Goal: Information Seeking & Learning: Learn about a topic

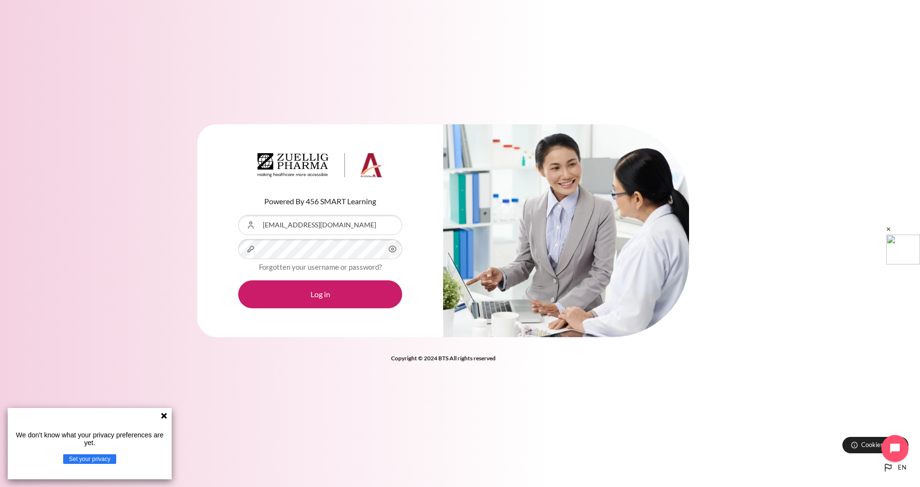
click at [398, 249] on icon "Content" at bounding box center [393, 250] width 12 height 12
click at [238, 281] on button "Log in" at bounding box center [320, 295] width 164 height 28
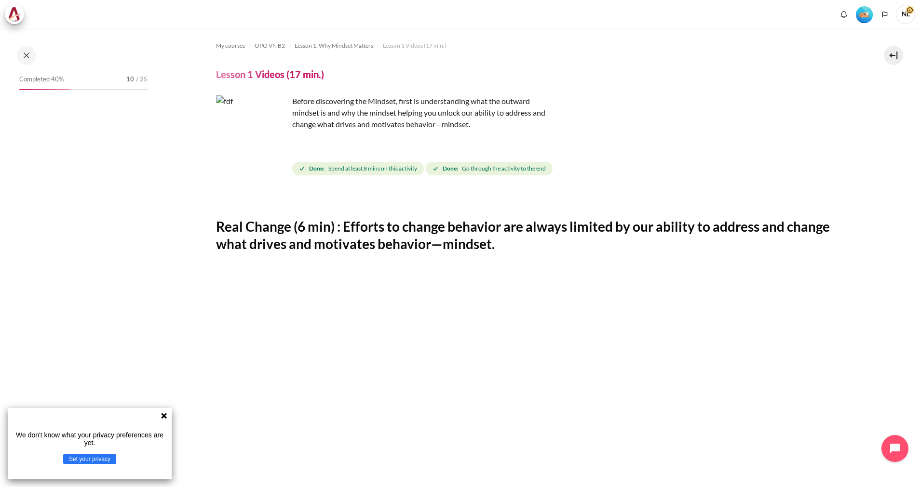
click at [165, 416] on icon at bounding box center [164, 416] width 6 height 6
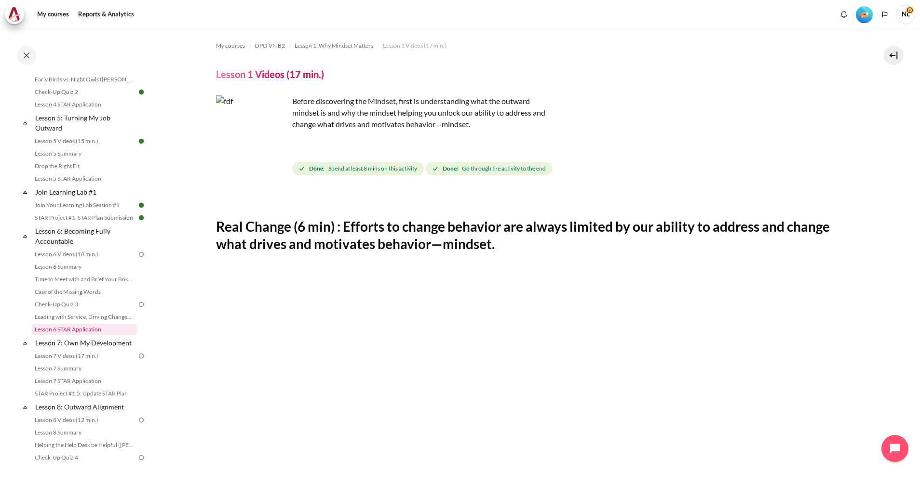
scroll to position [434, 0]
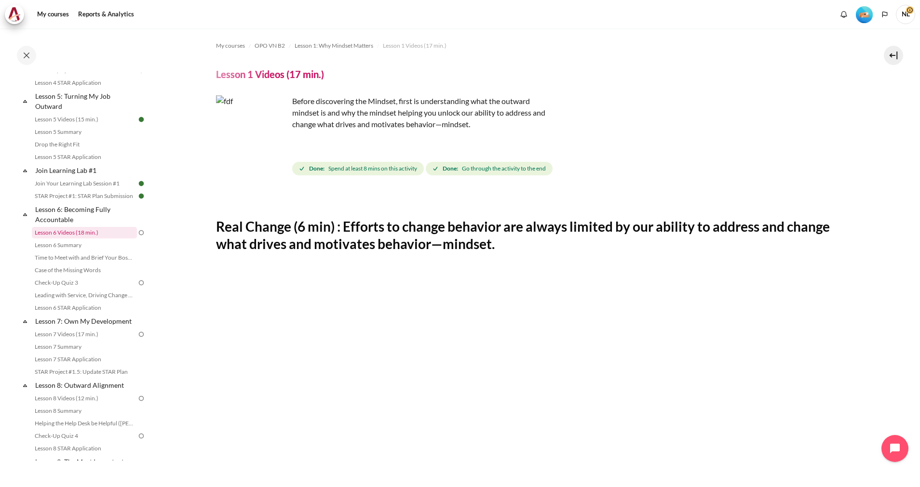
click at [94, 239] on link "Lesson 6 Videos (18 min.)" at bounding box center [84, 233] width 105 height 12
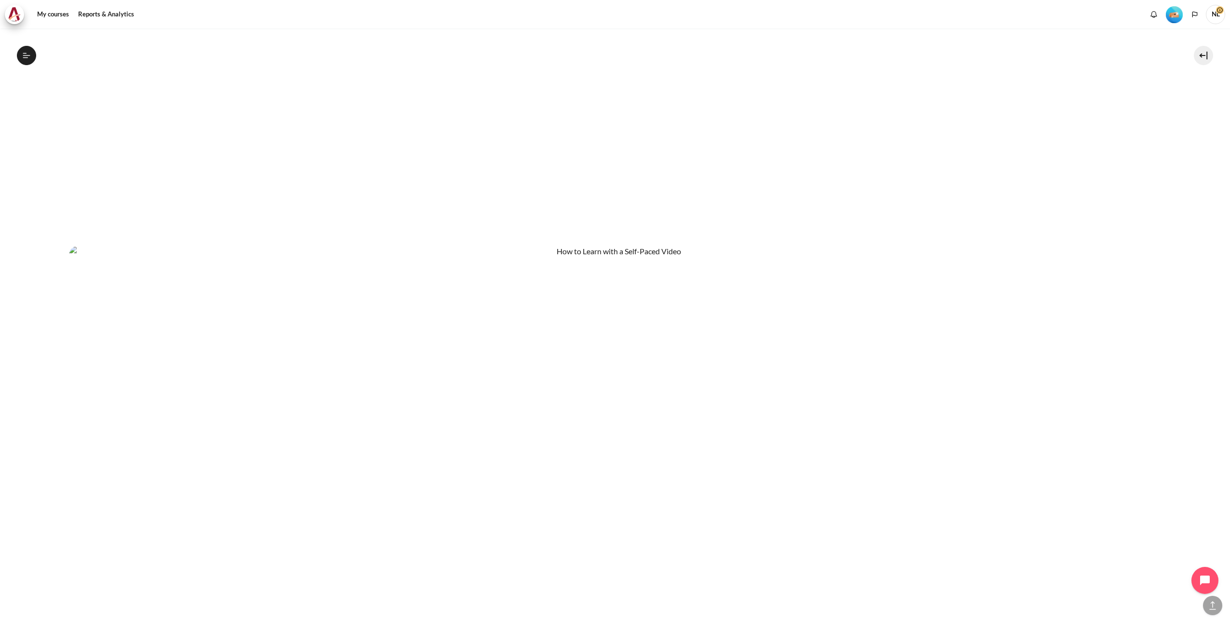
scroll to position [685, 0]
click at [94, 487] on button "Next" at bounding box center [86, 584] width 35 height 20
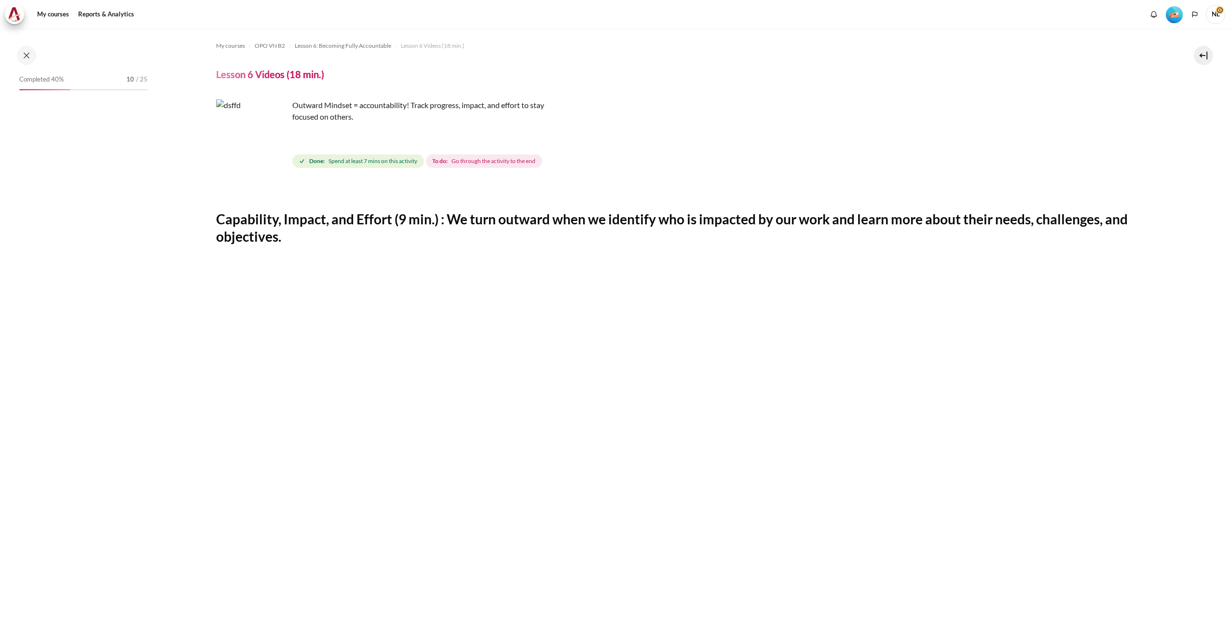
scroll to position [345, 0]
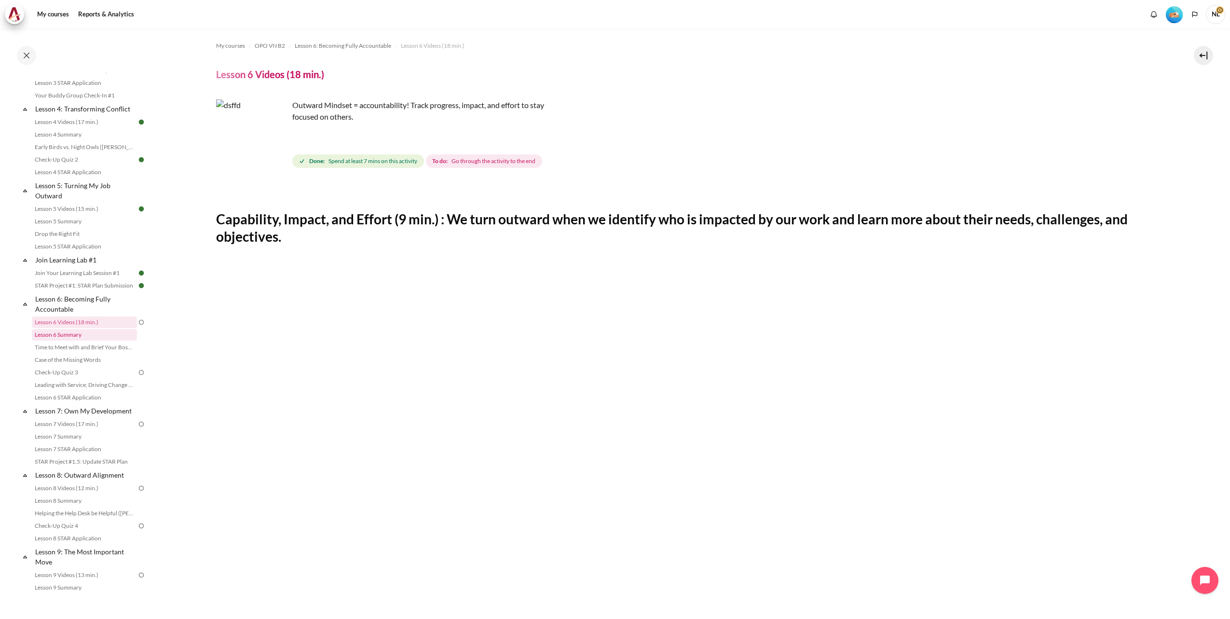
click at [72, 340] on link "Lesson 6 Summary" at bounding box center [84, 335] width 105 height 12
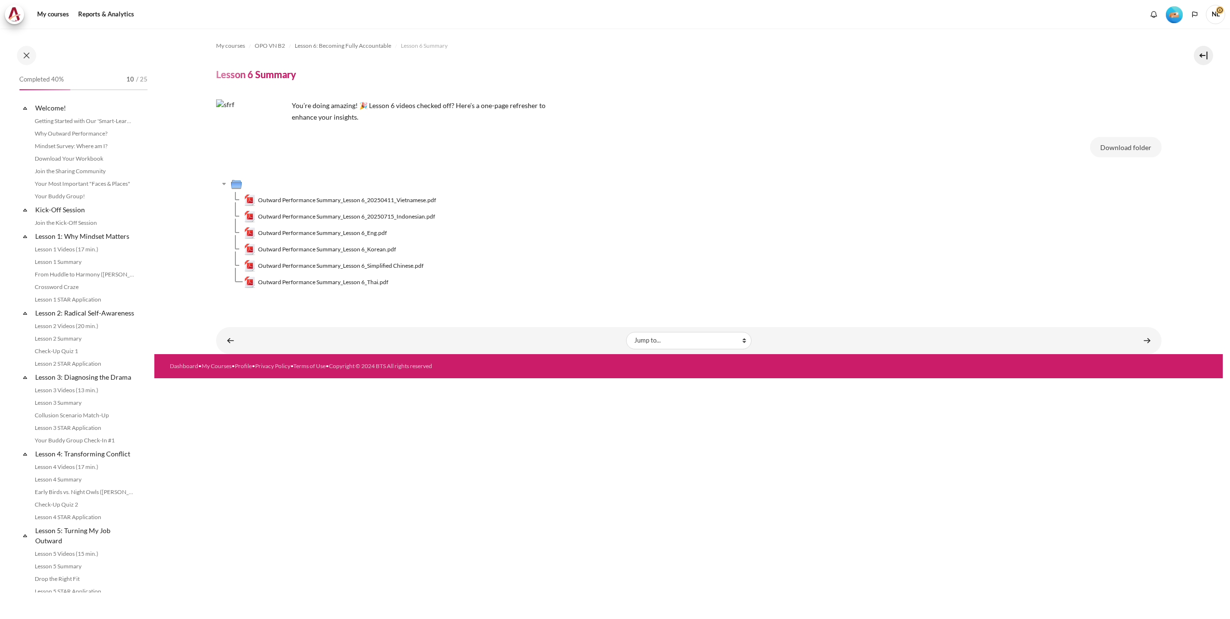
scroll to position [357, 0]
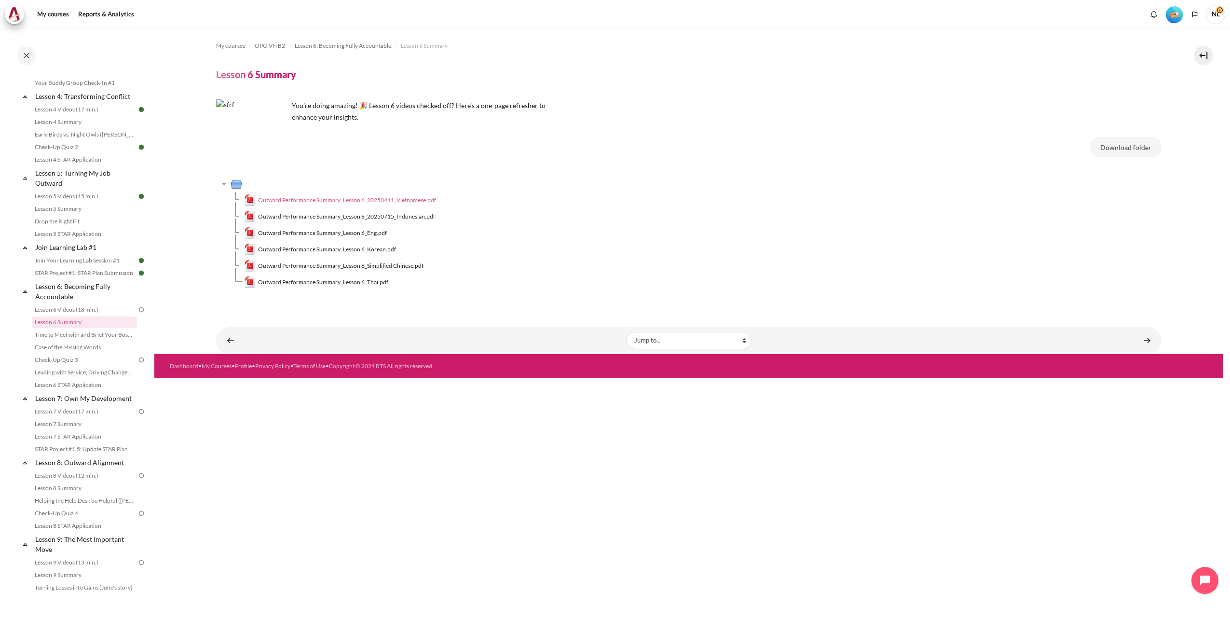
click at [402, 200] on span "Outward Performance Summary_Lesson 6_20250411_Vietnamese.pdf" at bounding box center [347, 200] width 178 height 9
click at [96, 340] on link "Time to Meet with and Brief Your Boss #1" at bounding box center [84, 335] width 105 height 12
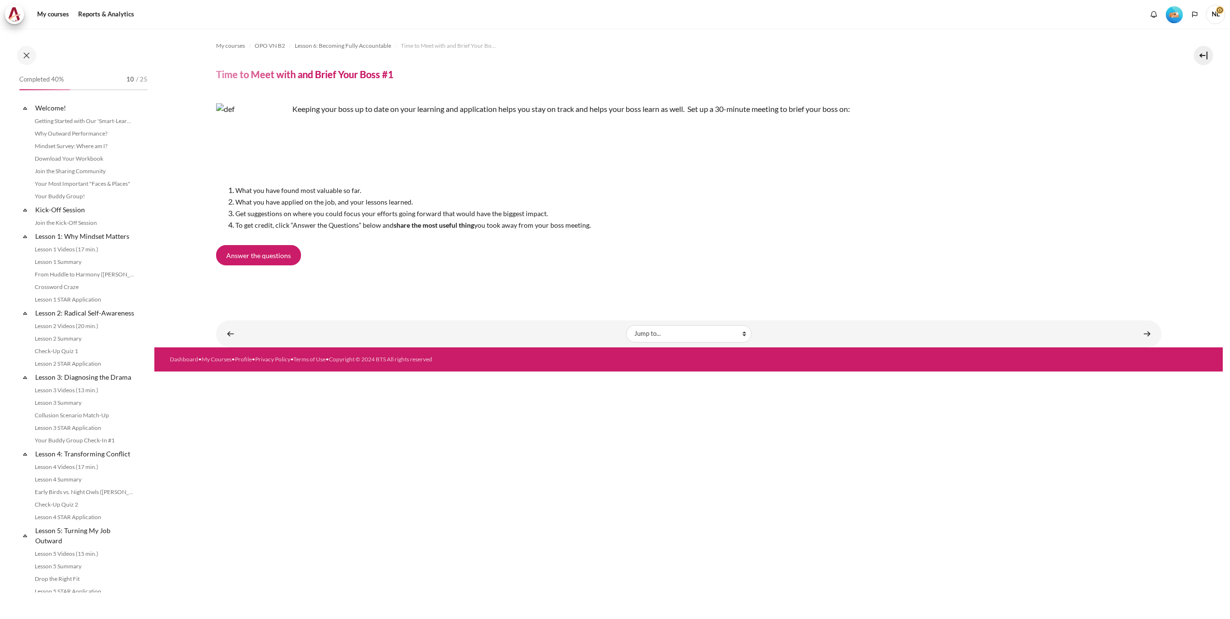
scroll to position [370, 0]
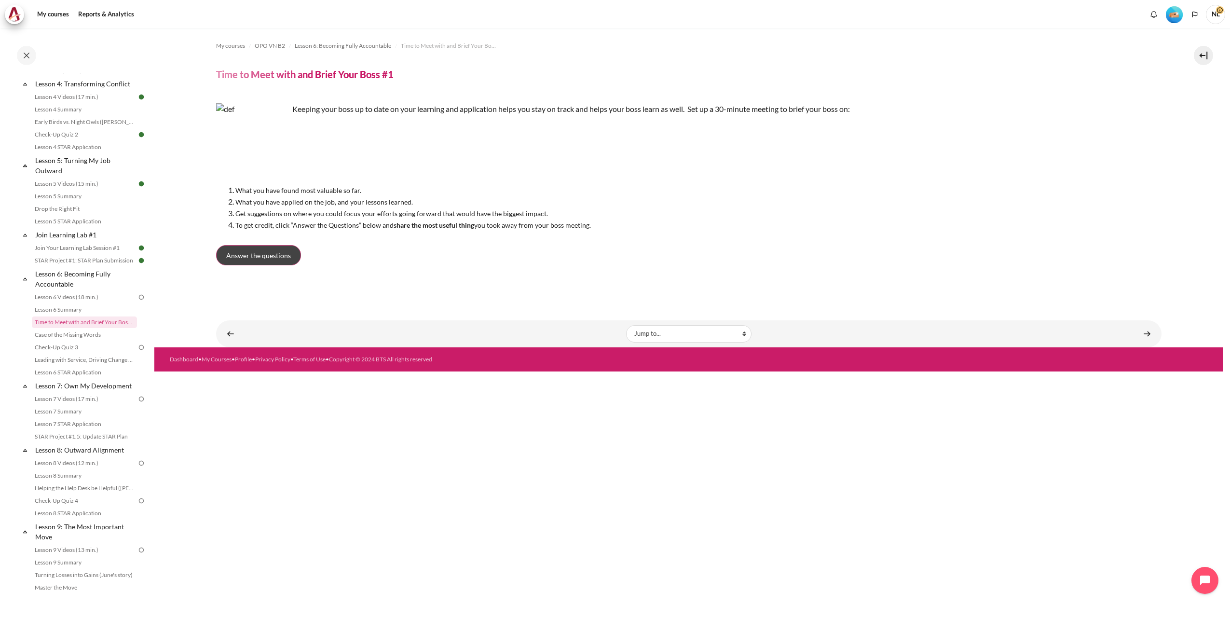
click at [289, 256] on span "Answer the questions" at bounding box center [258, 255] width 65 height 10
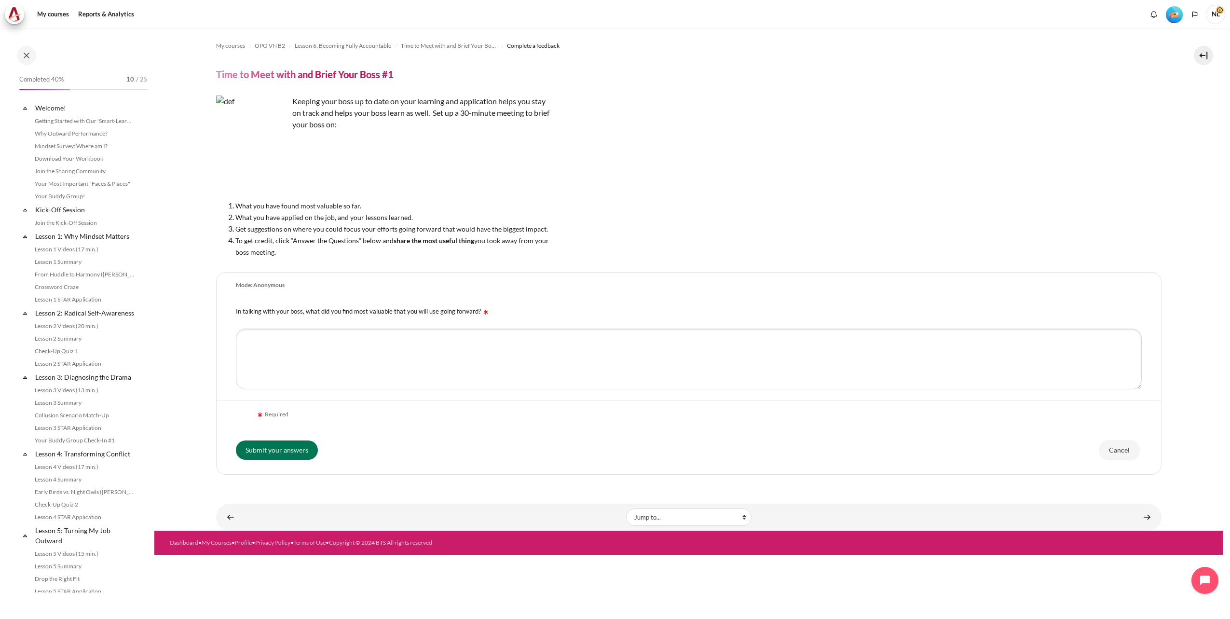
scroll to position [370, 0]
click at [622, 350] on textarea "In talking with your boss, what did you find most valuable that you will use go…" at bounding box center [689, 358] width 906 height 61
paste textarea "Clear strategic vision Connective leadership People development focus Effective…"
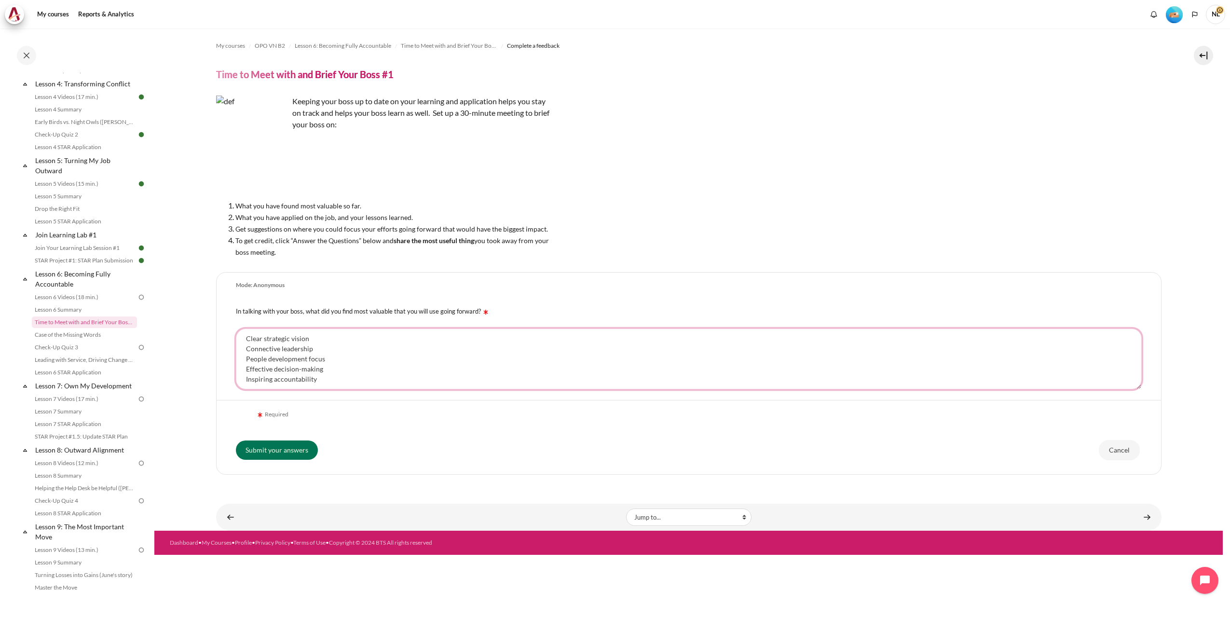
scroll to position [5, 0]
type textarea "Clear strategic vision Connective leadership People development focus Effective…"
click at [285, 449] on input "Submit your answers" at bounding box center [277, 449] width 82 height 19
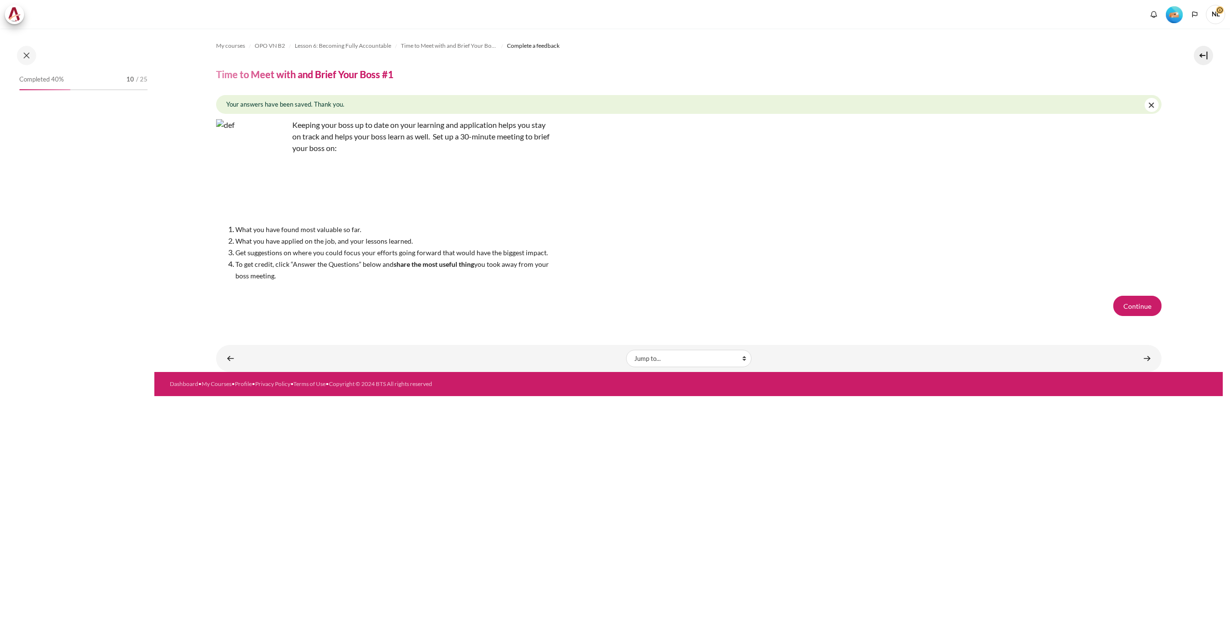
click at [1155, 308] on button "Continue" at bounding box center [1137, 306] width 48 height 20
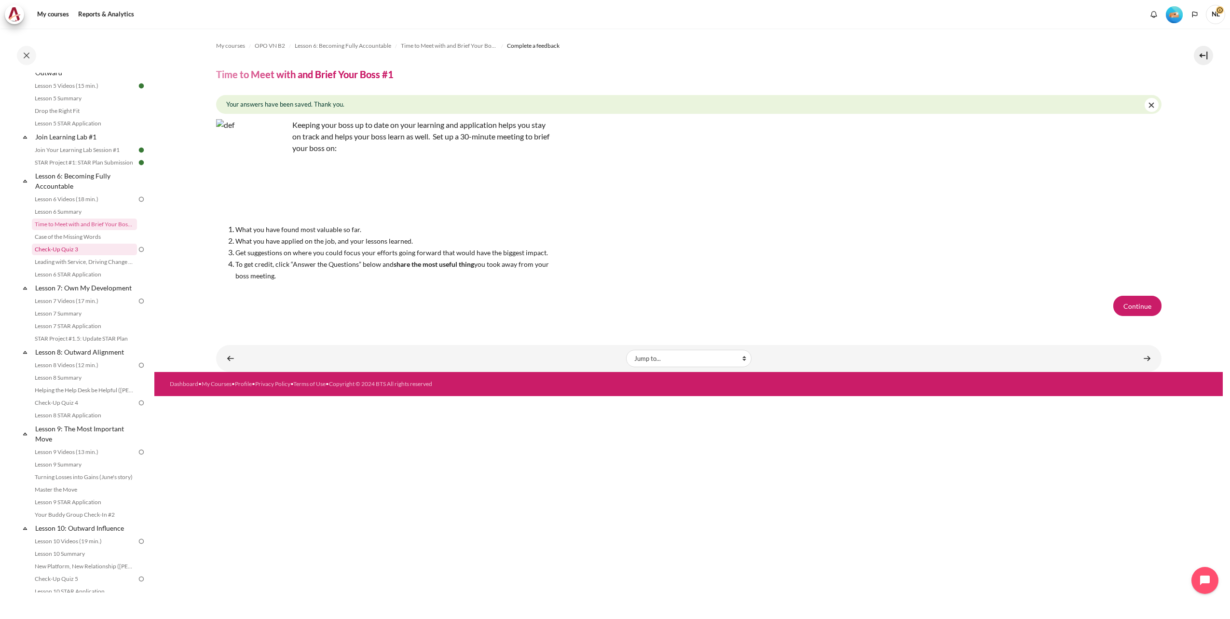
scroll to position [502, 0]
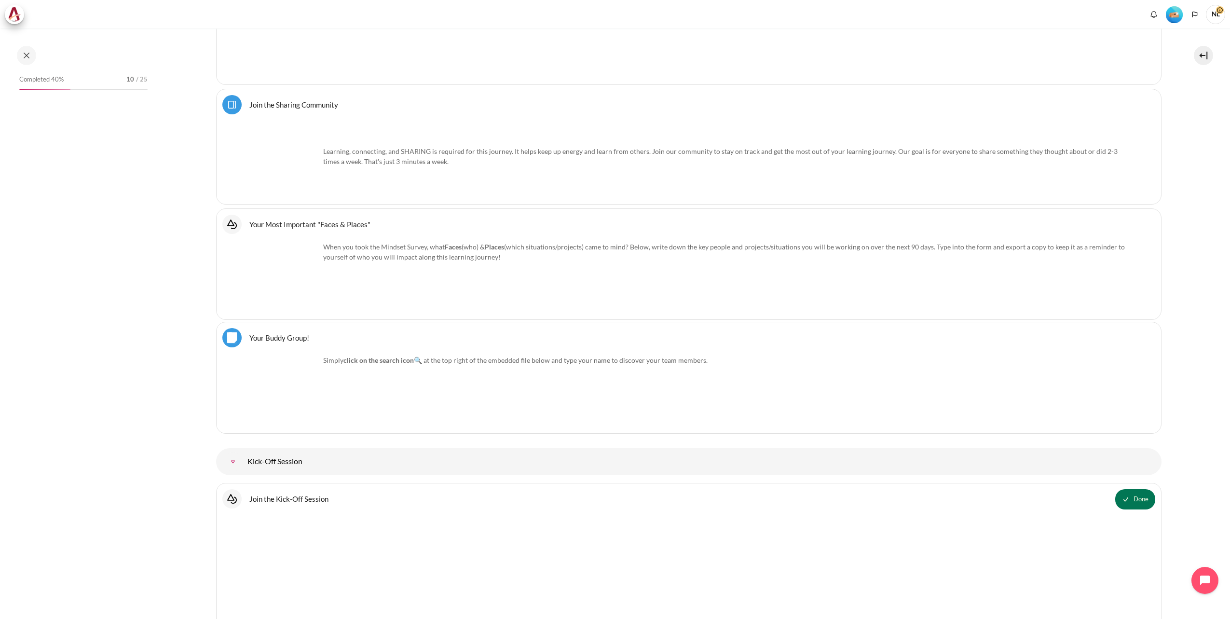
scroll to position [871, 0]
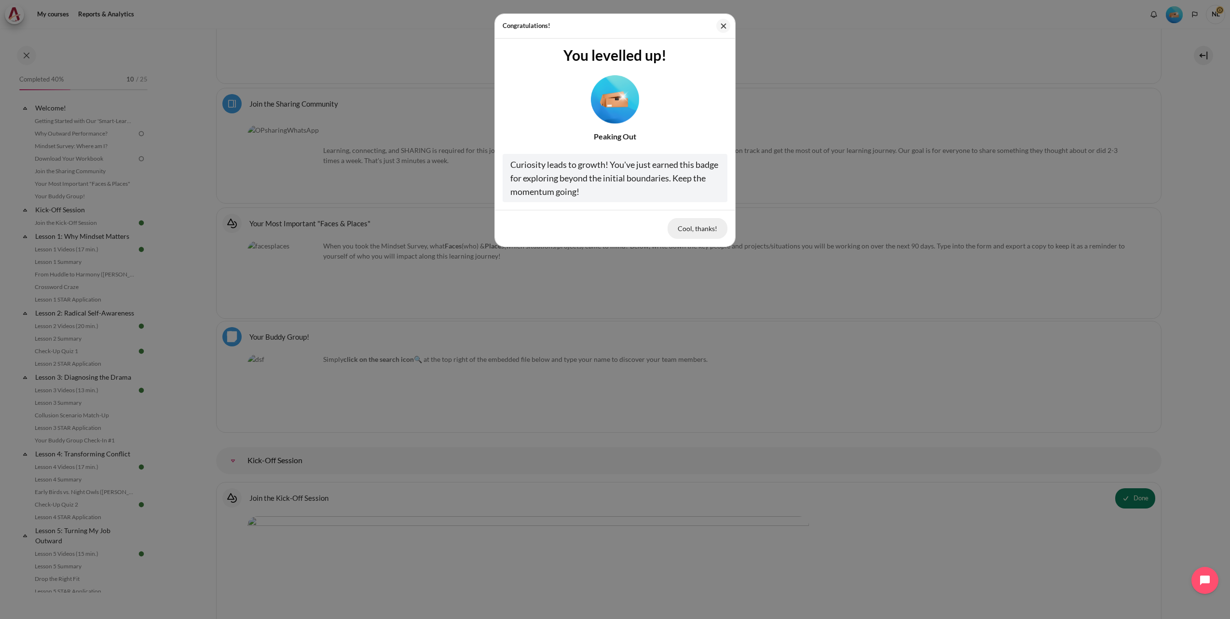
click at [700, 230] on button "Cool, thanks!" at bounding box center [697, 228] width 60 height 20
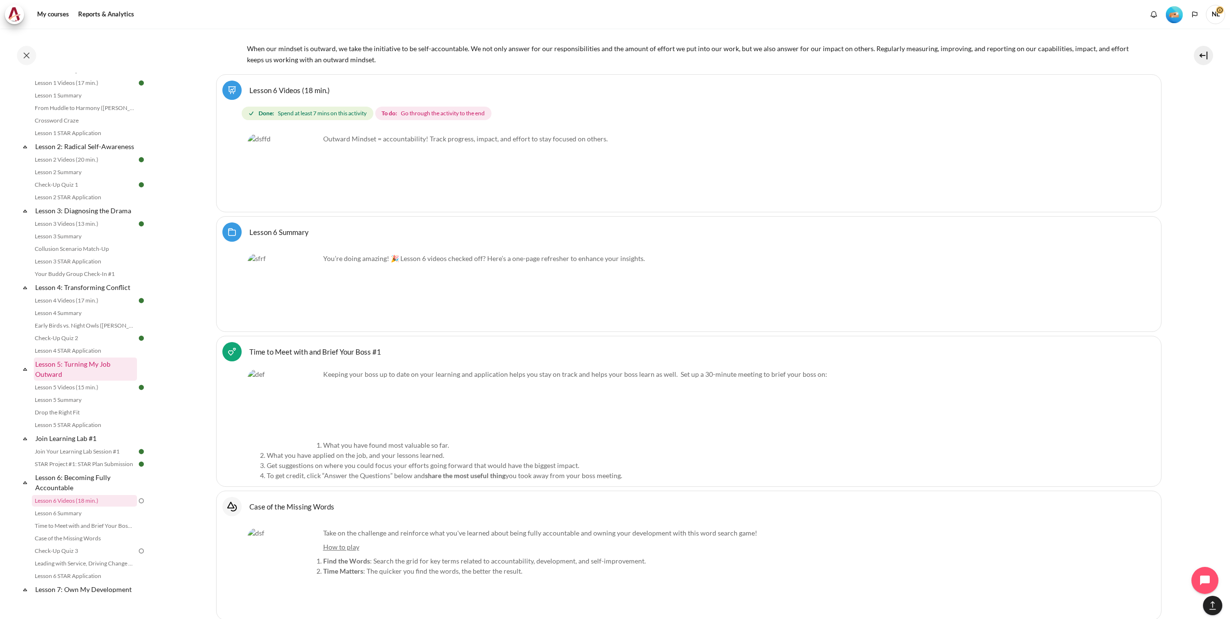
scroll to position [287, 0]
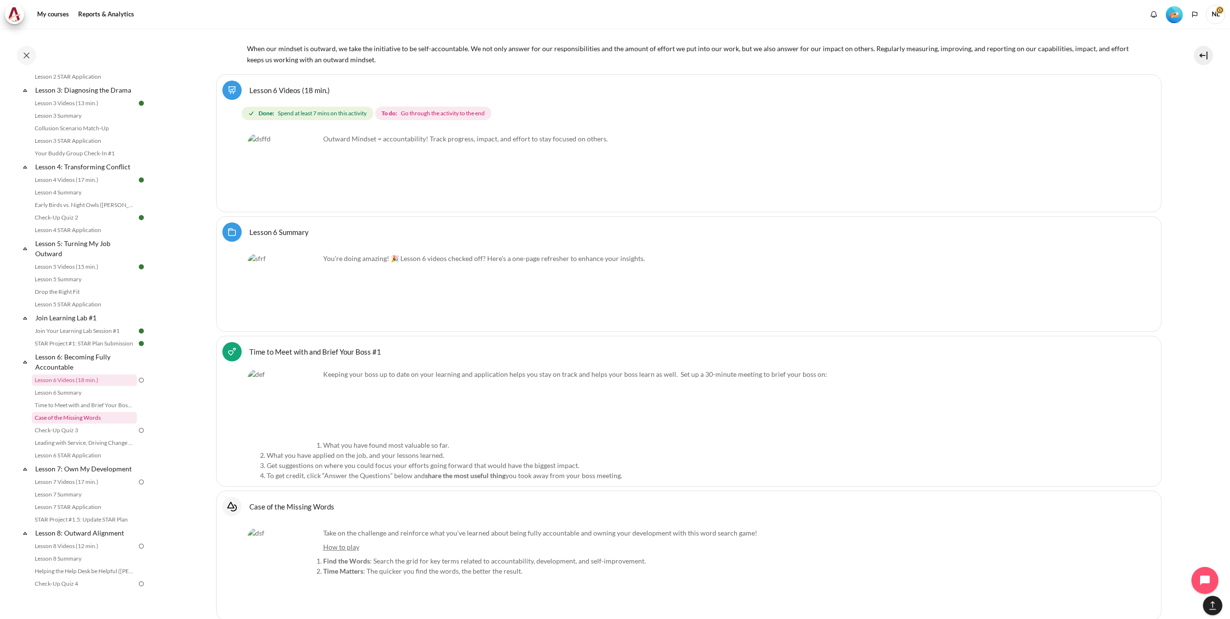
click at [70, 423] on link "Case of the Missing Words" at bounding box center [84, 418] width 105 height 12
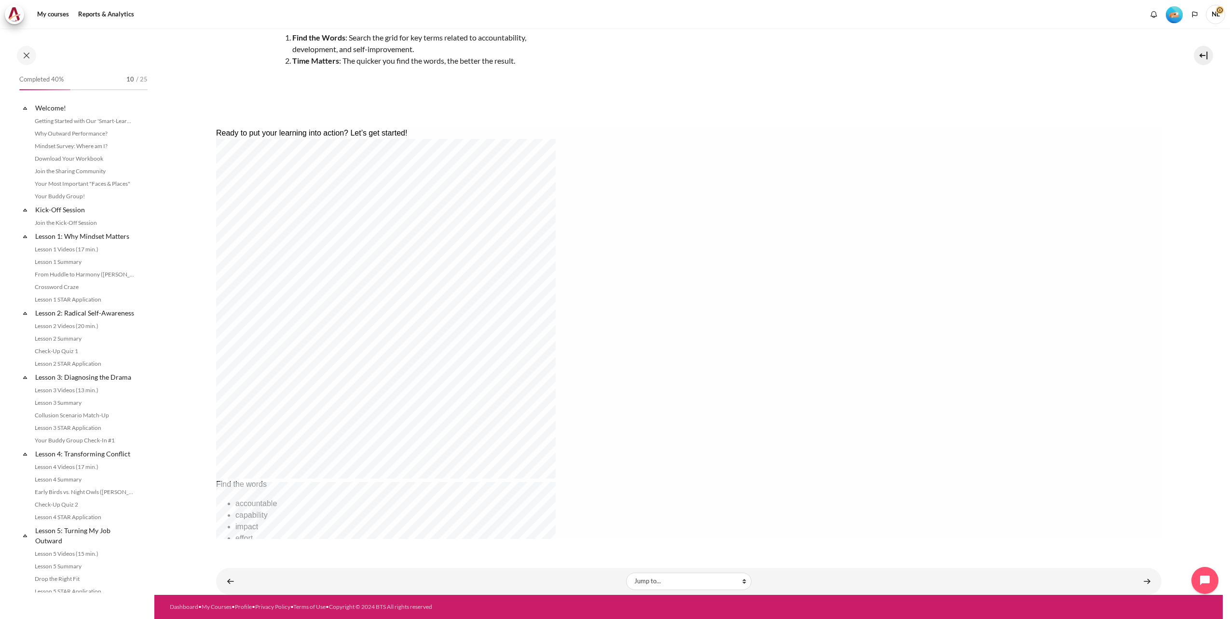
scroll to position [382, 0]
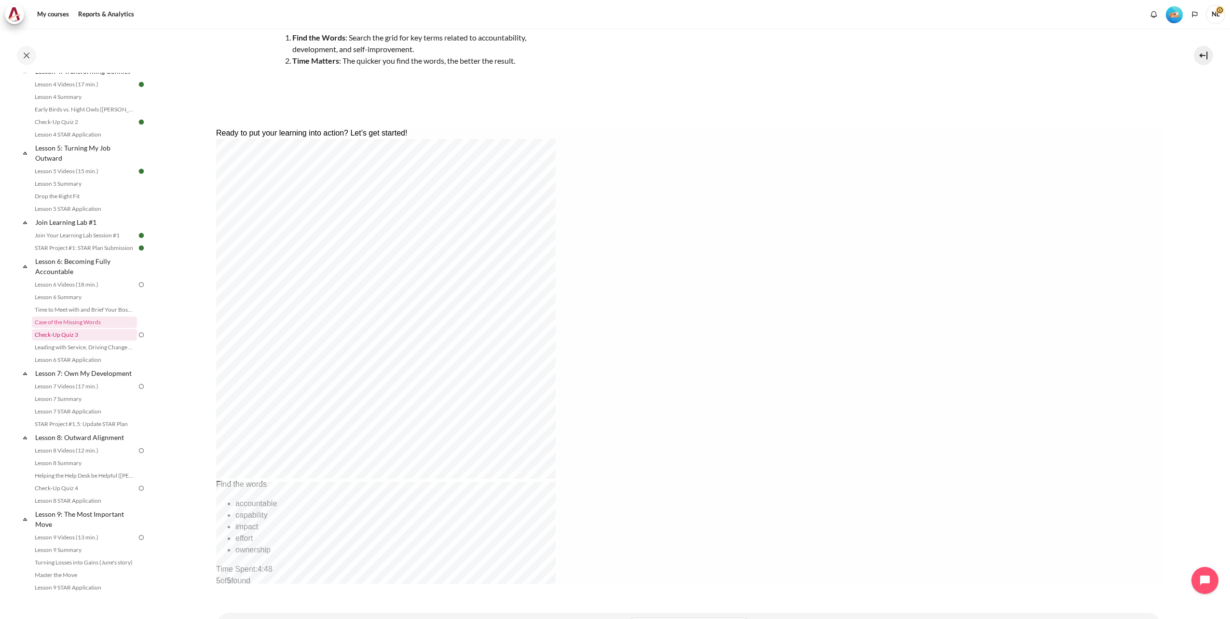
click at [59, 340] on link "Check-Up Quiz 3" at bounding box center [84, 335] width 105 height 12
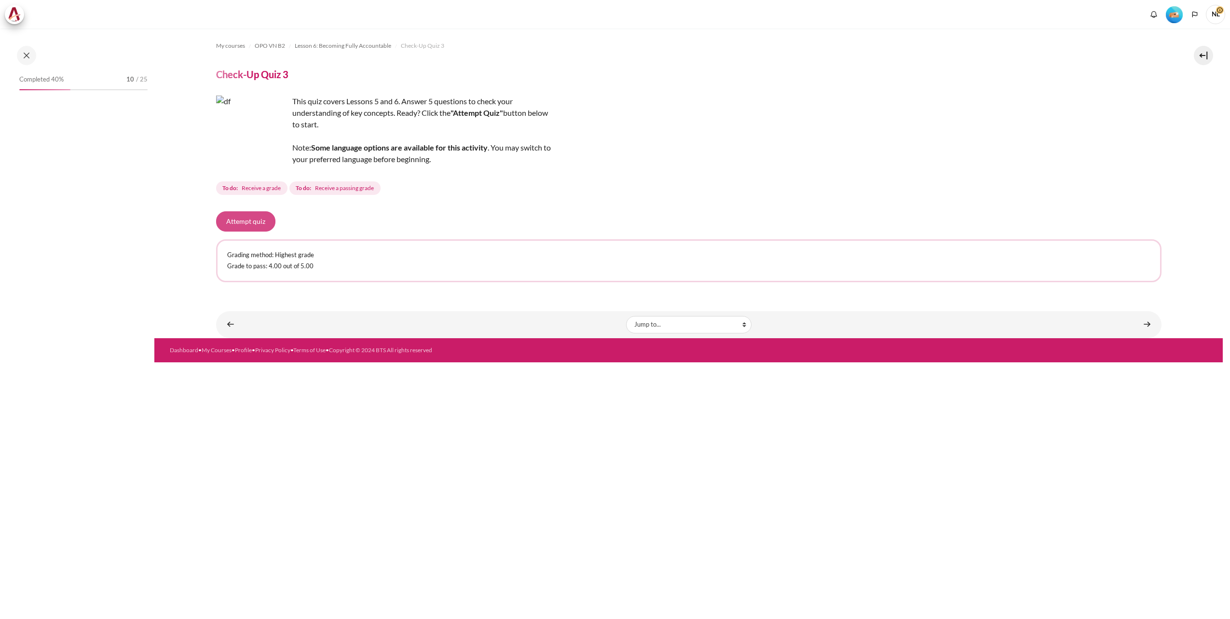
click at [237, 216] on button "Attempt quiz" at bounding box center [245, 221] width 59 height 20
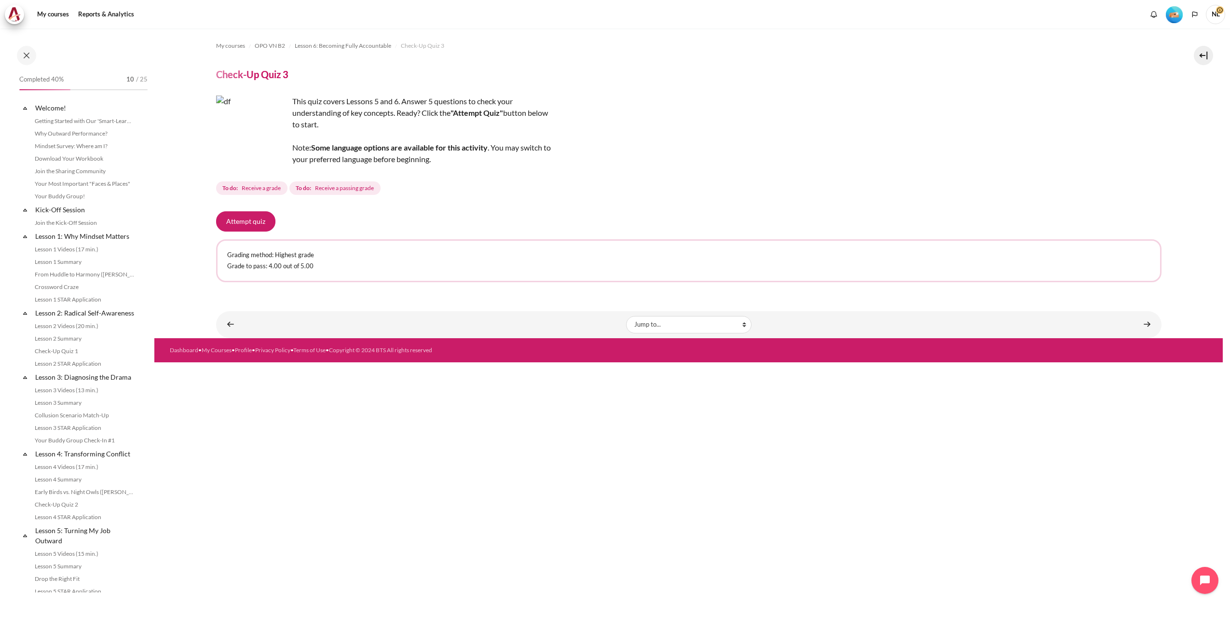
scroll to position [395, 0]
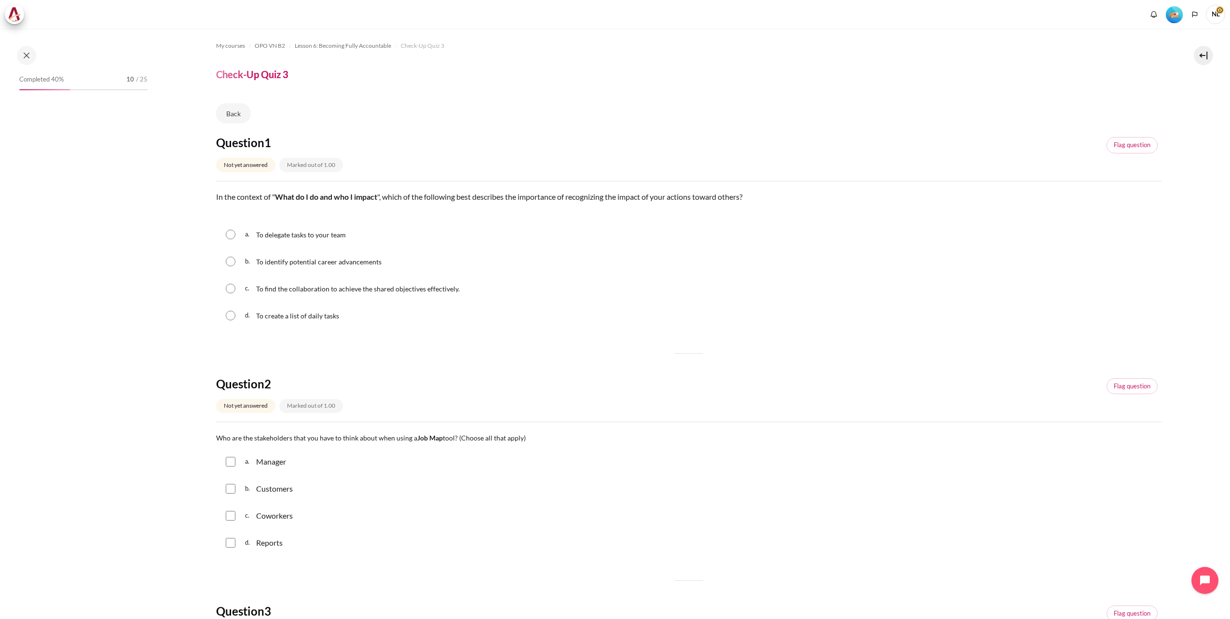
scroll to position [395, 0]
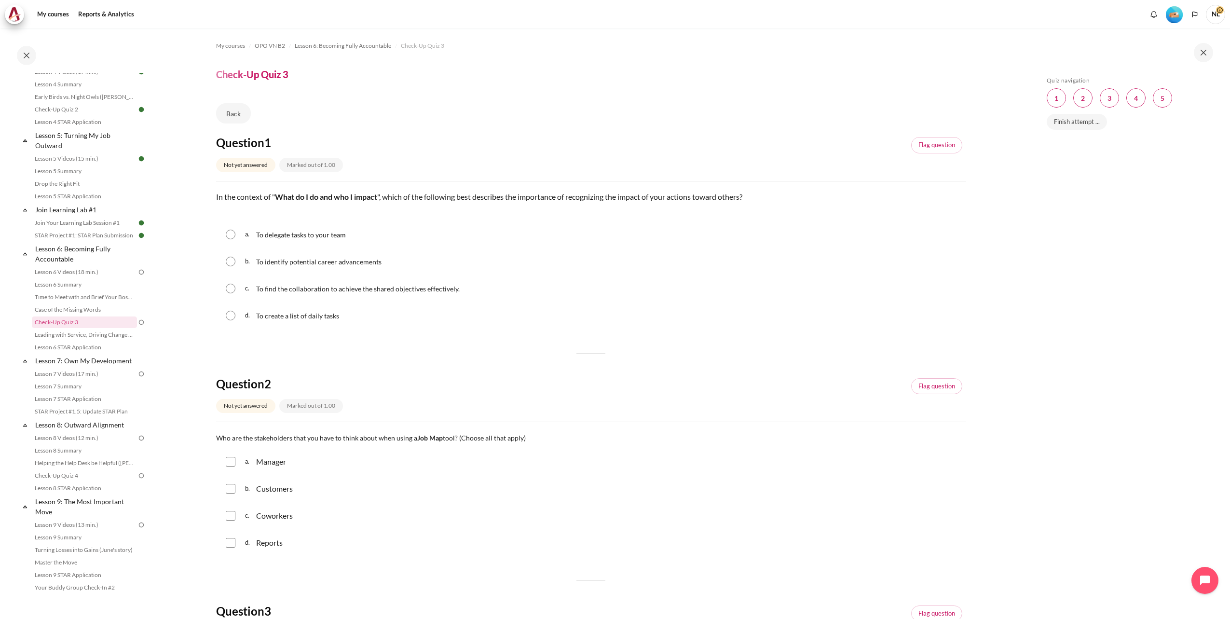
click at [230, 290] on input "Content" at bounding box center [231, 289] width 10 height 10
radio input "true"
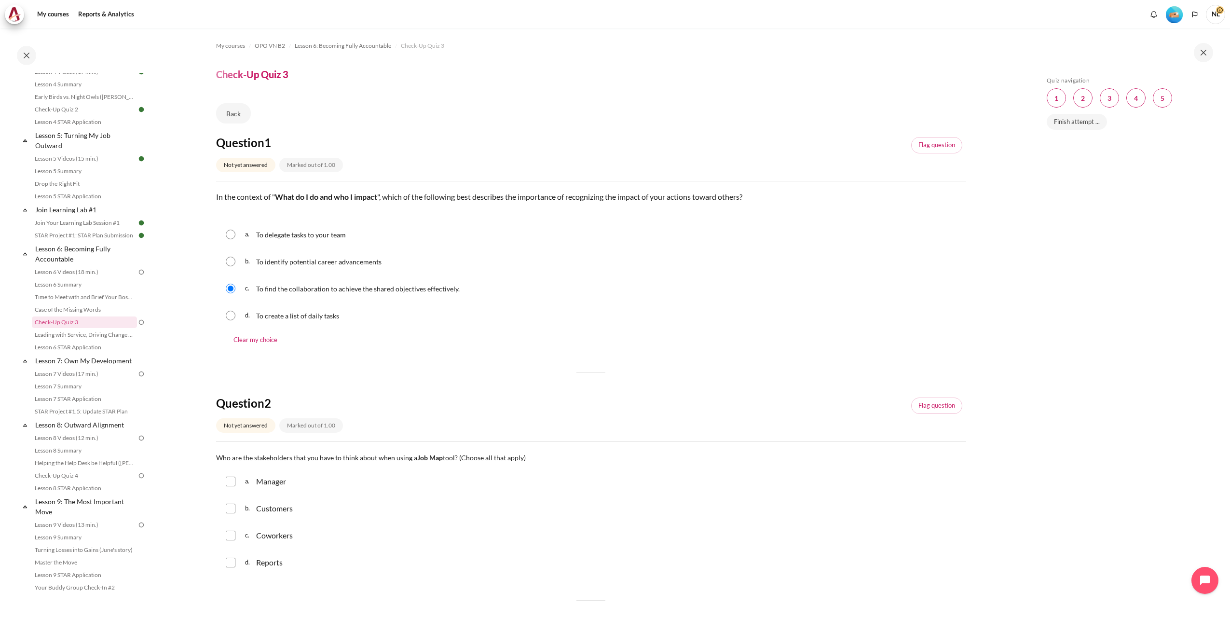
drag, startPoint x: 235, startPoint y: 482, endPoint x: 232, endPoint y: 490, distance: 8.9
click at [234, 482] on div "a. Manager" at bounding box center [591, 481] width 750 height 25
click at [232, 486] on input "Content" at bounding box center [231, 481] width 10 height 10
checkbox input "true"
drag, startPoint x: 232, startPoint y: 514, endPoint x: 230, endPoint y: 529, distance: 15.6
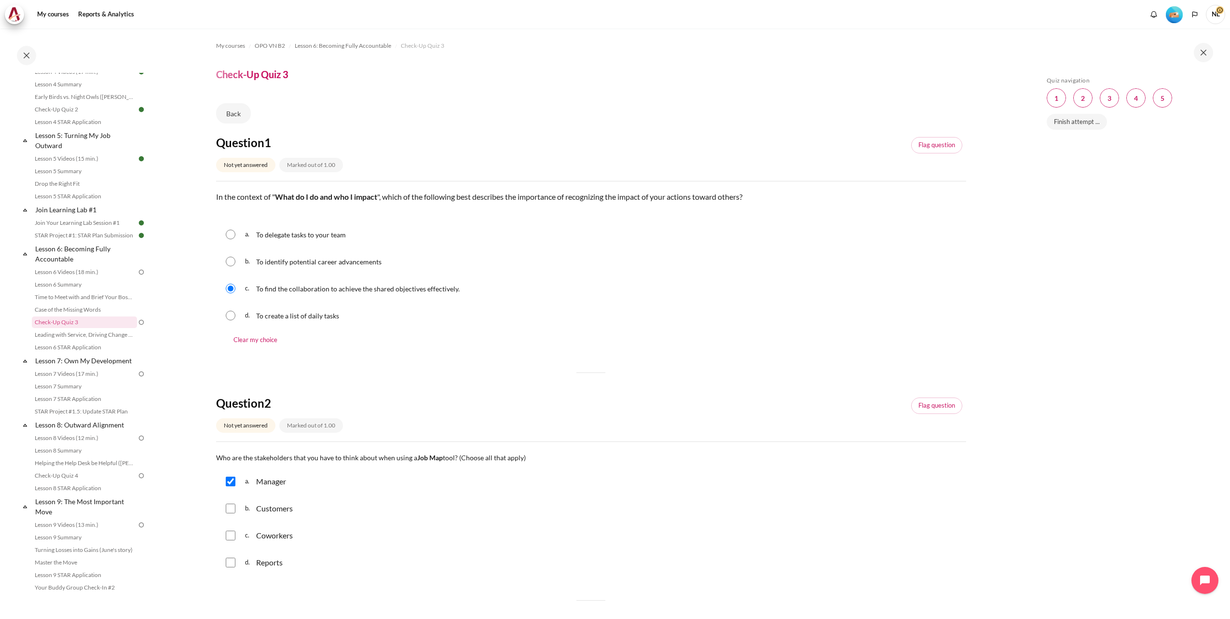
click at [231, 514] on div "b. Customers" at bounding box center [591, 508] width 750 height 25
click at [230, 504] on input "Content" at bounding box center [231, 508] width 10 height 10
checkbox input "true"
click at [230, 537] on input "Content" at bounding box center [231, 535] width 10 height 10
checkbox input "true"
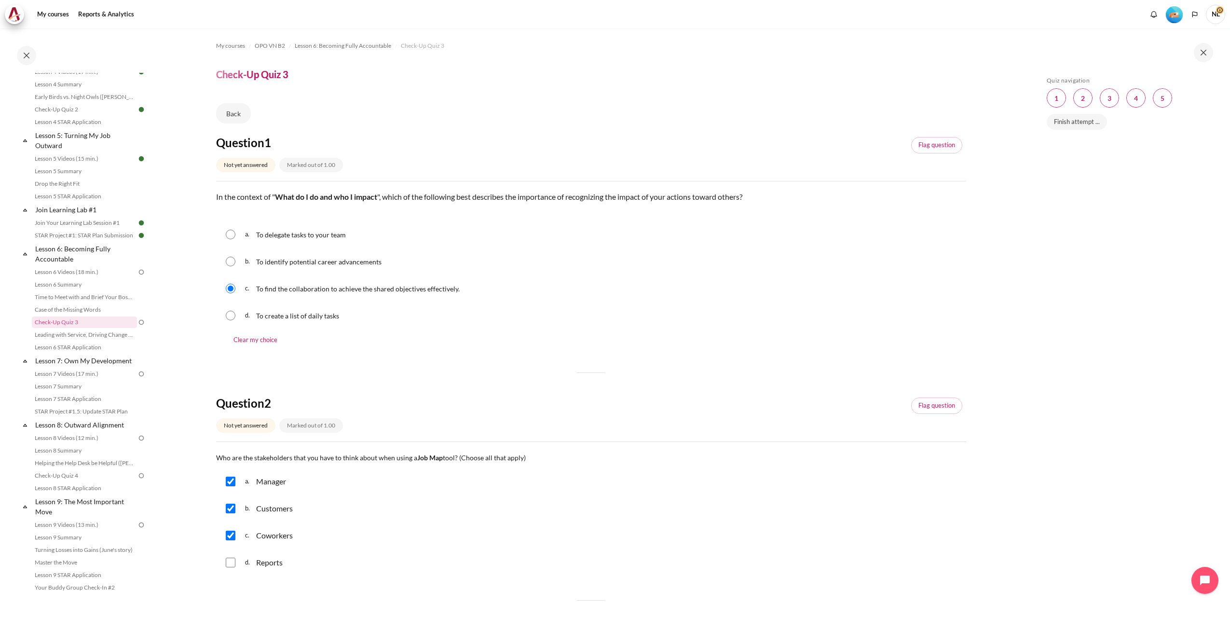
click at [229, 562] on input "Content" at bounding box center [231, 562] width 10 height 10
checkbox input "true"
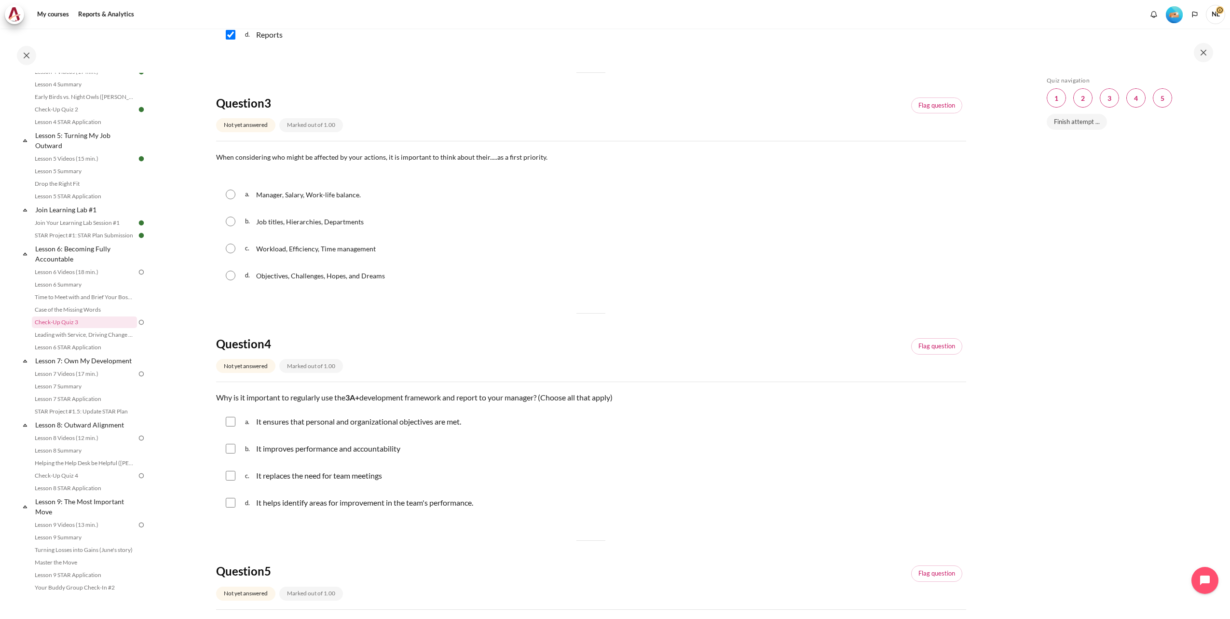
scroll to position [542, 0]
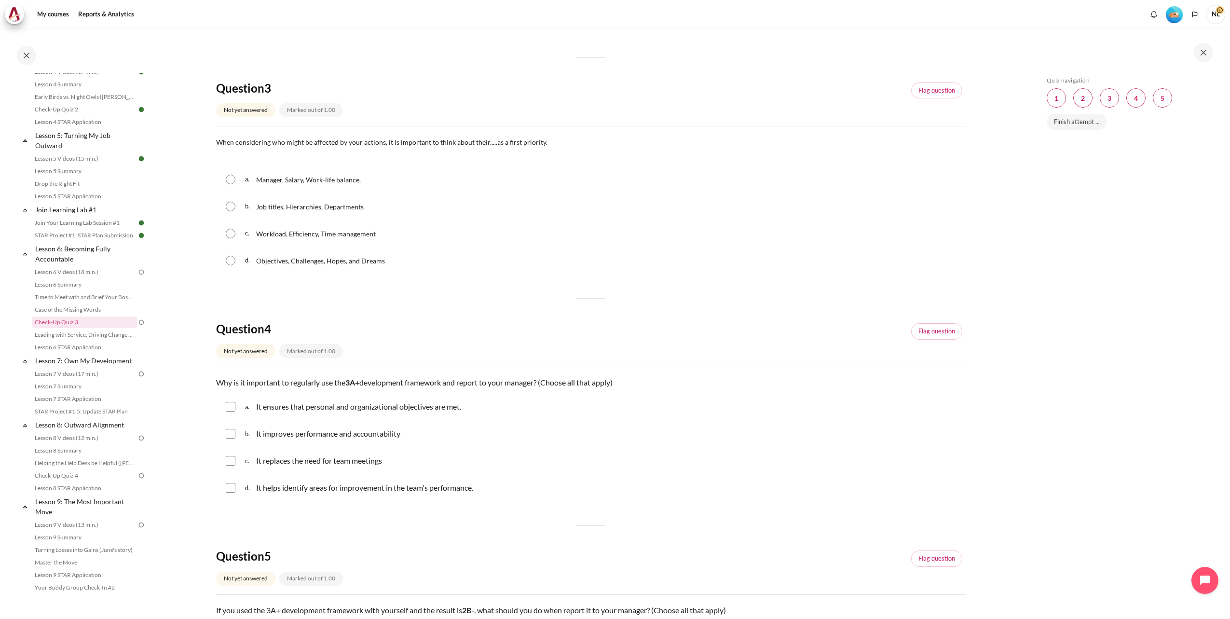
click at [231, 259] on input "Content" at bounding box center [231, 261] width 10 height 10
radio input "true"
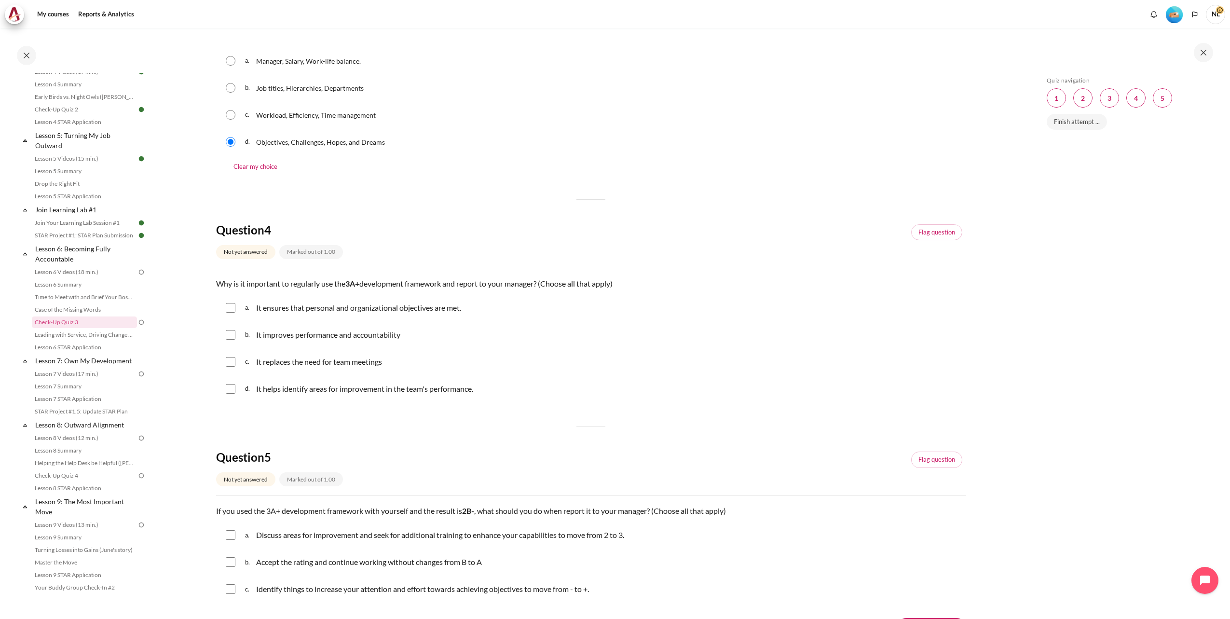
scroll to position [663, 0]
click at [234, 304] on input "Content" at bounding box center [231, 306] width 10 height 10
checkbox input "true"
click at [234, 336] on input "Content" at bounding box center [231, 333] width 10 height 10
checkbox input "true"
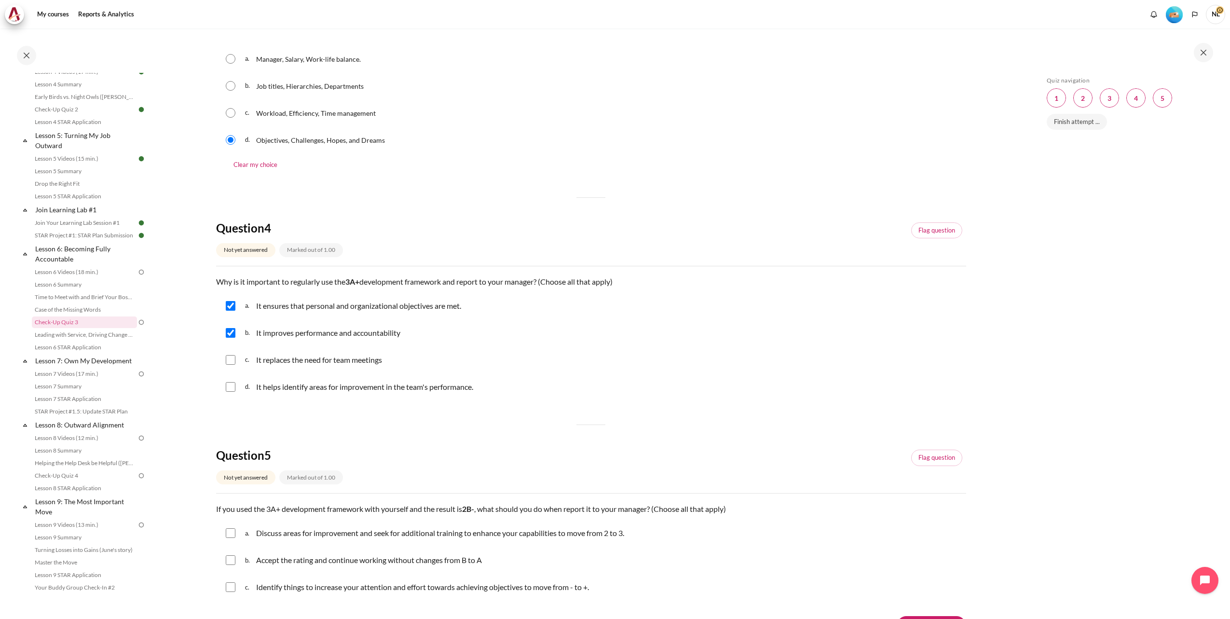
click at [234, 393] on div "d. It helps identify areas for improvement in the team's performance." at bounding box center [591, 386] width 750 height 25
click at [230, 381] on div "d. It helps identify areas for improvement in the team's performance." at bounding box center [591, 386] width 750 height 25
click at [230, 384] on input "Content" at bounding box center [231, 387] width 10 height 10
checkbox input "true"
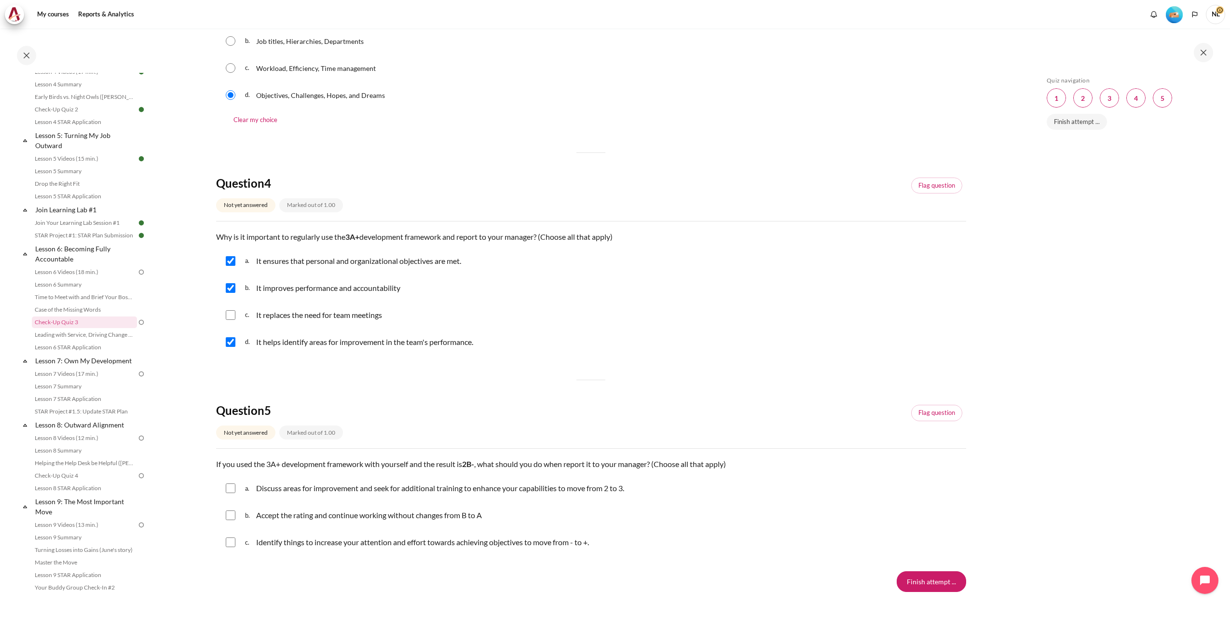
scroll to position [761, 0]
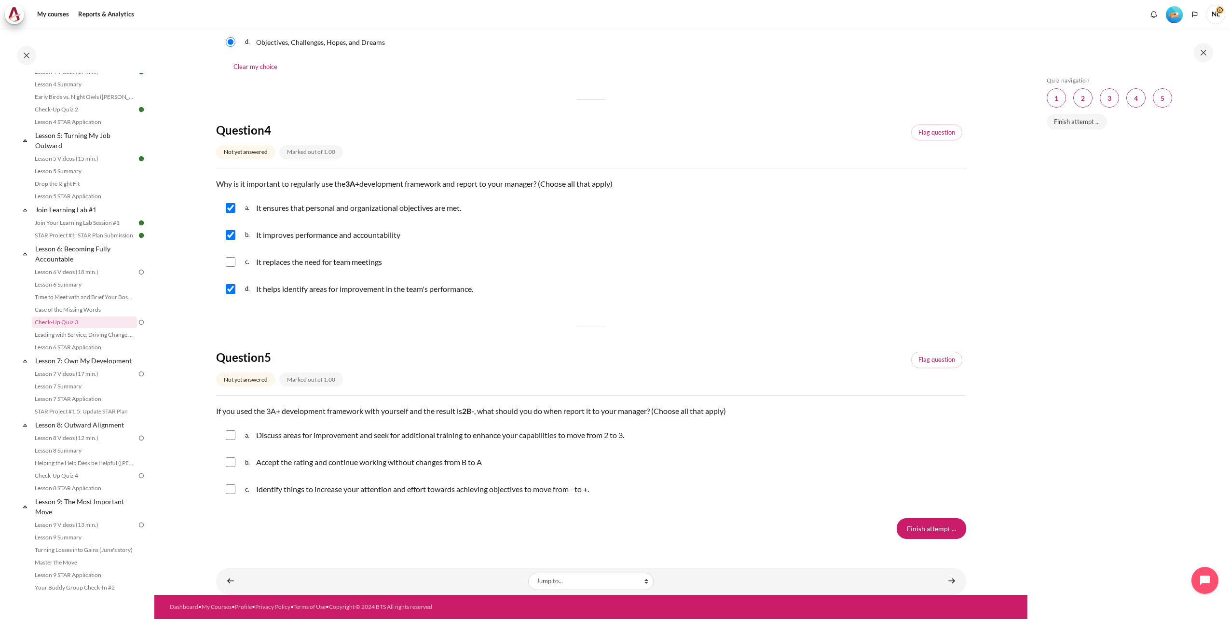
click at [229, 434] on input "Content" at bounding box center [231, 435] width 10 height 10
checkbox input "true"
click at [919, 526] on input "Finish attempt ..." at bounding box center [930, 528] width 69 height 20
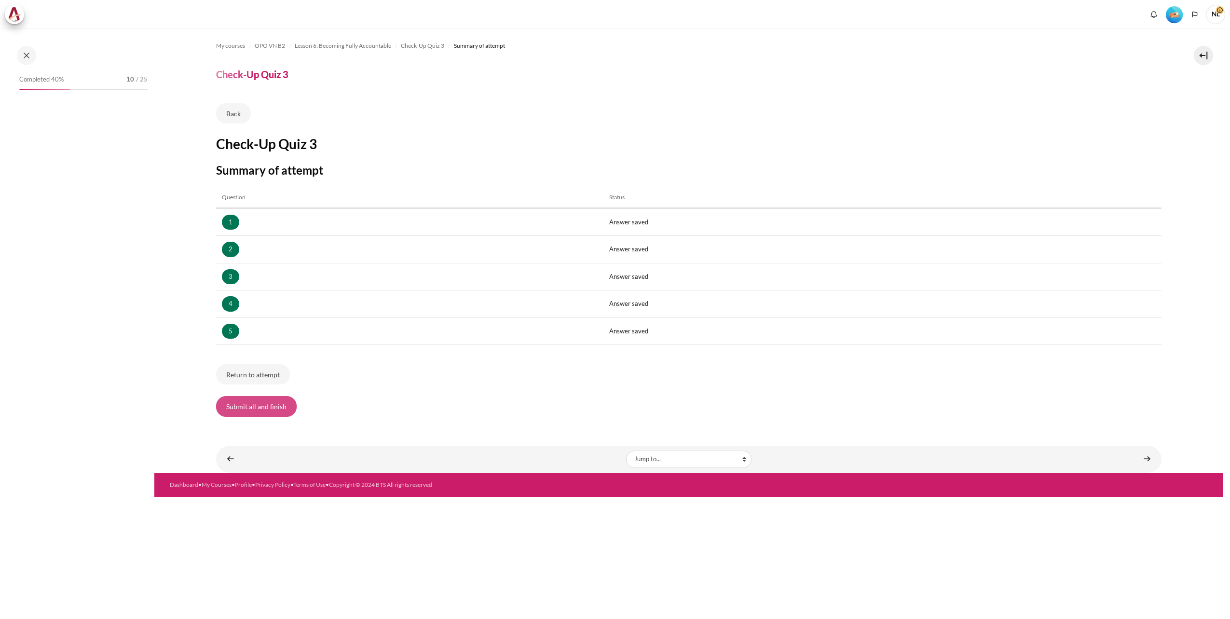
click at [249, 408] on button "Submit all and finish" at bounding box center [256, 406] width 81 height 20
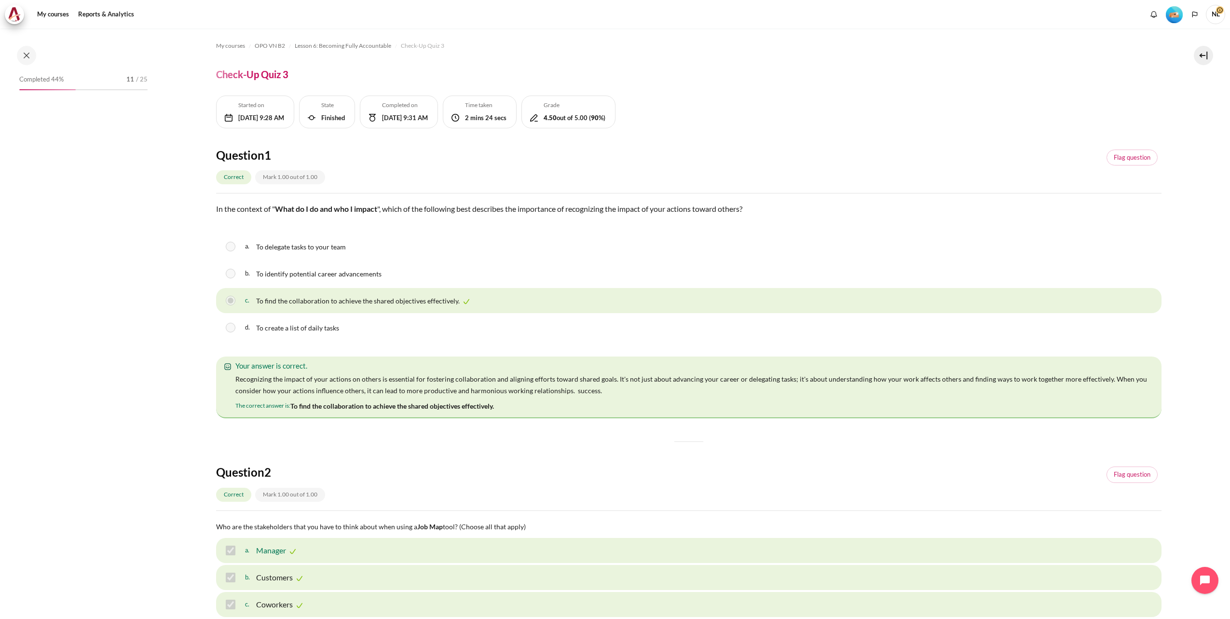
scroll to position [395, 0]
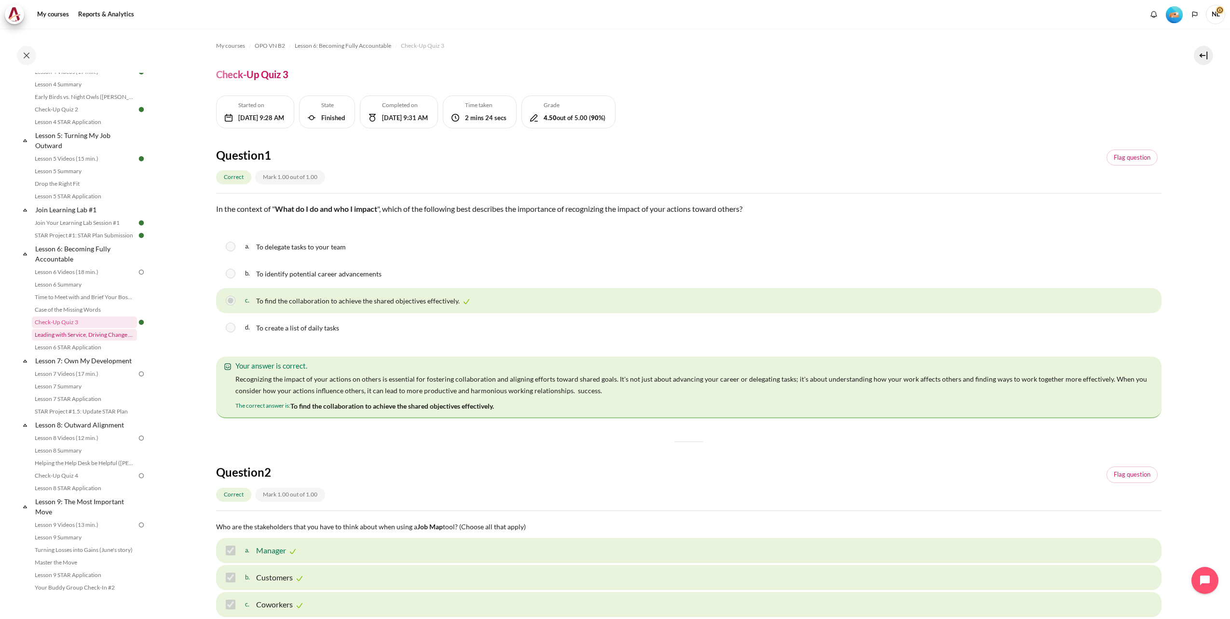
click at [95, 340] on link "Leading with Service, Driving Change (Pucknalin's Story)" at bounding box center [84, 335] width 105 height 12
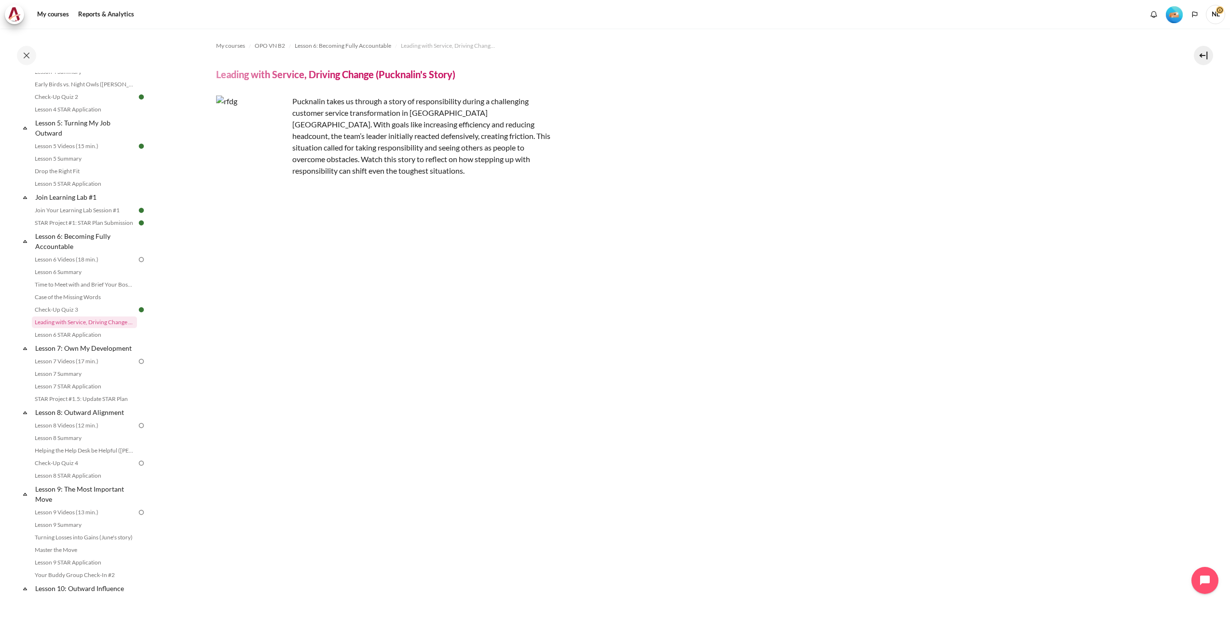
scroll to position [161, 0]
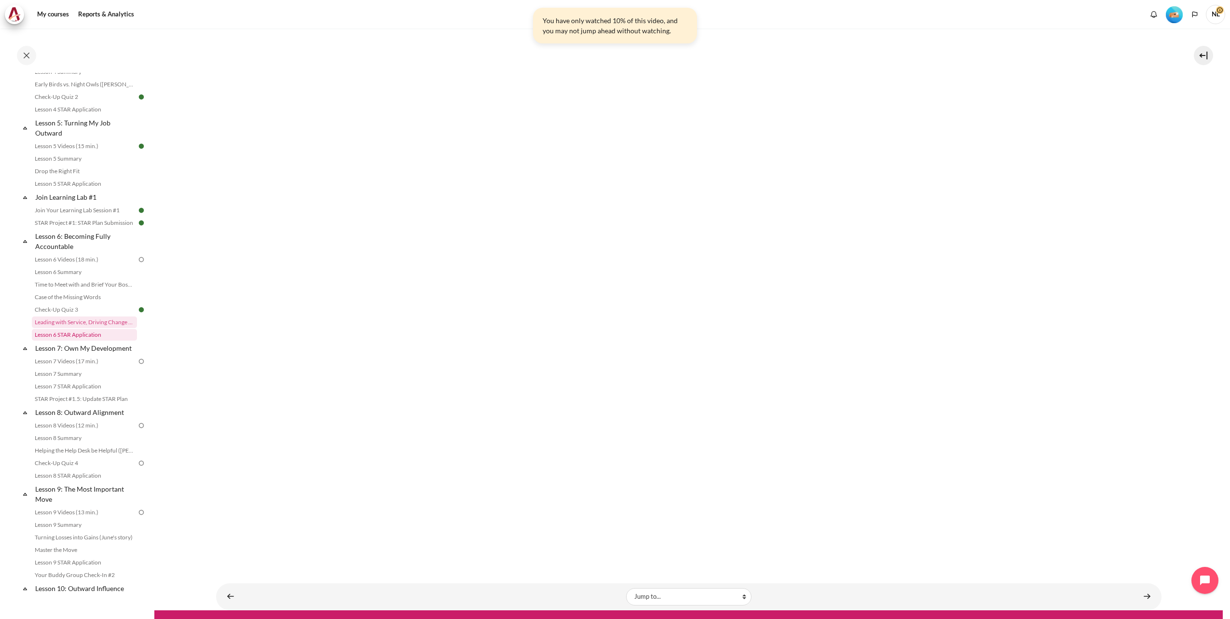
click at [93, 340] on link "Lesson 6 STAR Application" at bounding box center [84, 335] width 105 height 12
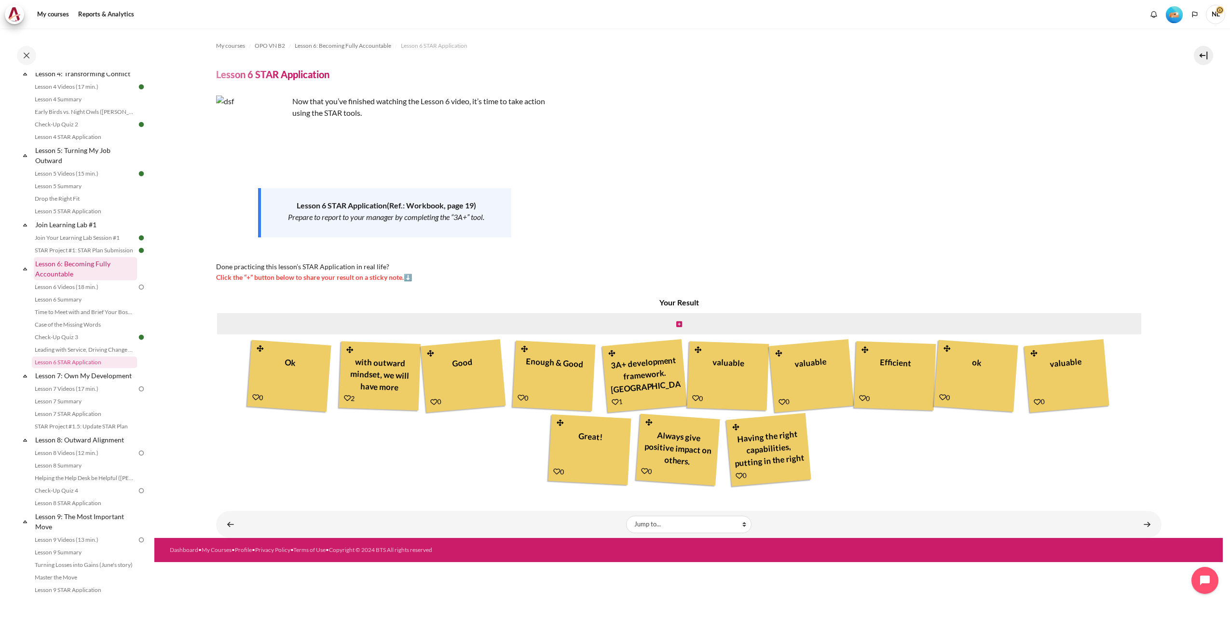
scroll to position [360, 0]
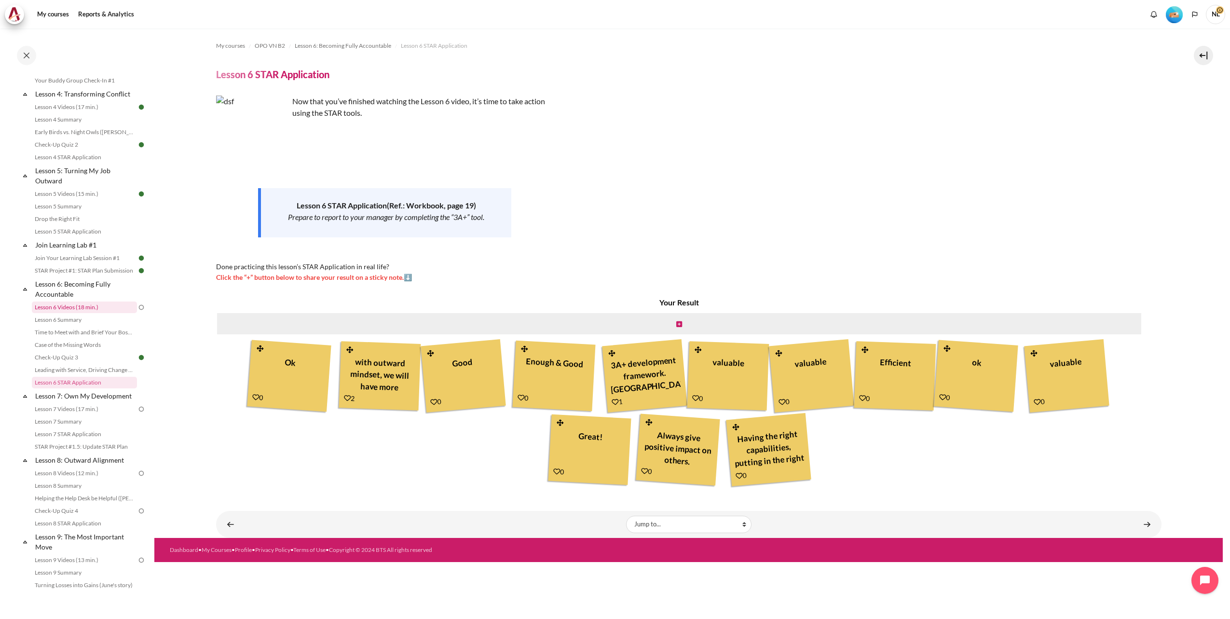
click at [88, 313] on link "Lesson 6 Videos (18 min.)" at bounding box center [84, 307] width 105 height 12
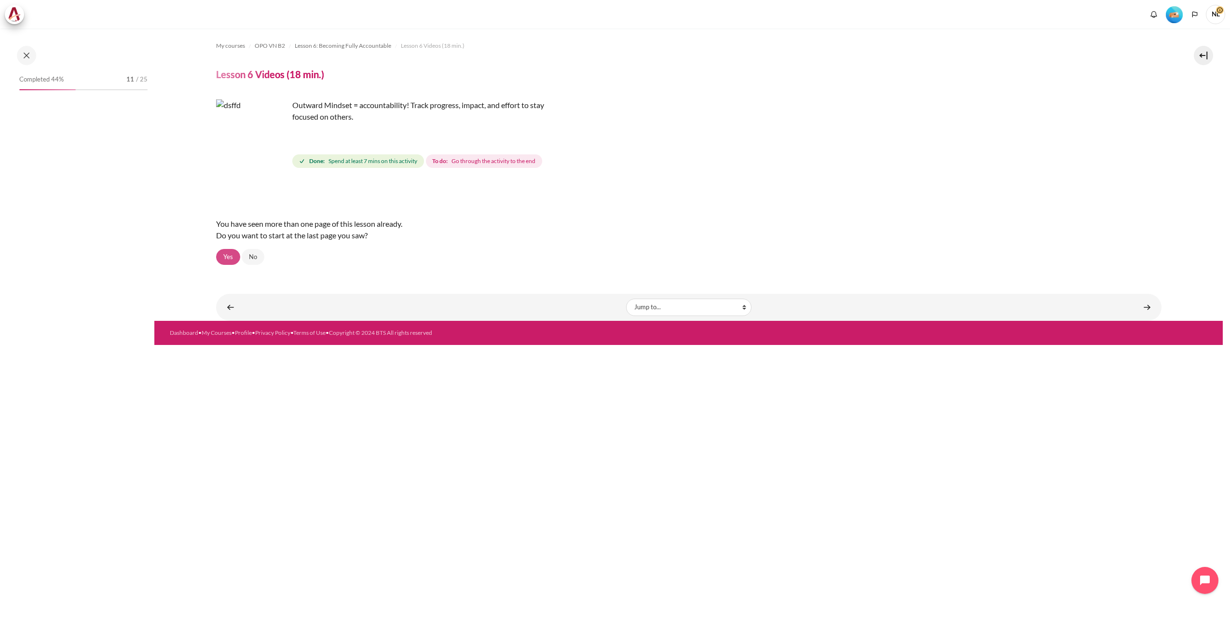
click at [229, 258] on link "Yes" at bounding box center [228, 257] width 24 height 16
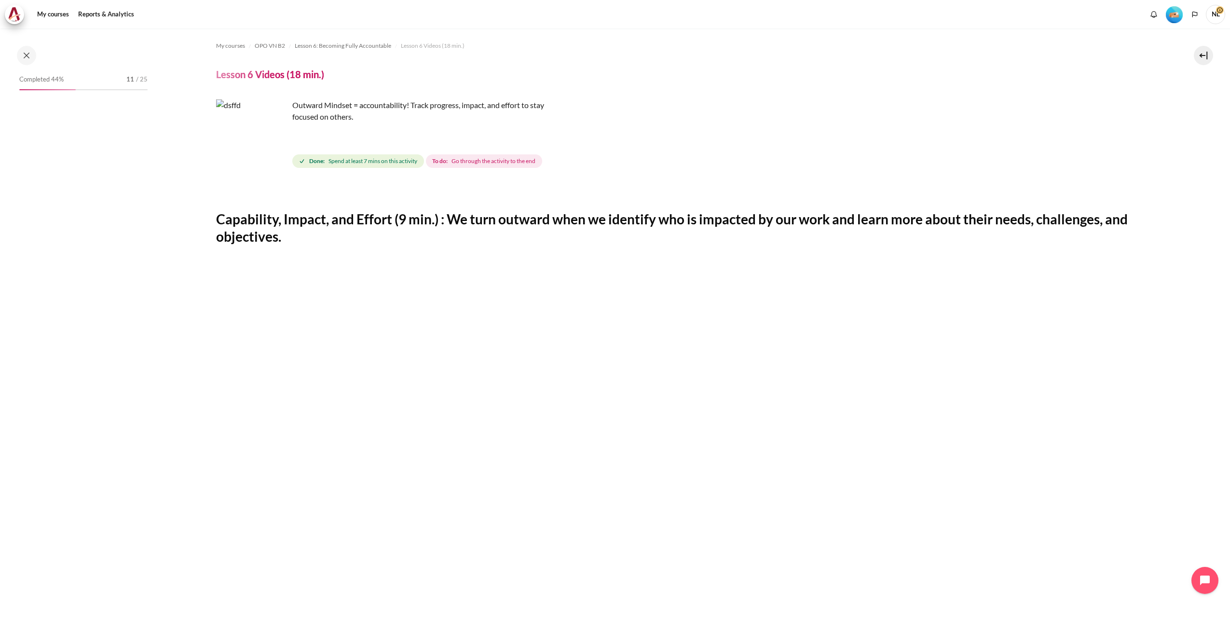
scroll to position [345, 0]
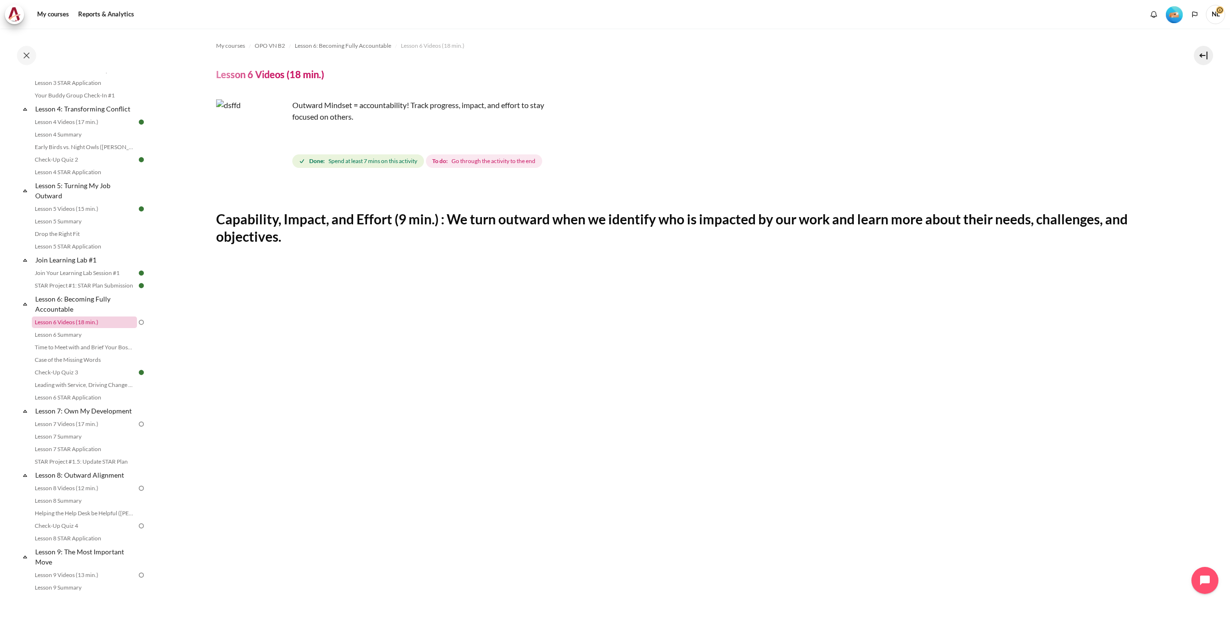
click at [87, 328] on link "Lesson 6 Videos (18 min.)" at bounding box center [84, 322] width 105 height 12
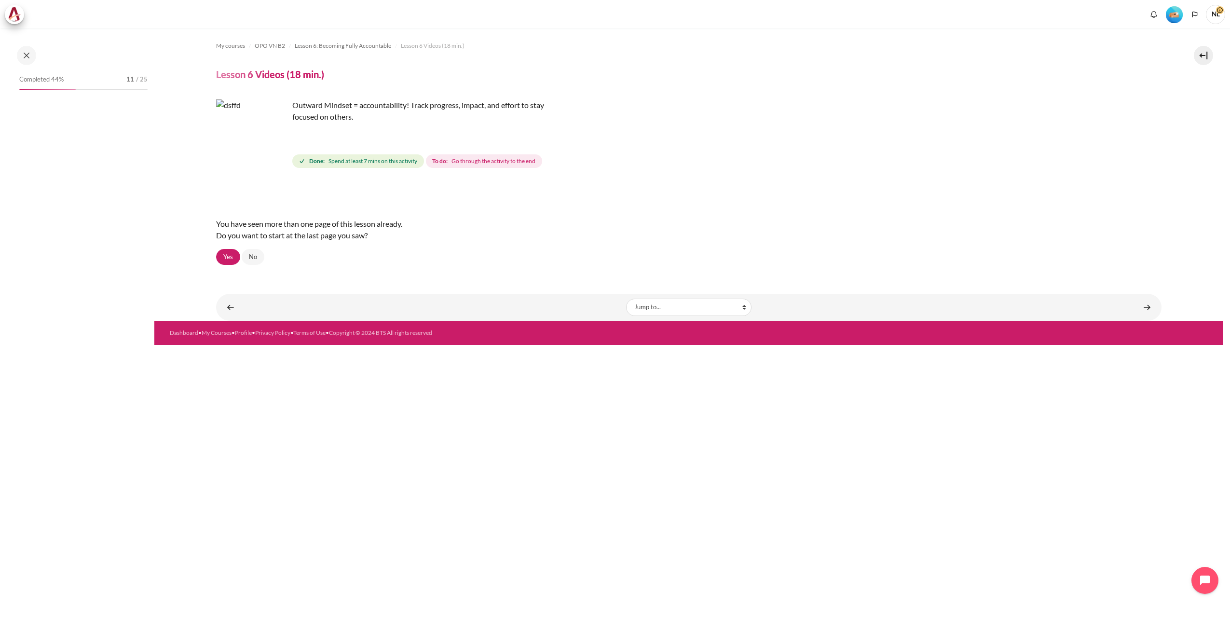
scroll to position [345, 0]
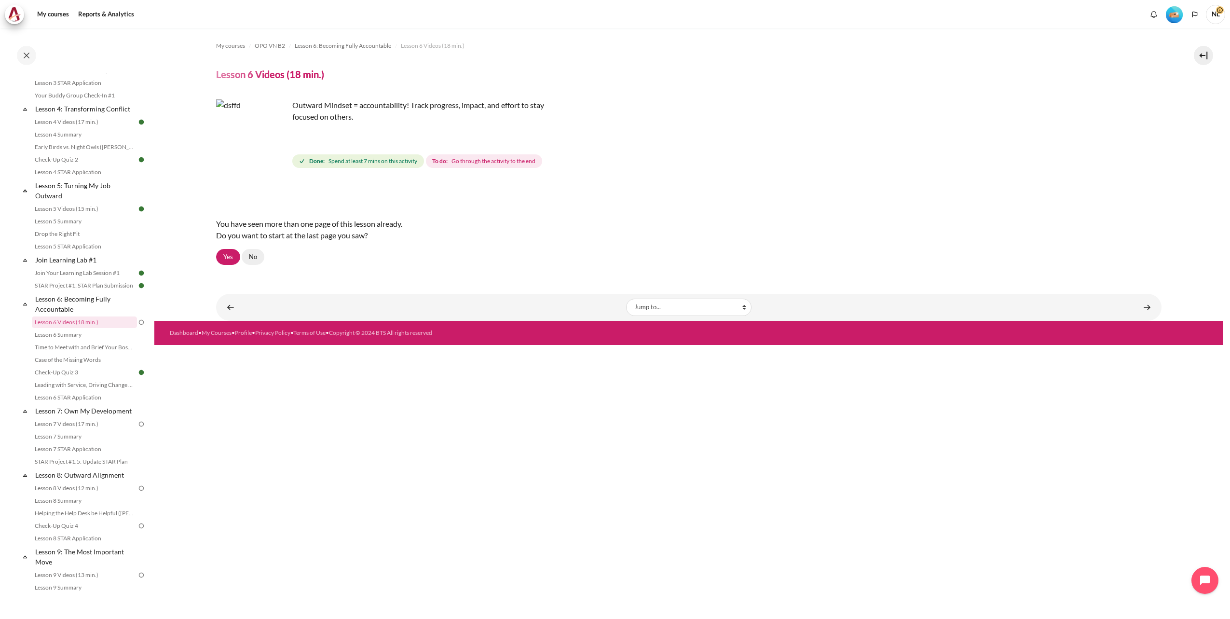
click at [258, 259] on link "No" at bounding box center [253, 257] width 23 height 16
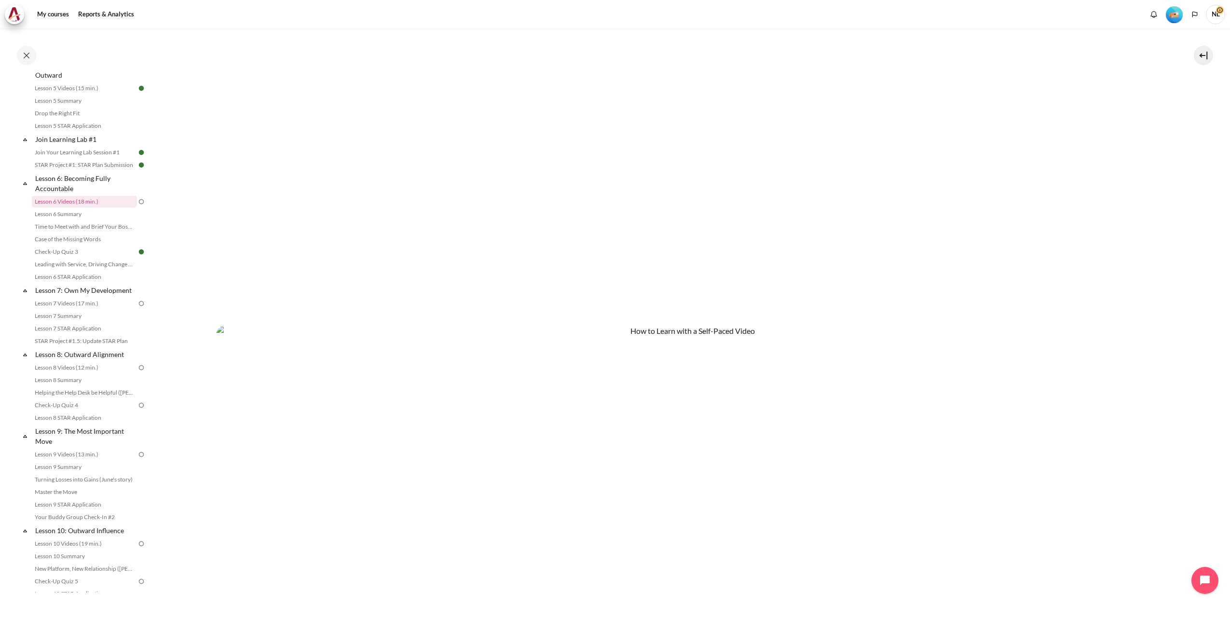
scroll to position [603, 0]
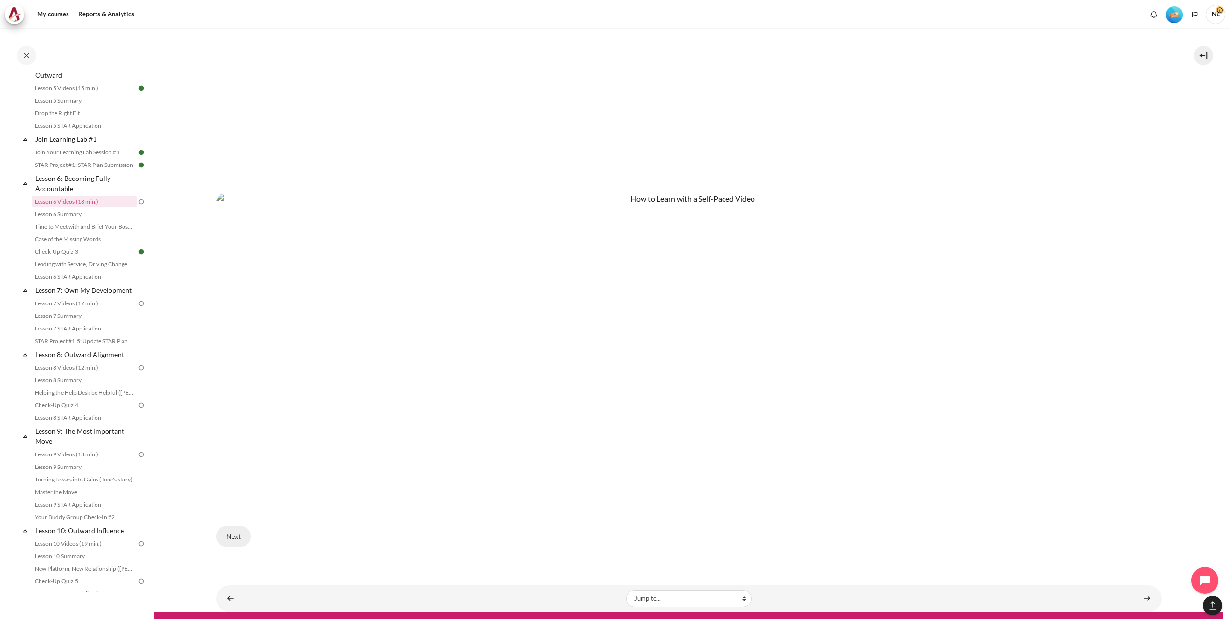
click at [234, 528] on button "Next" at bounding box center [233, 536] width 35 height 20
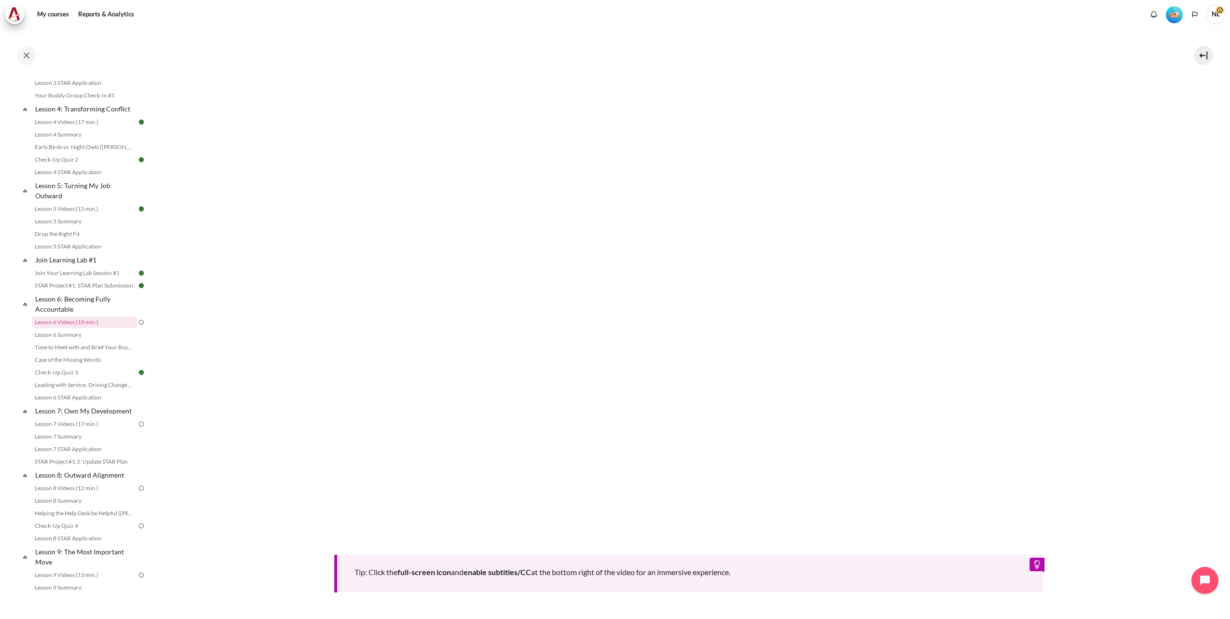
scroll to position [383, 0]
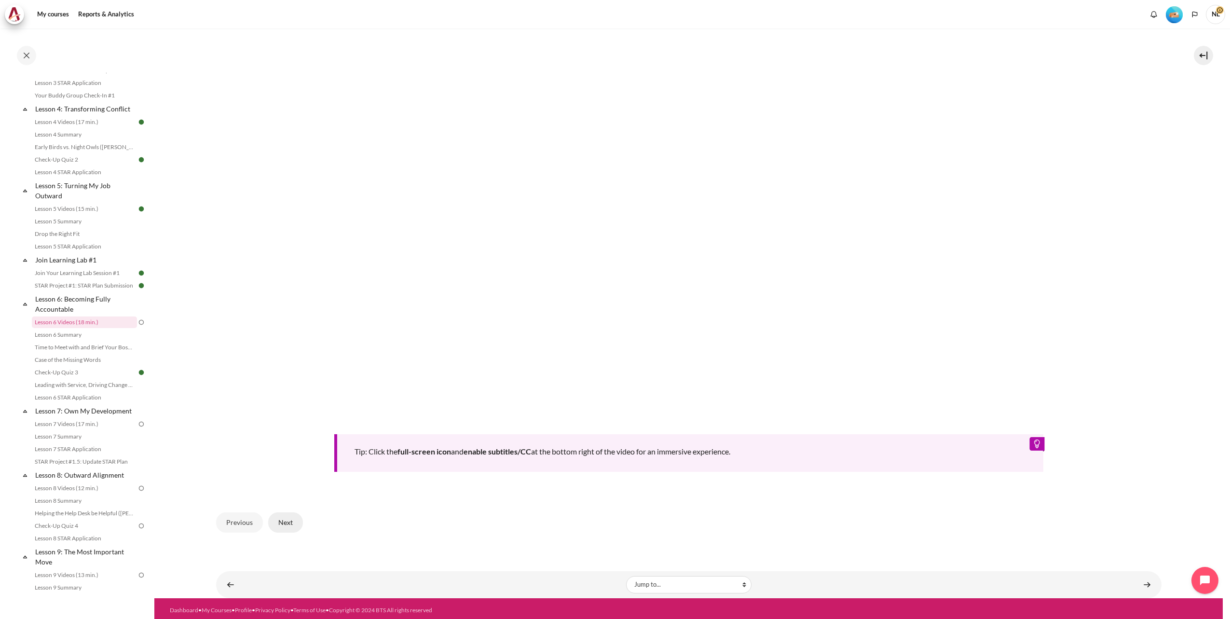
click at [282, 522] on button "Next" at bounding box center [285, 522] width 35 height 20
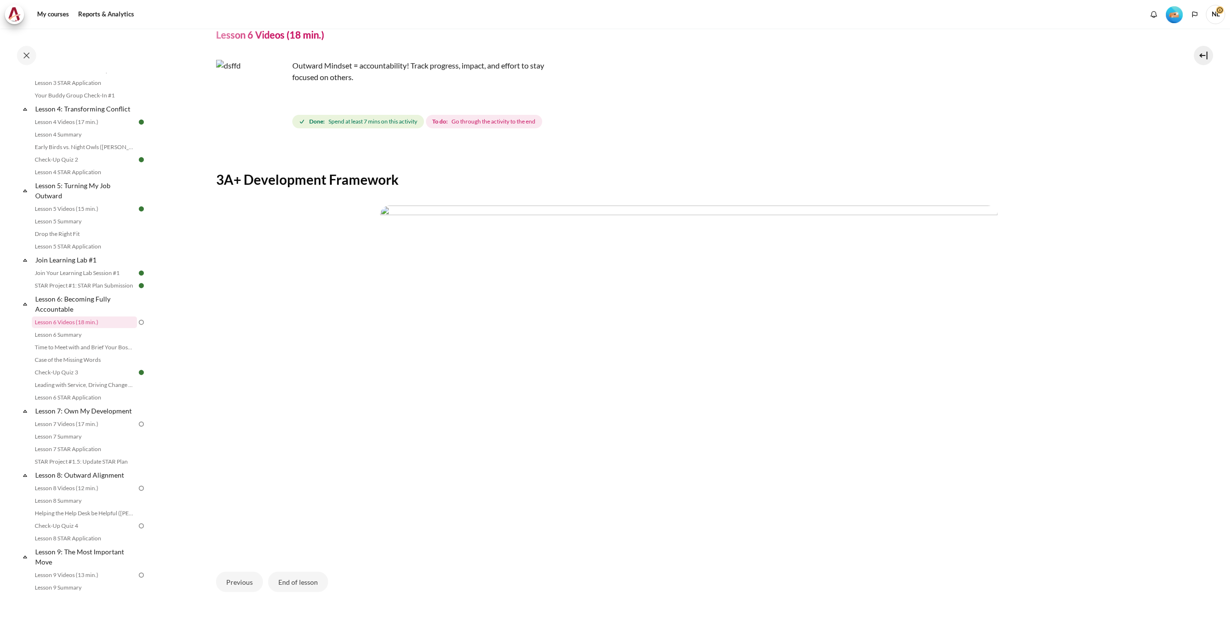
scroll to position [60, 0]
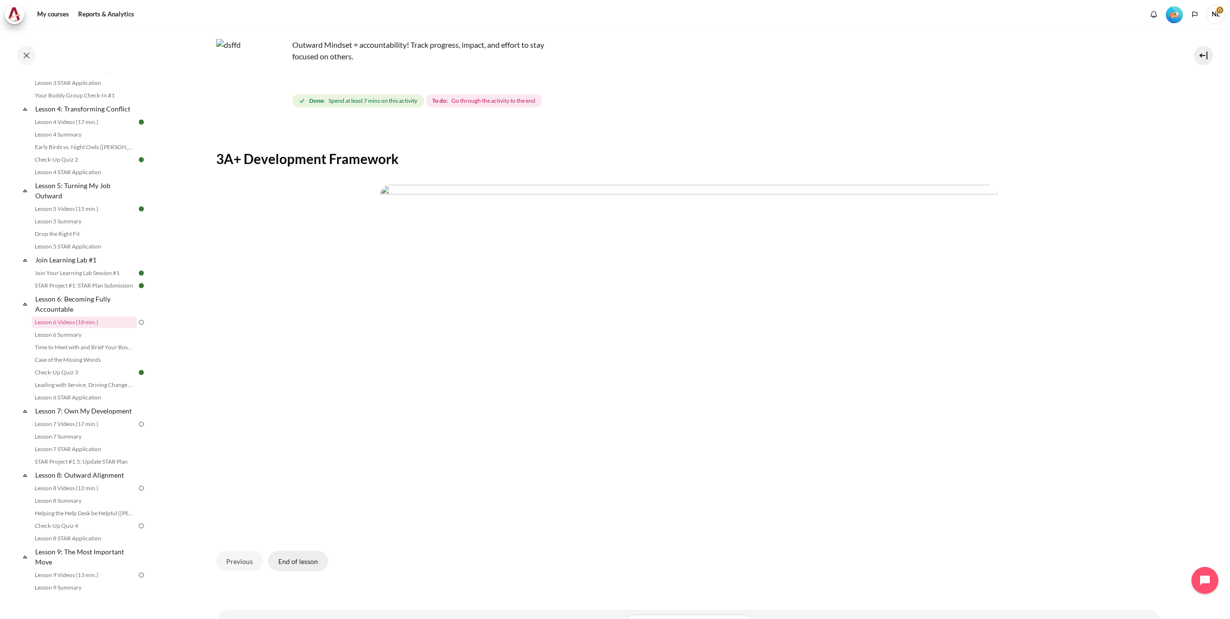
click at [307, 558] on button "End of lesson" at bounding box center [298, 561] width 60 height 20
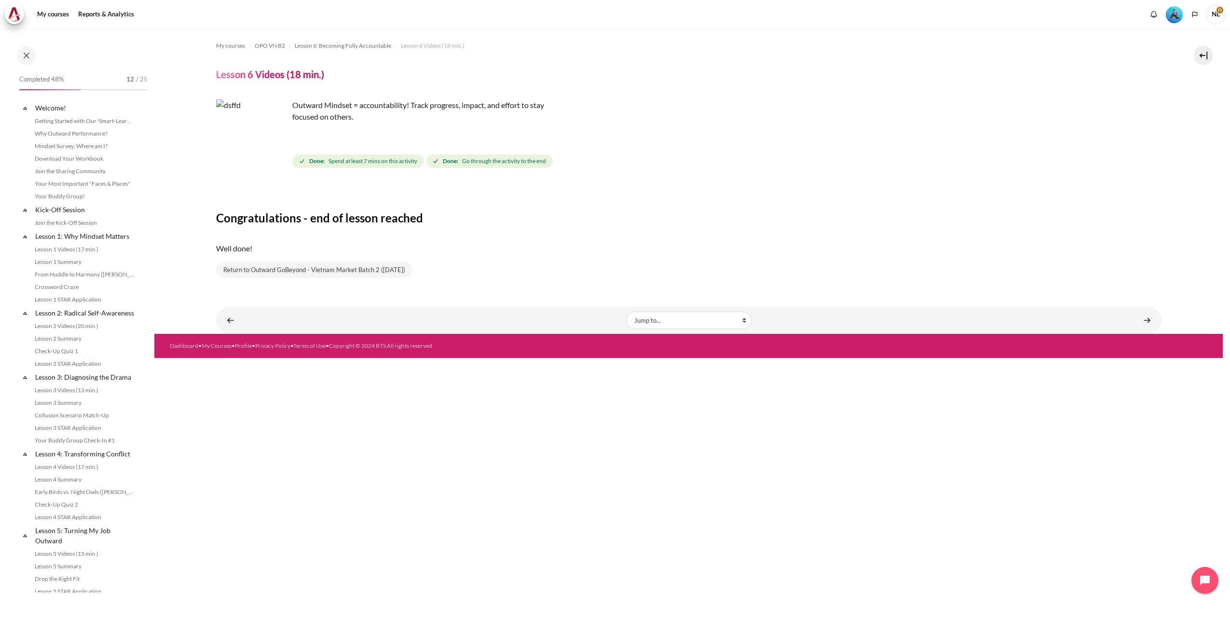
scroll to position [345, 0]
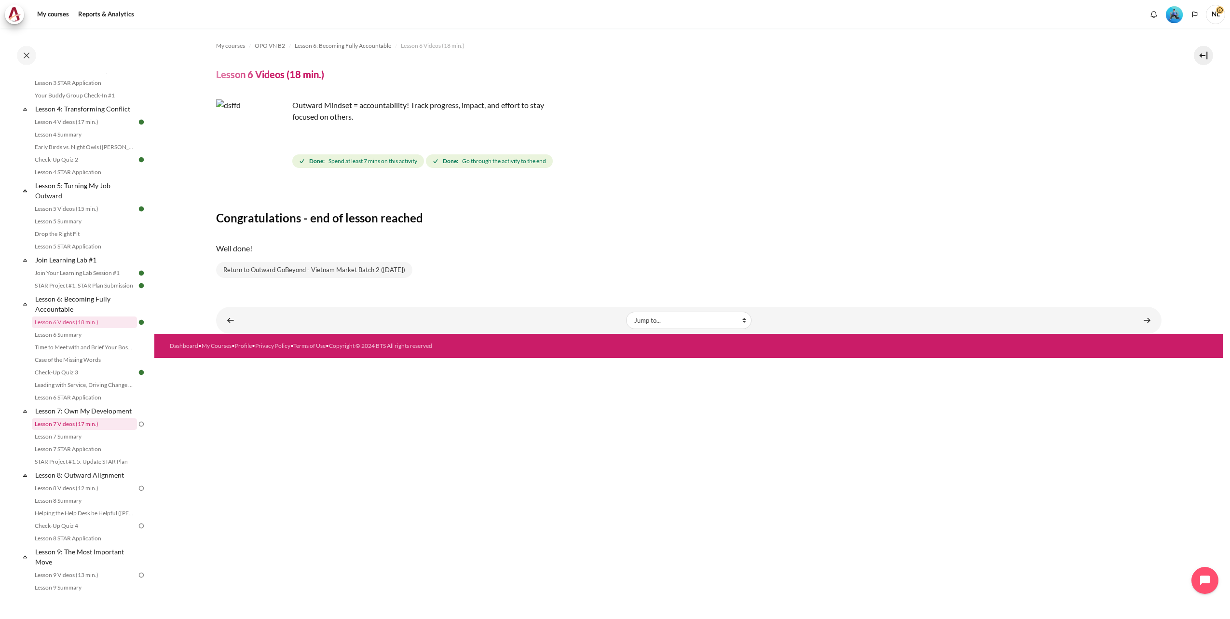
click at [86, 430] on link "Lesson 7 Videos (17 min.)" at bounding box center [84, 424] width 105 height 12
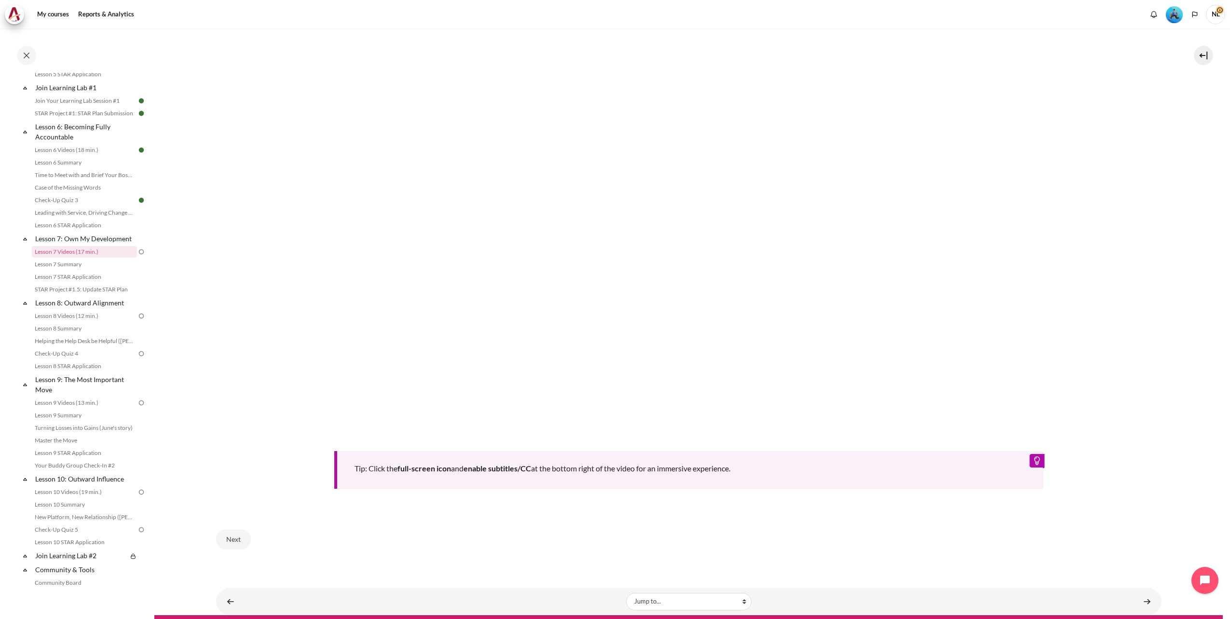
scroll to position [406, 0]
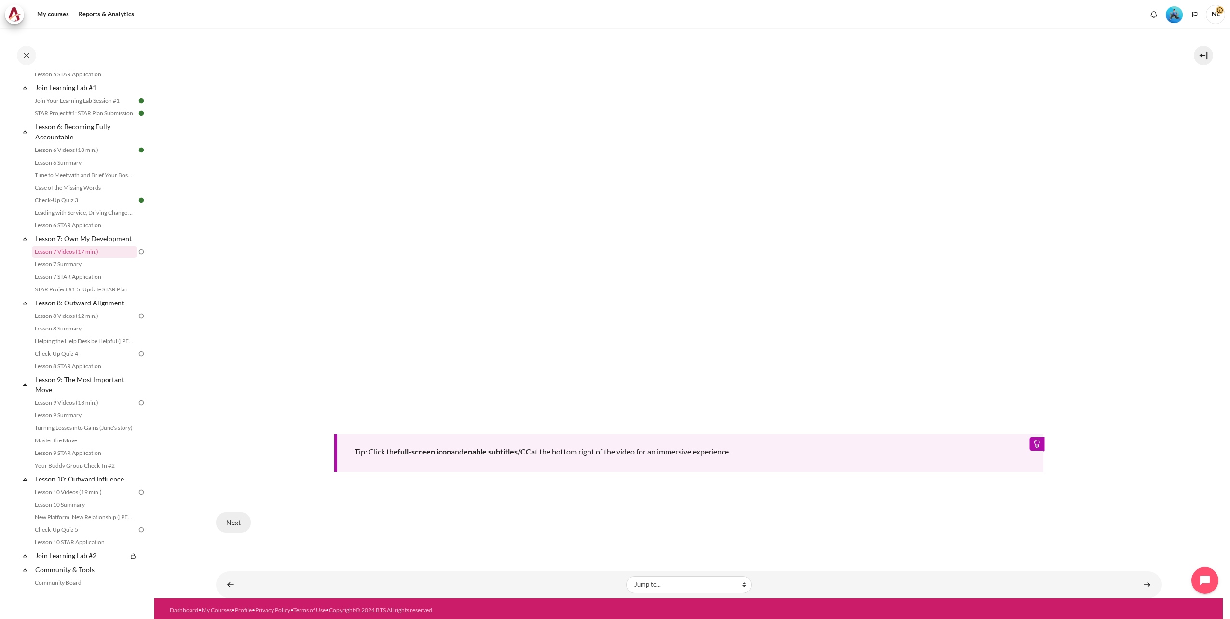
click at [230, 520] on button "Next" at bounding box center [233, 522] width 35 height 20
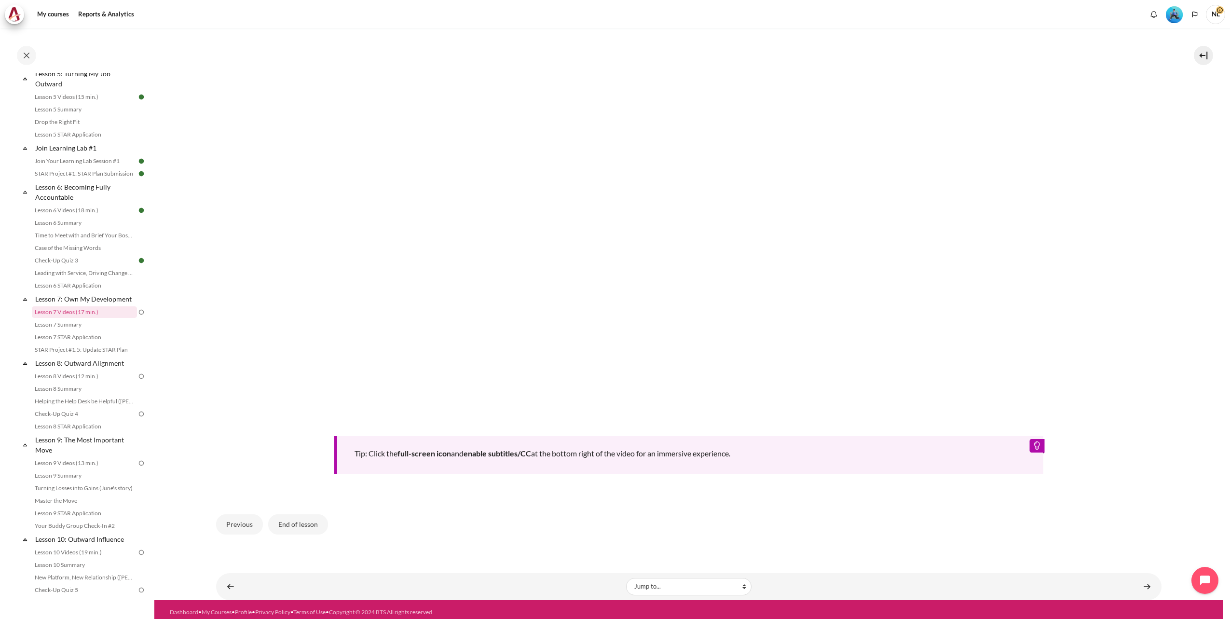
scroll to position [406, 0]
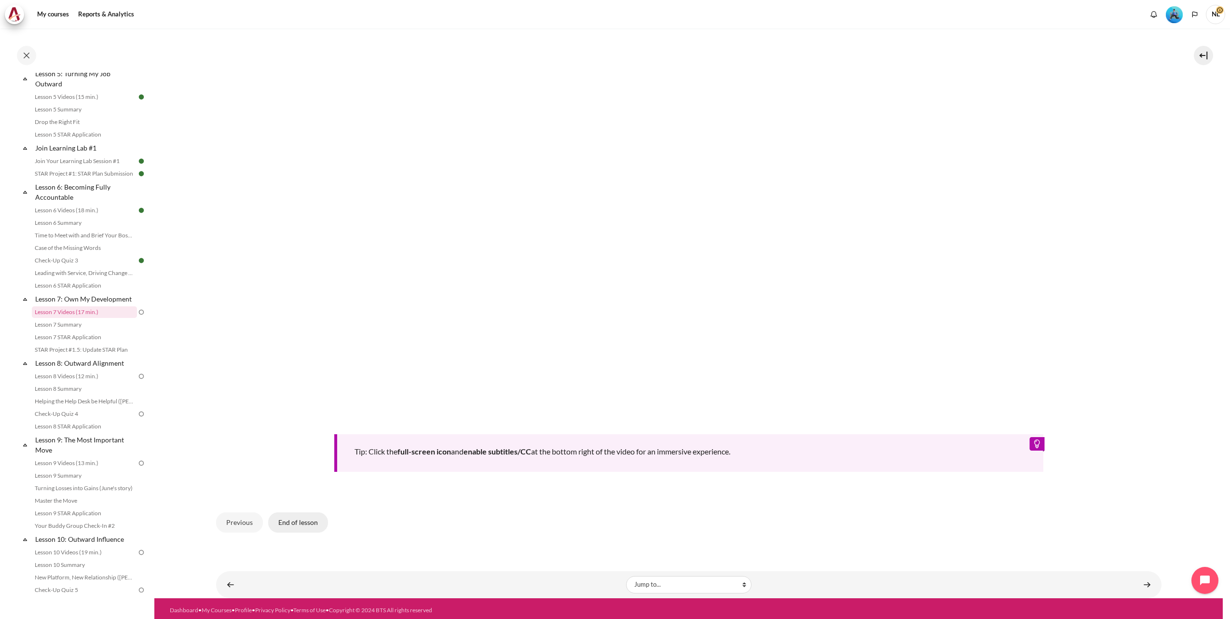
click at [302, 520] on button "End of lesson" at bounding box center [298, 522] width 60 height 20
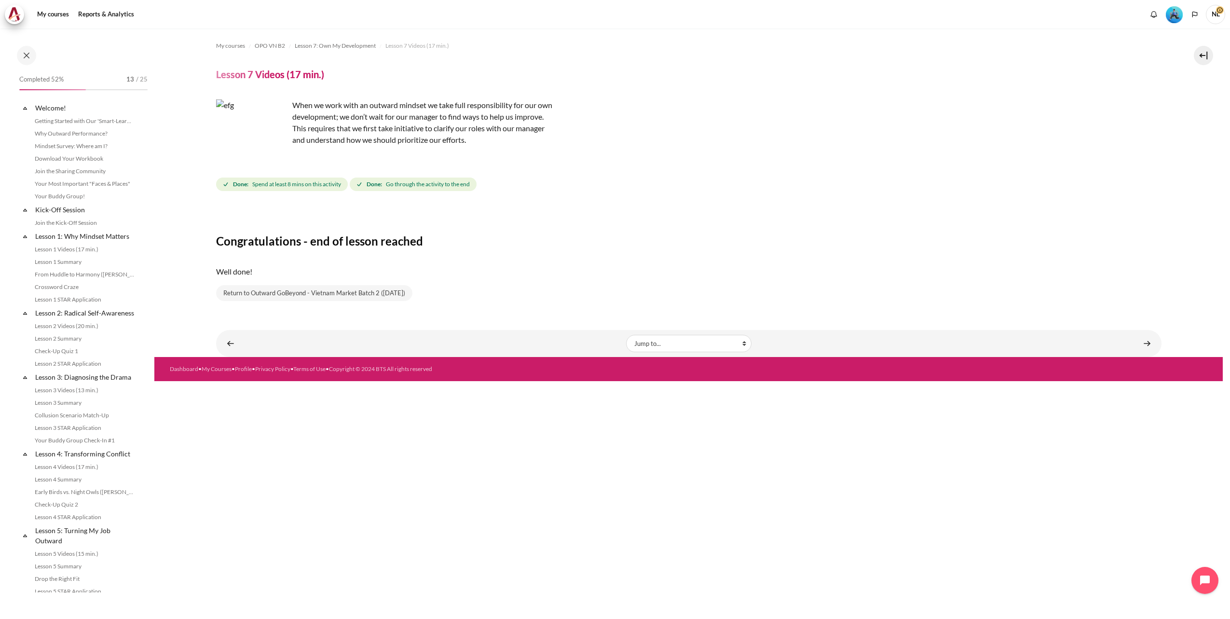
scroll to position [457, 0]
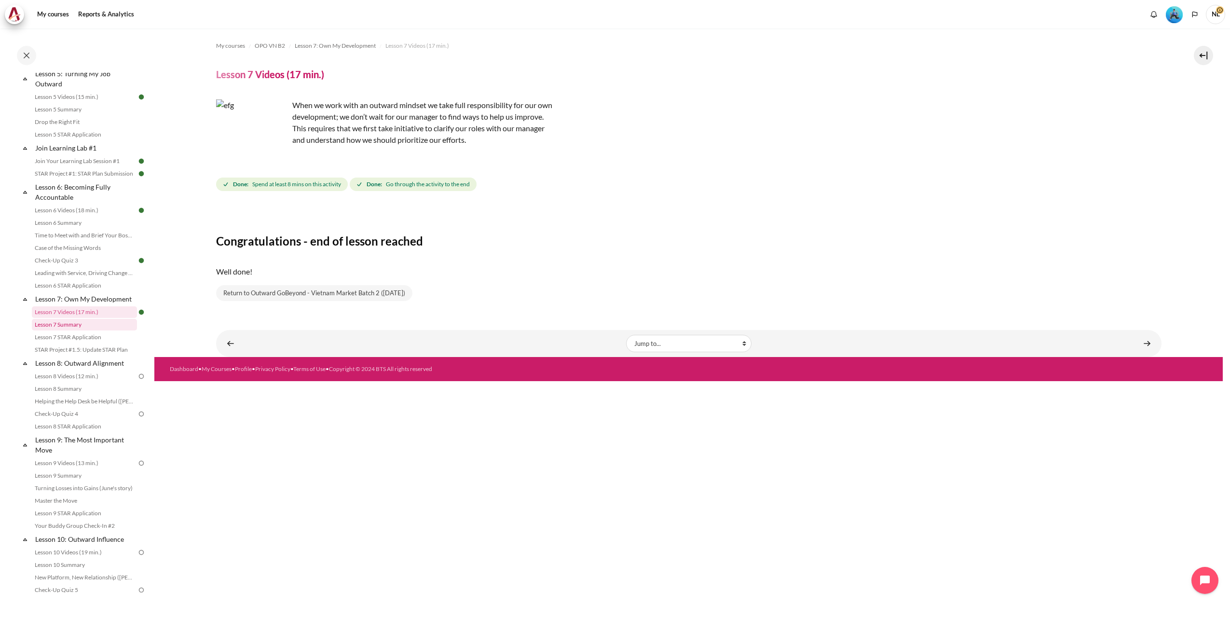
click at [74, 330] on link "Lesson 7 Summary" at bounding box center [84, 325] width 105 height 12
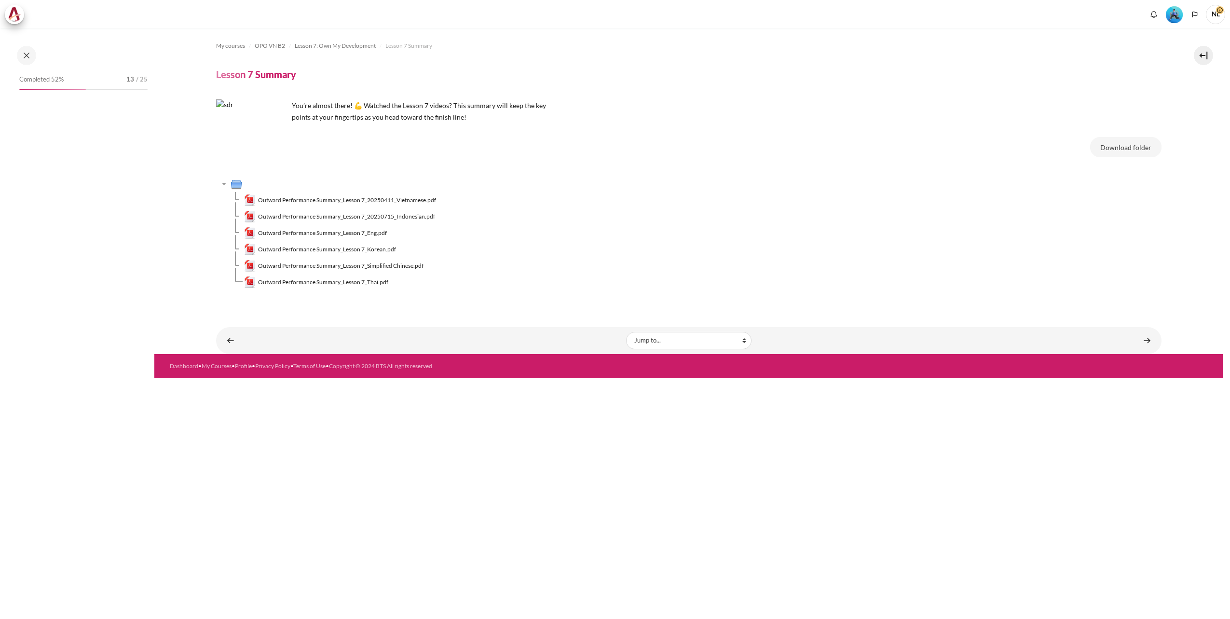
scroll to position [469, 0]
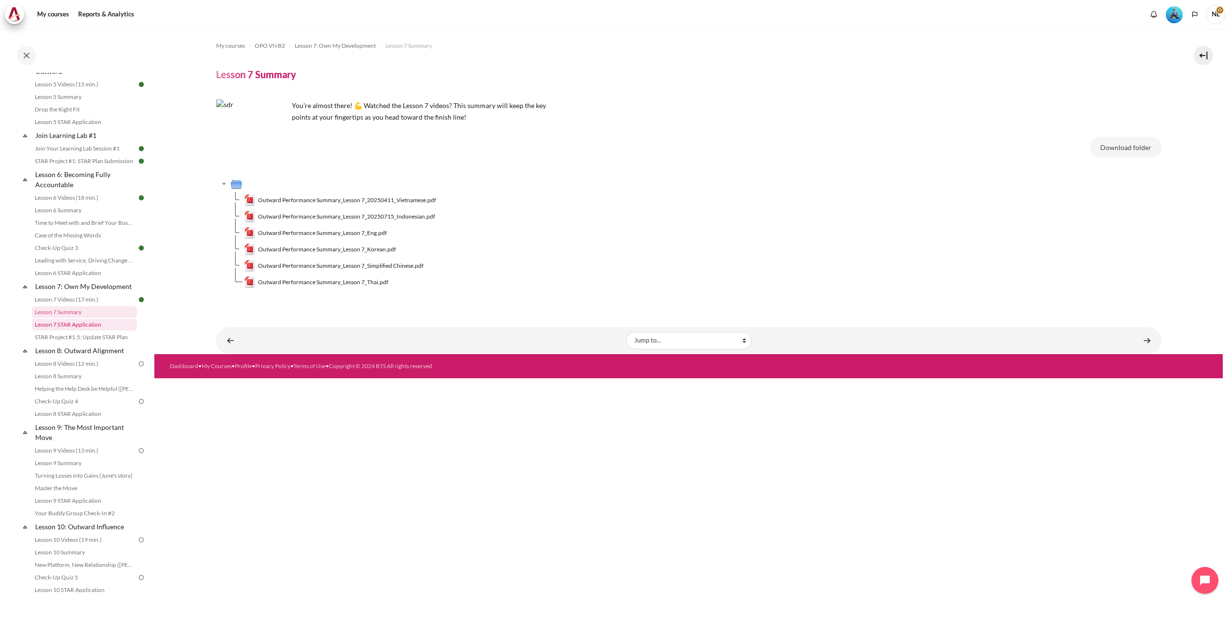
click at [82, 330] on link "Lesson 7 STAR Application" at bounding box center [84, 325] width 105 height 12
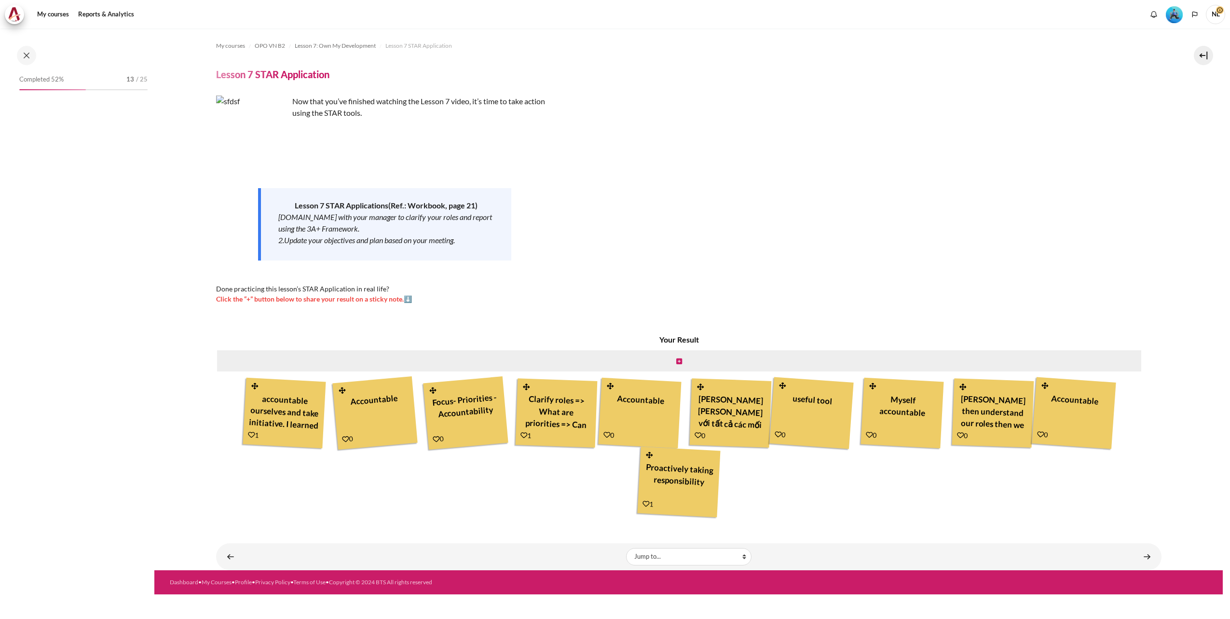
scroll to position [482, 0]
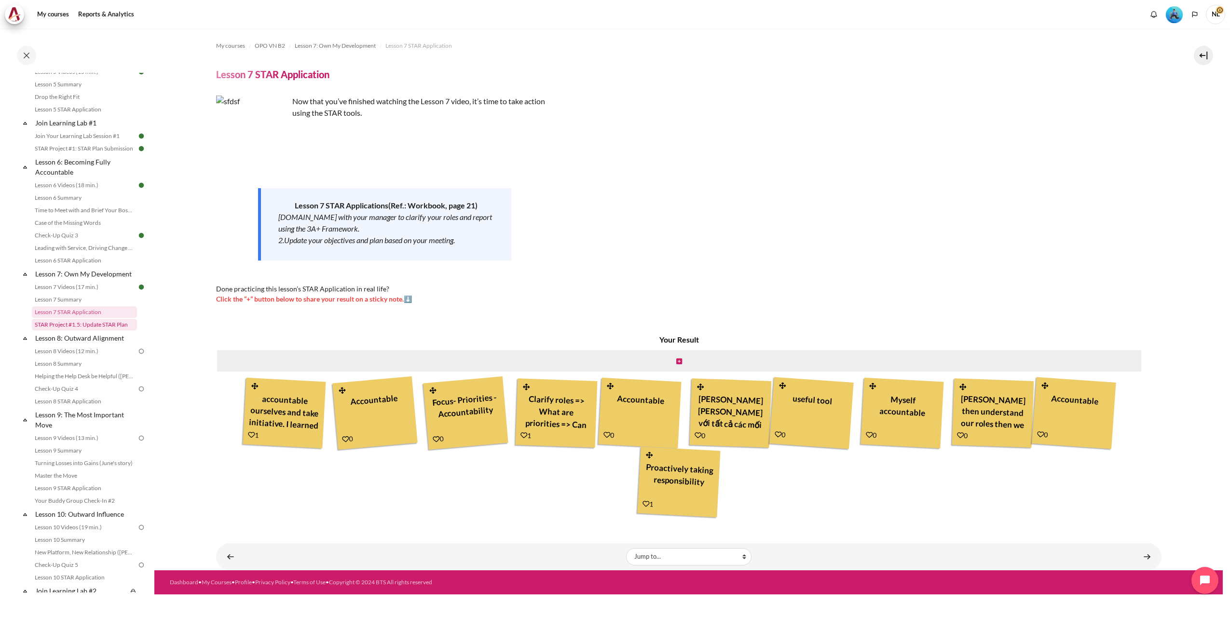
click at [81, 330] on link "STAR Project #1.5: Update STAR Plan" at bounding box center [84, 325] width 105 height 12
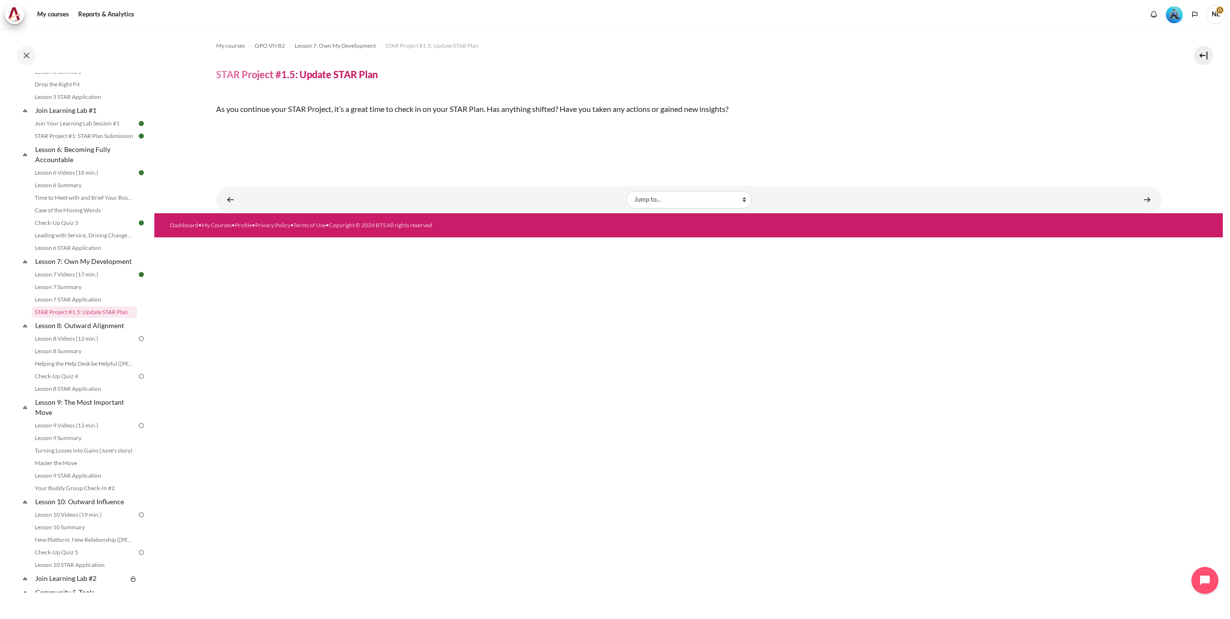
scroll to position [128, 0]
click at [91, 344] on link "Lesson 8 Videos (12 min.)" at bounding box center [84, 339] width 105 height 12
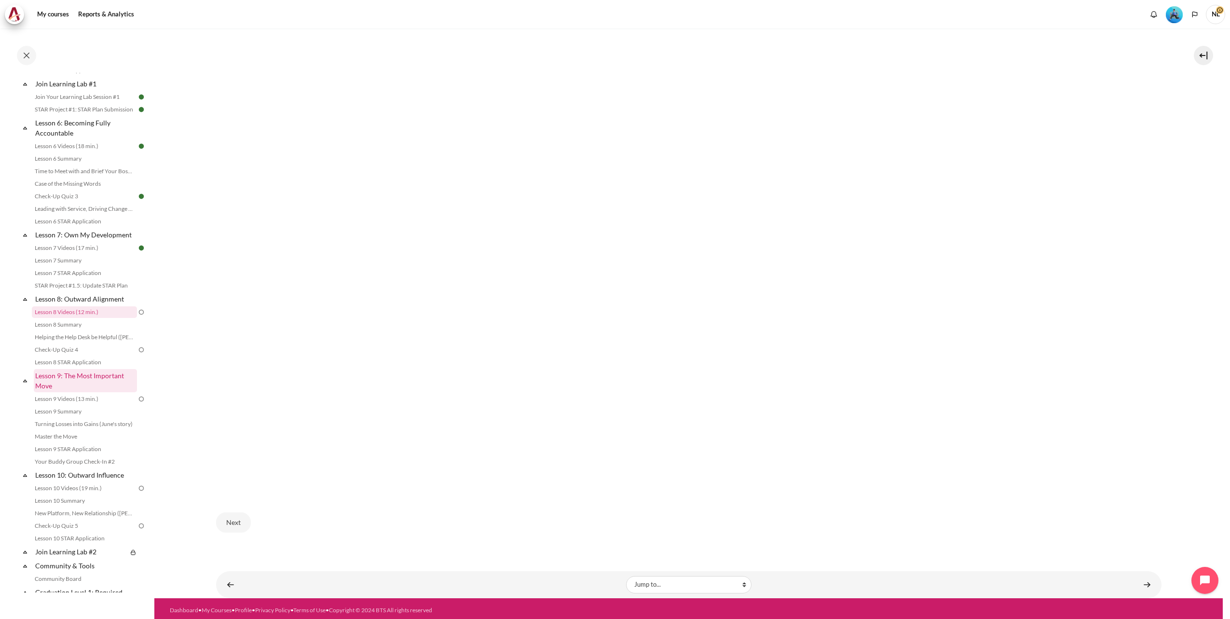
scroll to position [581, 0]
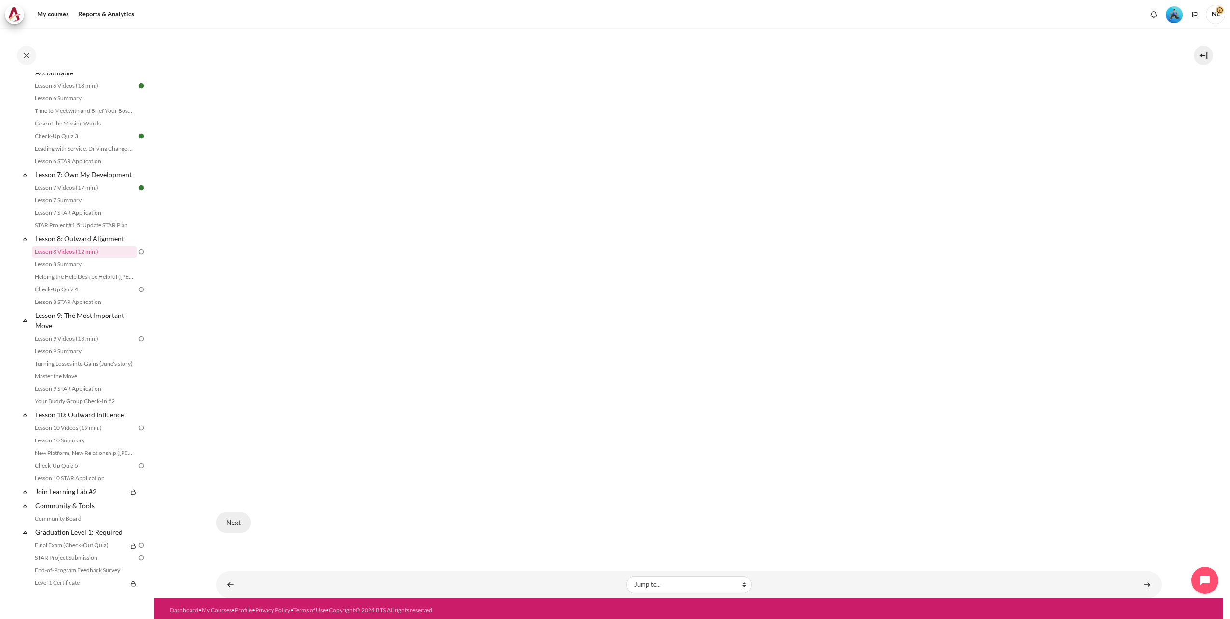
click at [224, 521] on button "Next" at bounding box center [233, 522] width 35 height 20
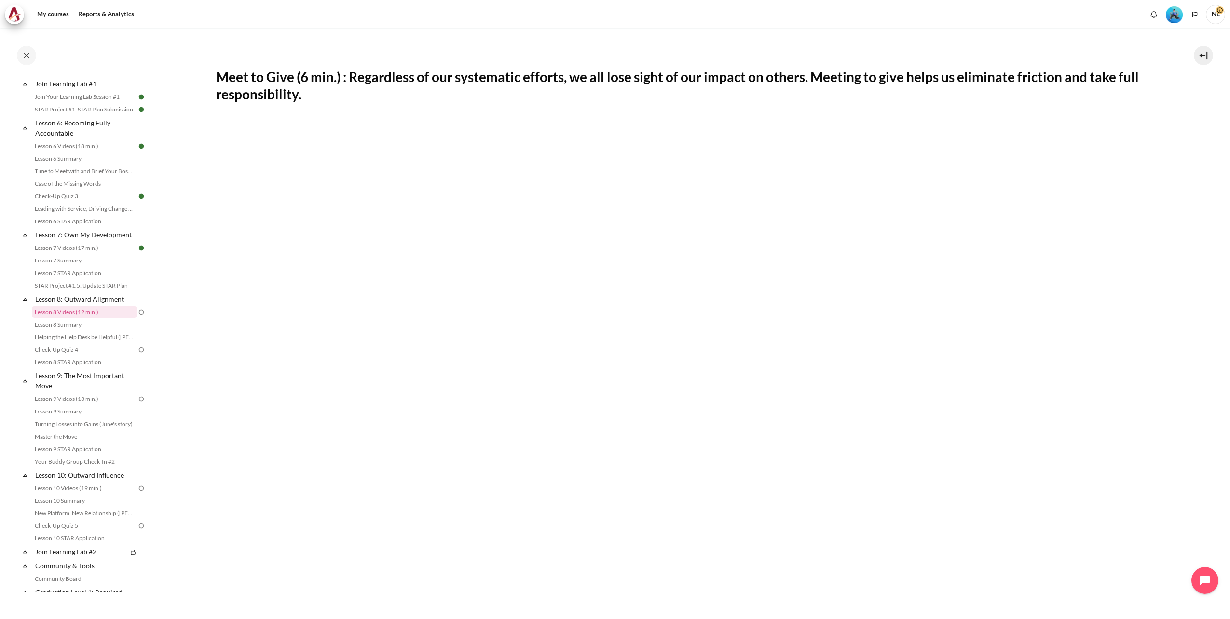
scroll to position [334, 0]
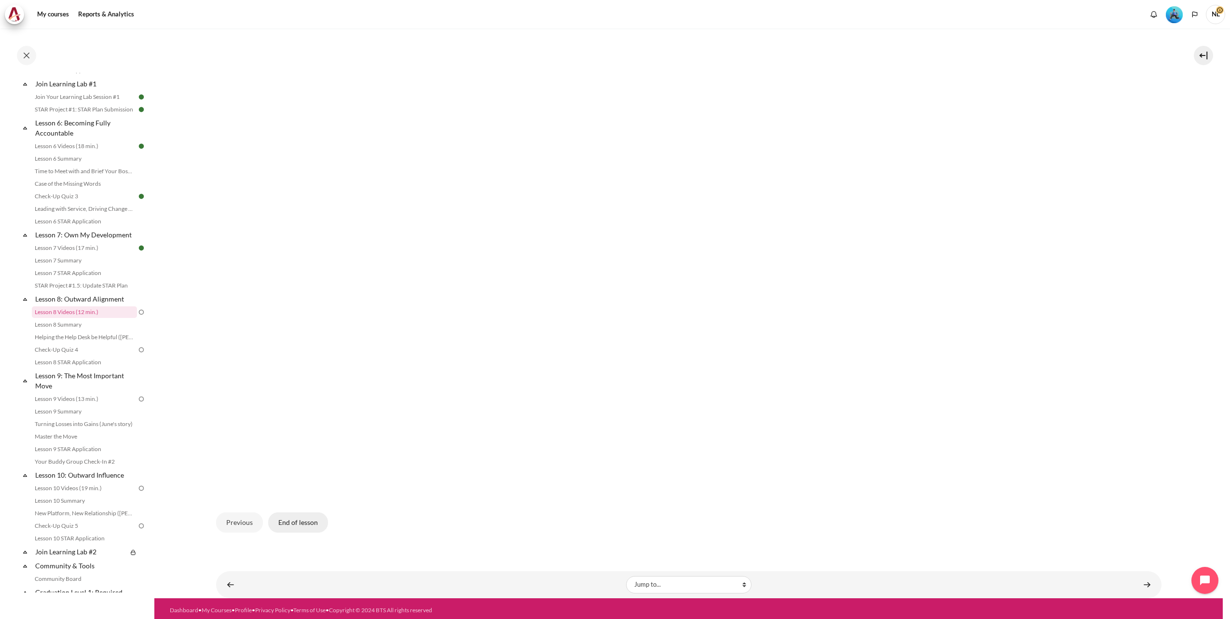
click at [305, 522] on button "End of lesson" at bounding box center [298, 522] width 60 height 20
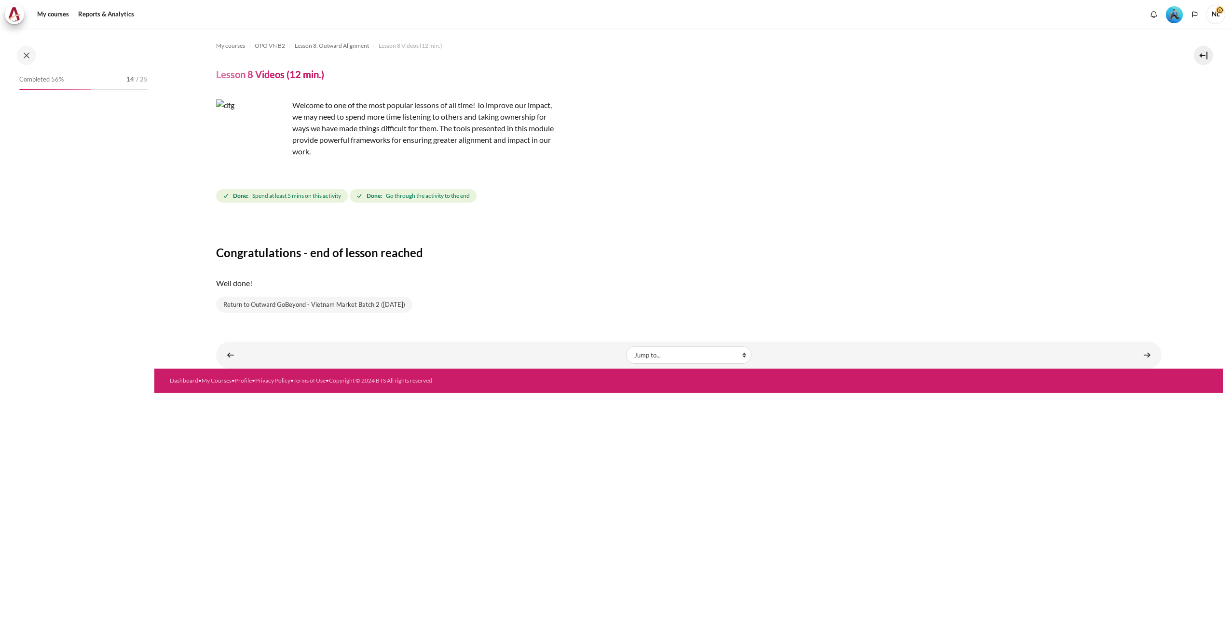
scroll to position [521, 0]
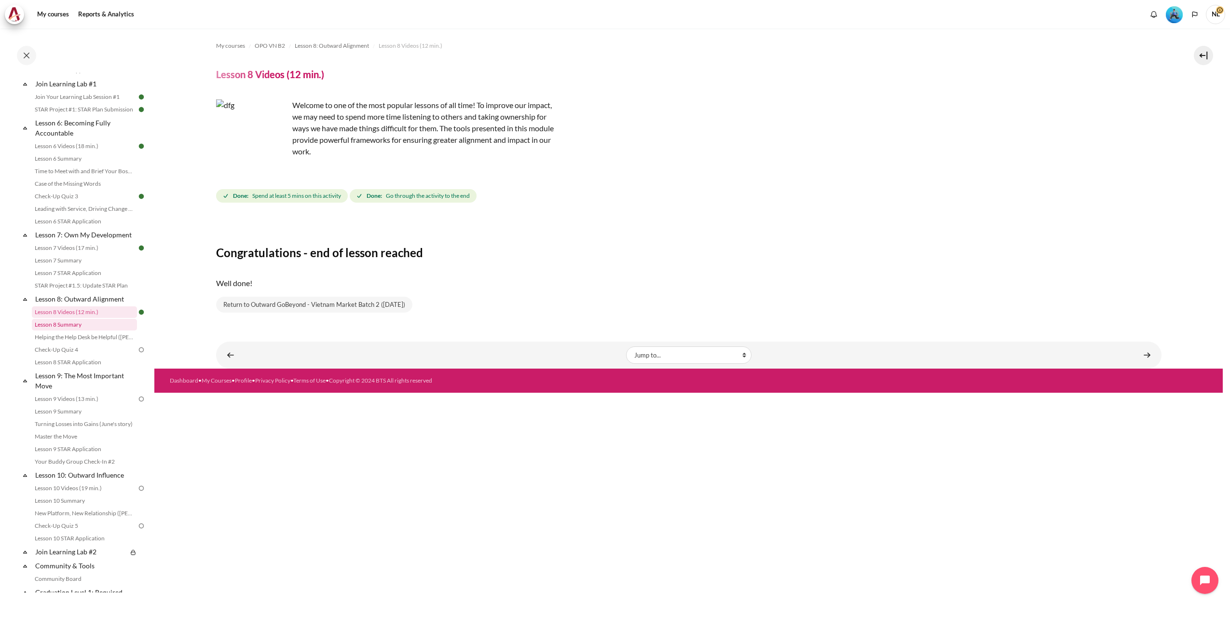
click at [58, 330] on link "Lesson 8 Summary" at bounding box center [84, 325] width 105 height 12
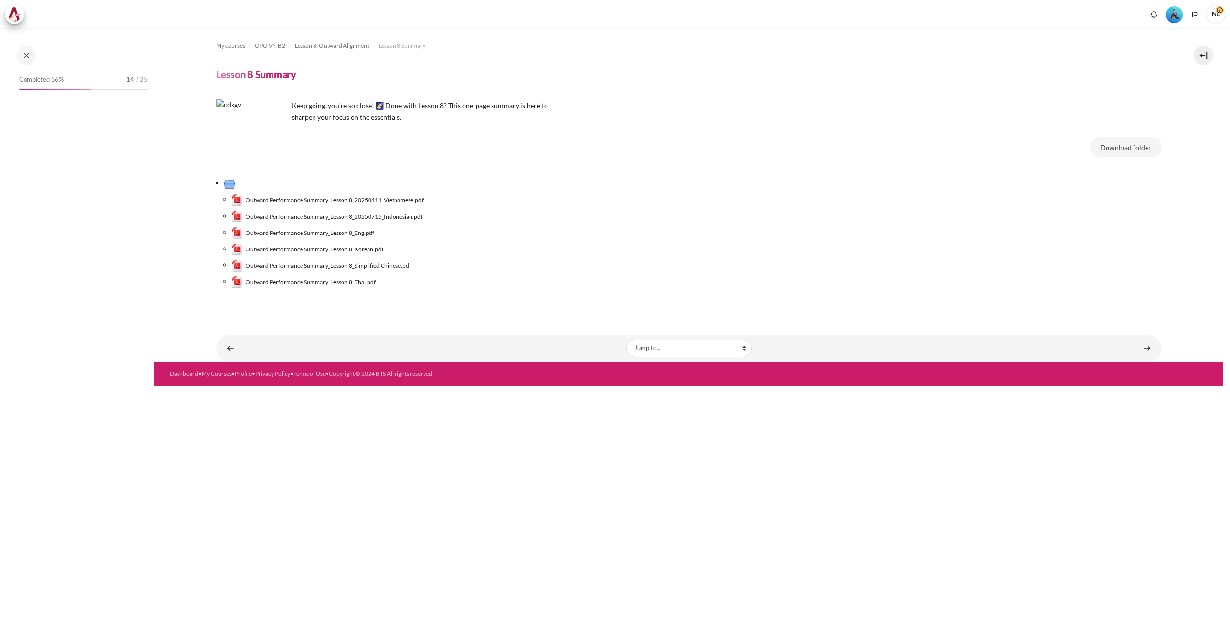
click at [384, 197] on span "Outward Performance Summary_Lesson 8_20250411_Vietnamese.pdf" at bounding box center [334, 200] width 178 height 9
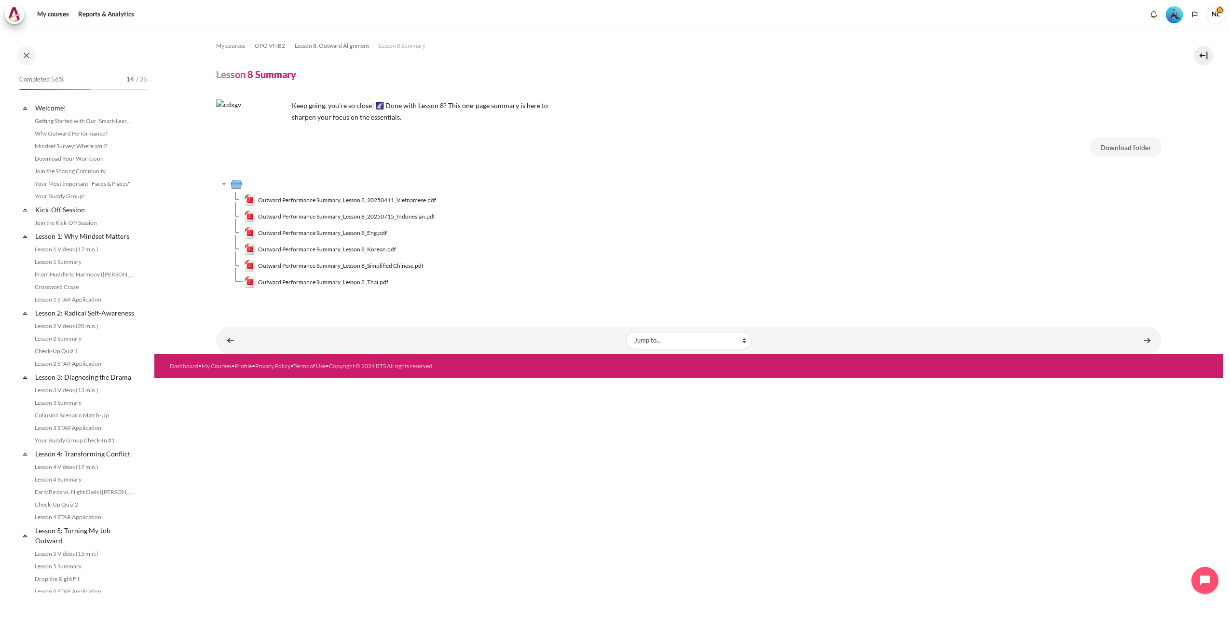
scroll to position [533, 0]
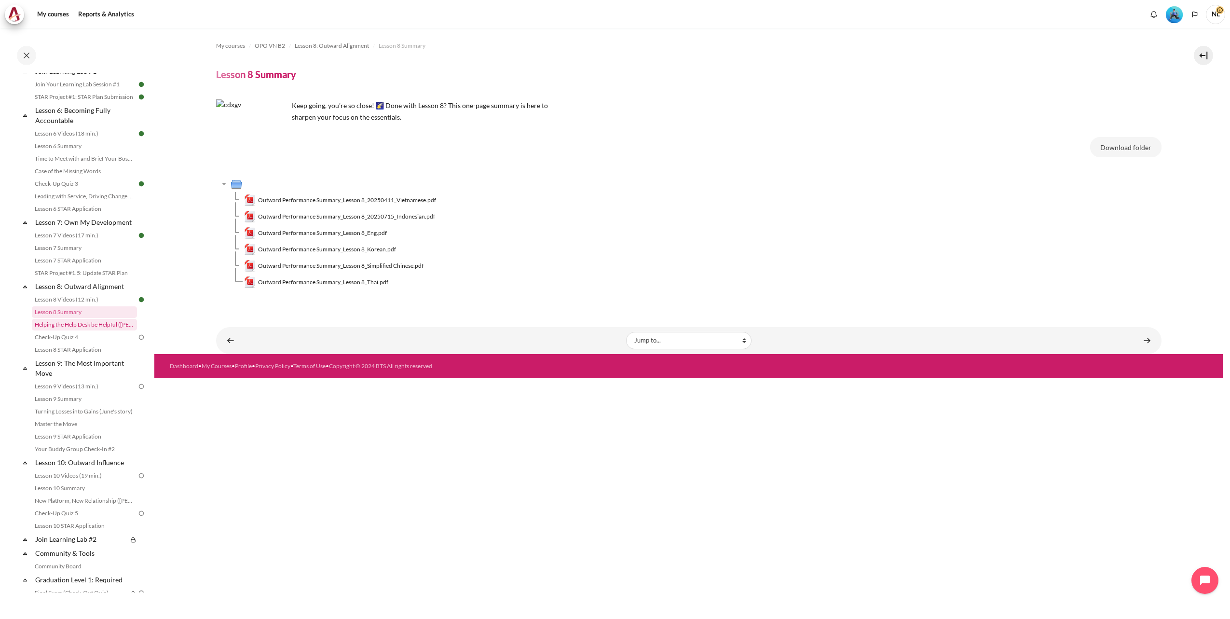
click at [83, 330] on link "Helping the Help Desk be Helpful ([PERSON_NAME]'s Story)" at bounding box center [84, 325] width 105 height 12
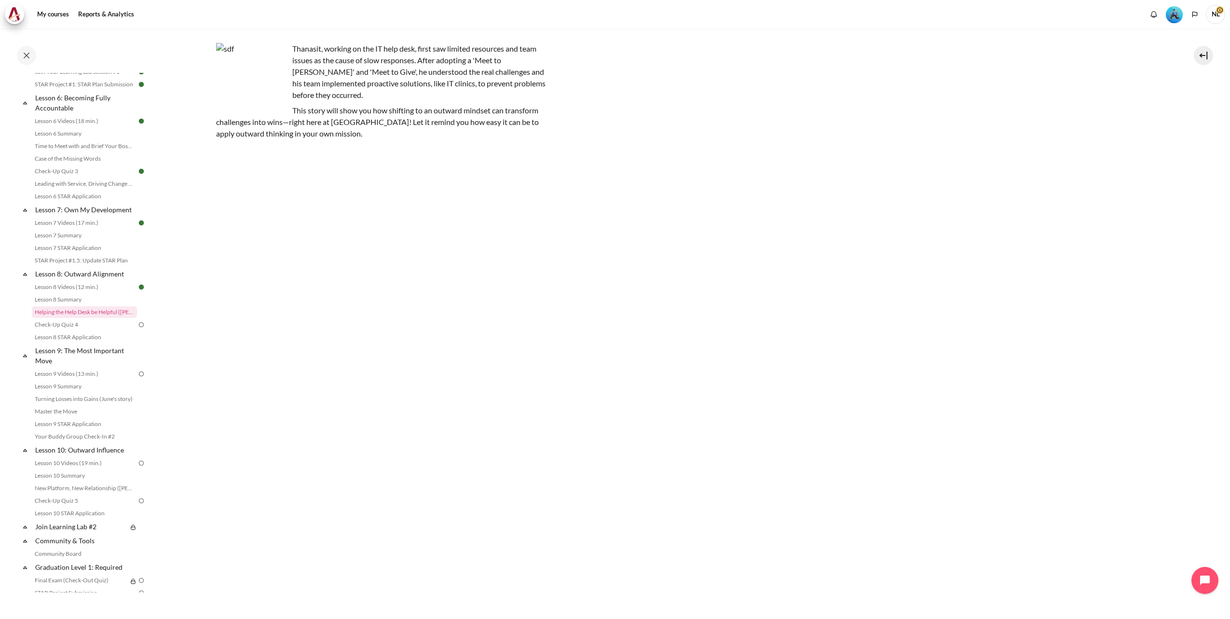
scroll to position [176, 0]
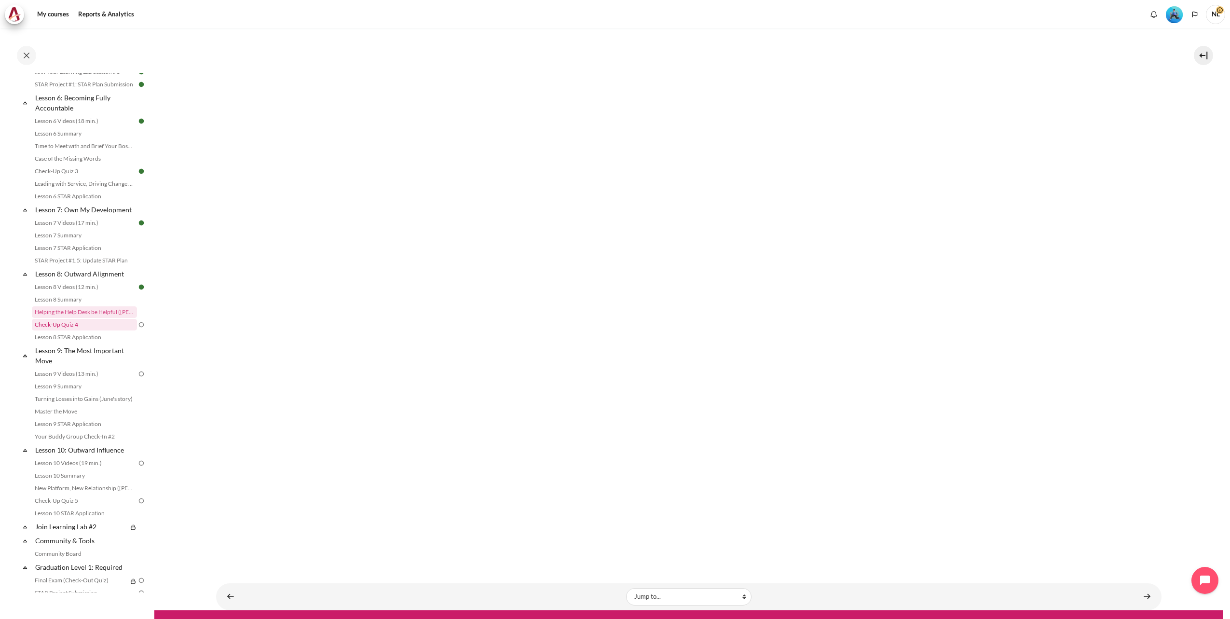
click at [73, 330] on link "Check-Up Quiz 4" at bounding box center [84, 325] width 105 height 12
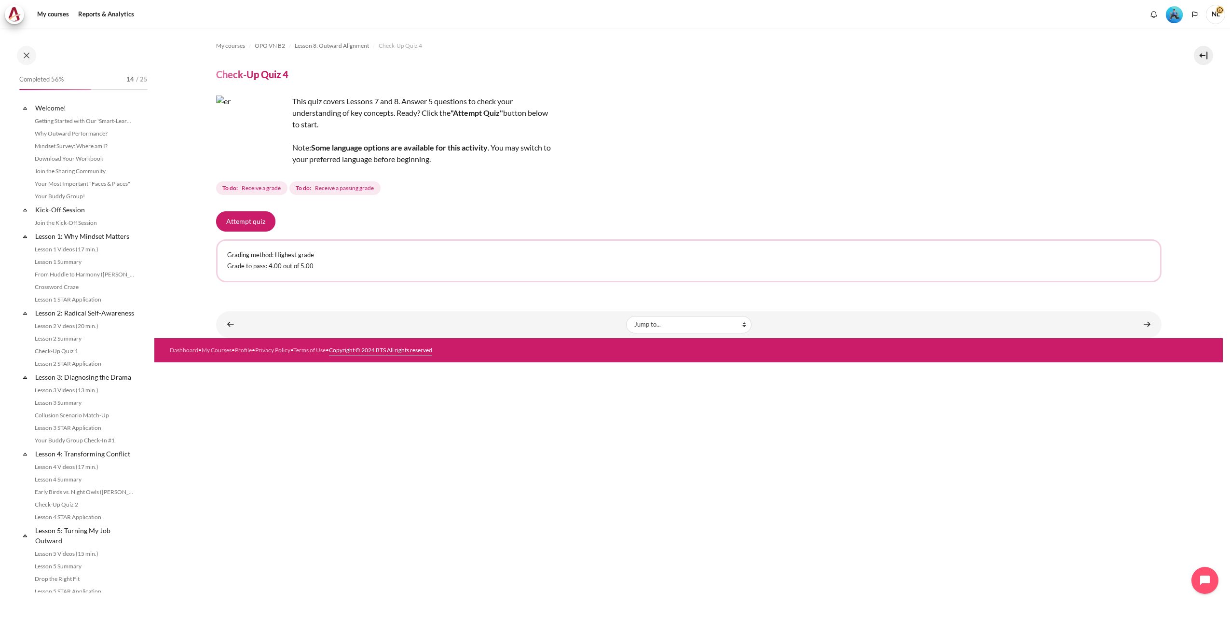
scroll to position [558, 0]
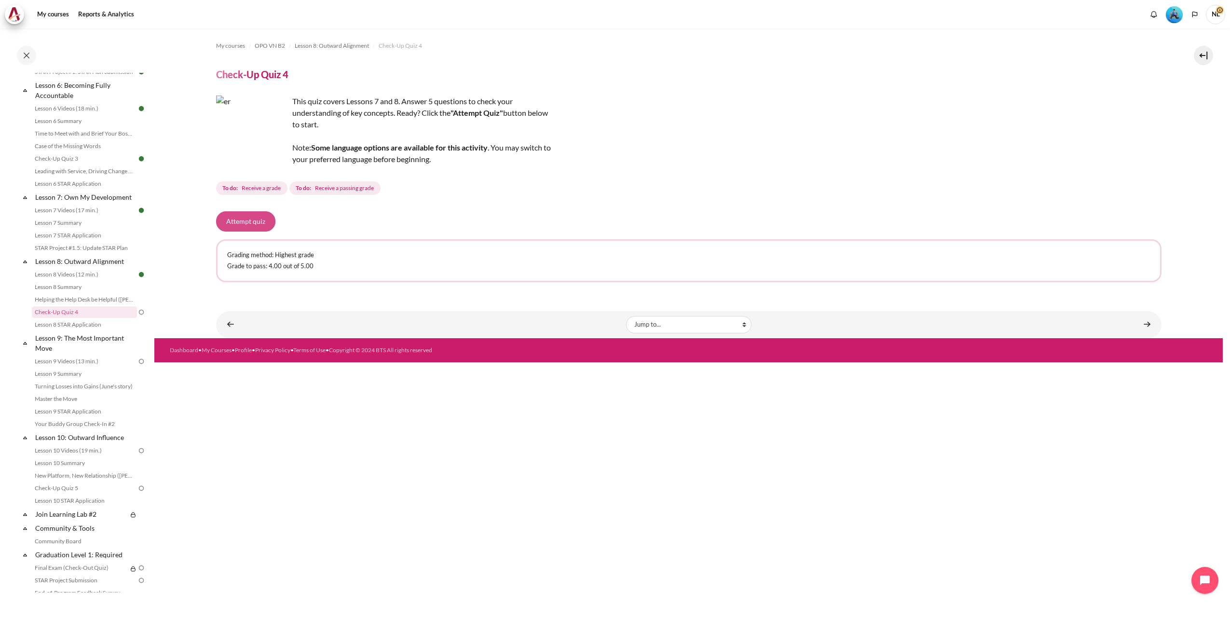
click at [263, 226] on button "Attempt quiz" at bounding box center [245, 221] width 59 height 20
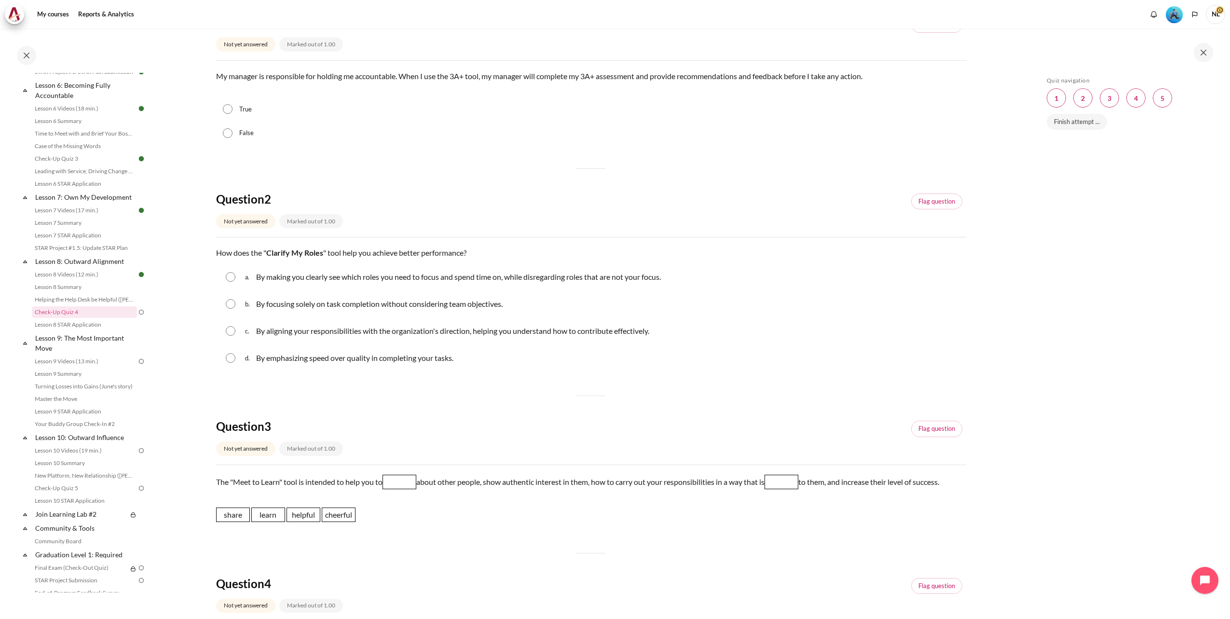
scroll to position [60, 0]
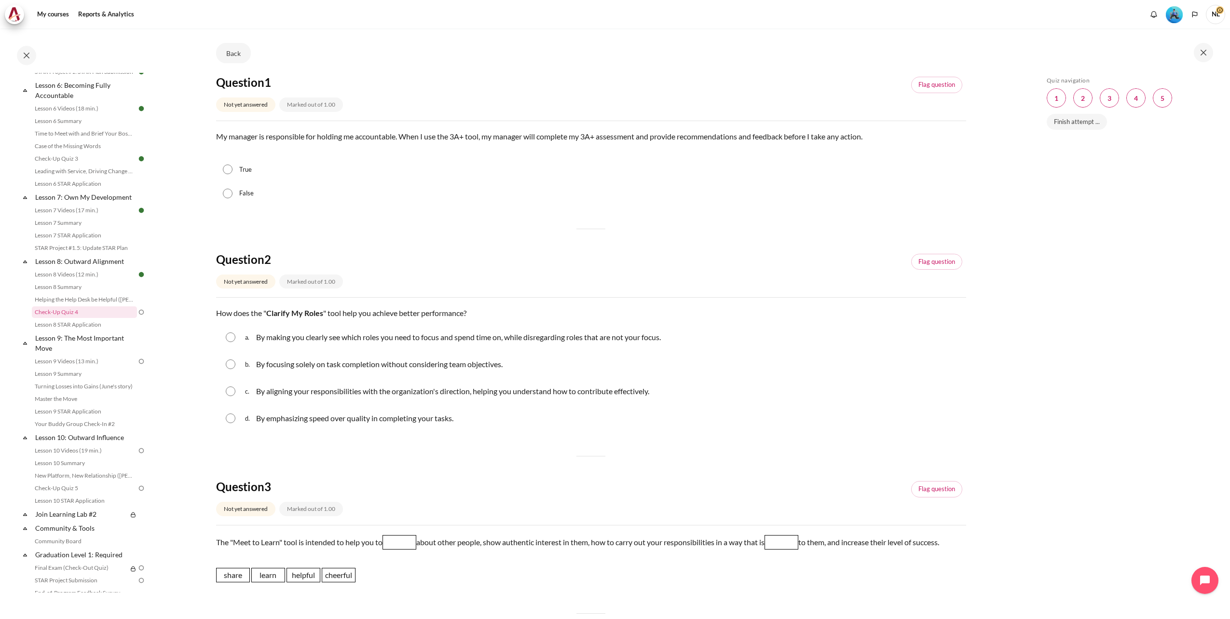
click at [230, 192] on input "False" at bounding box center [228, 194] width 10 height 10
radio input "true"
click at [226, 365] on input "Content" at bounding box center [231, 364] width 10 height 10
radio input "true"
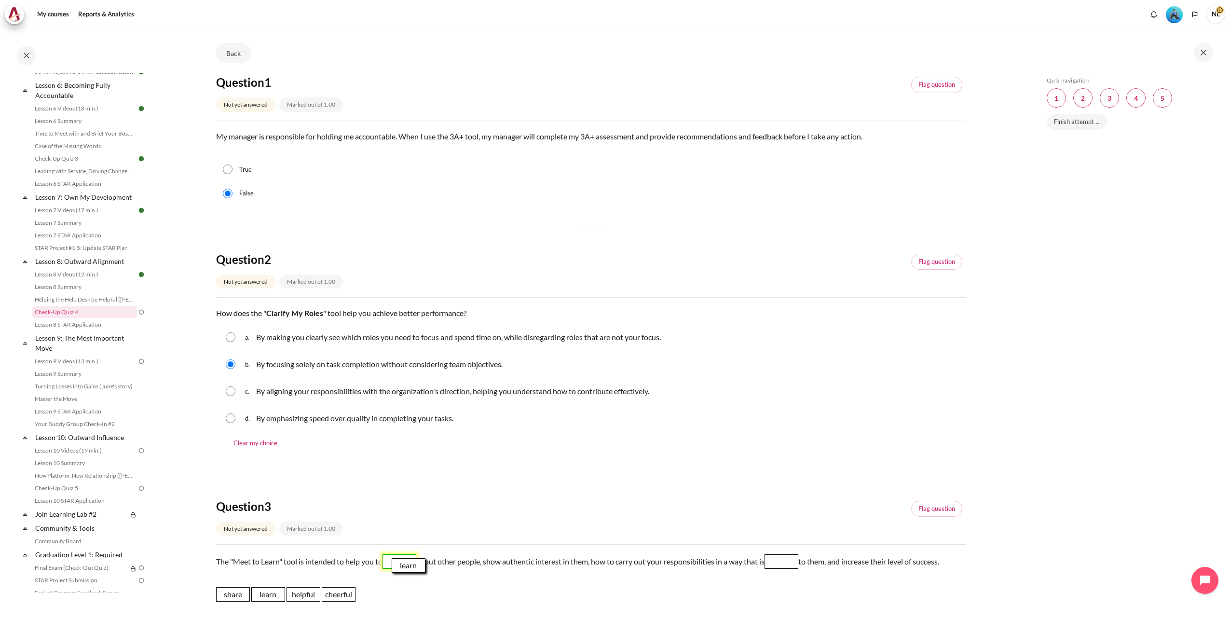
drag, startPoint x: 268, startPoint y: 596, endPoint x: 408, endPoint y: 568, distance: 142.8
click at [408, 568] on span "learn" at bounding box center [409, 565] width 34 height 14
drag, startPoint x: 318, startPoint y: 593, endPoint x: 736, endPoint y: 564, distance: 418.6
click at [800, 564] on span "helpful" at bounding box center [795, 561] width 34 height 14
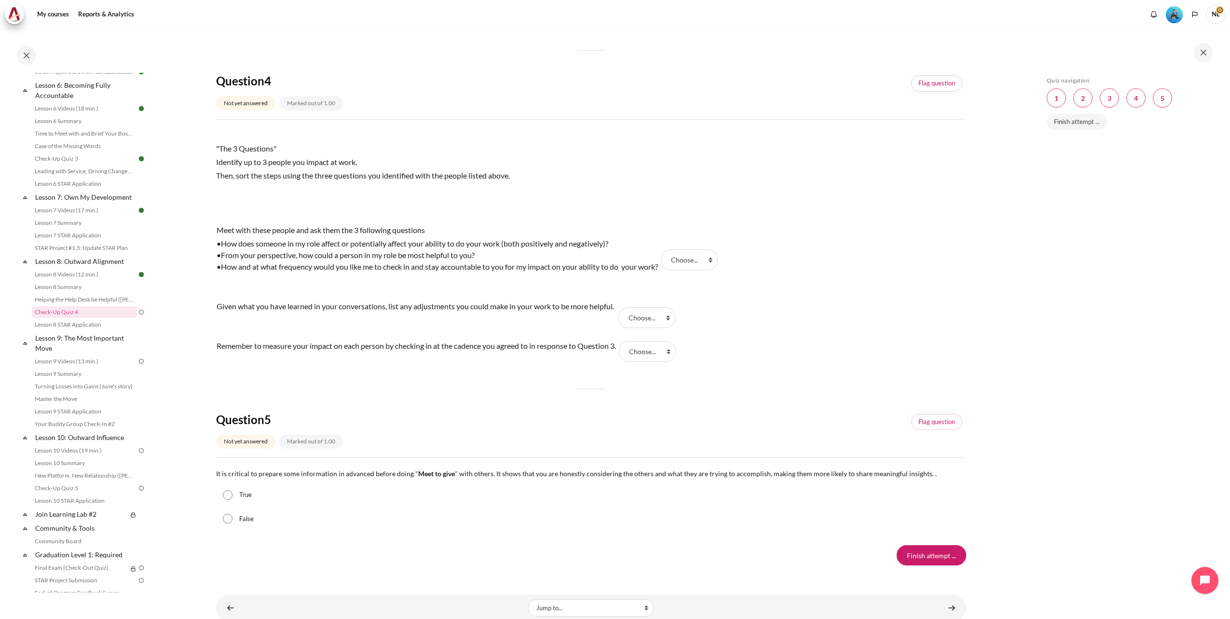
scroll to position [663, 0]
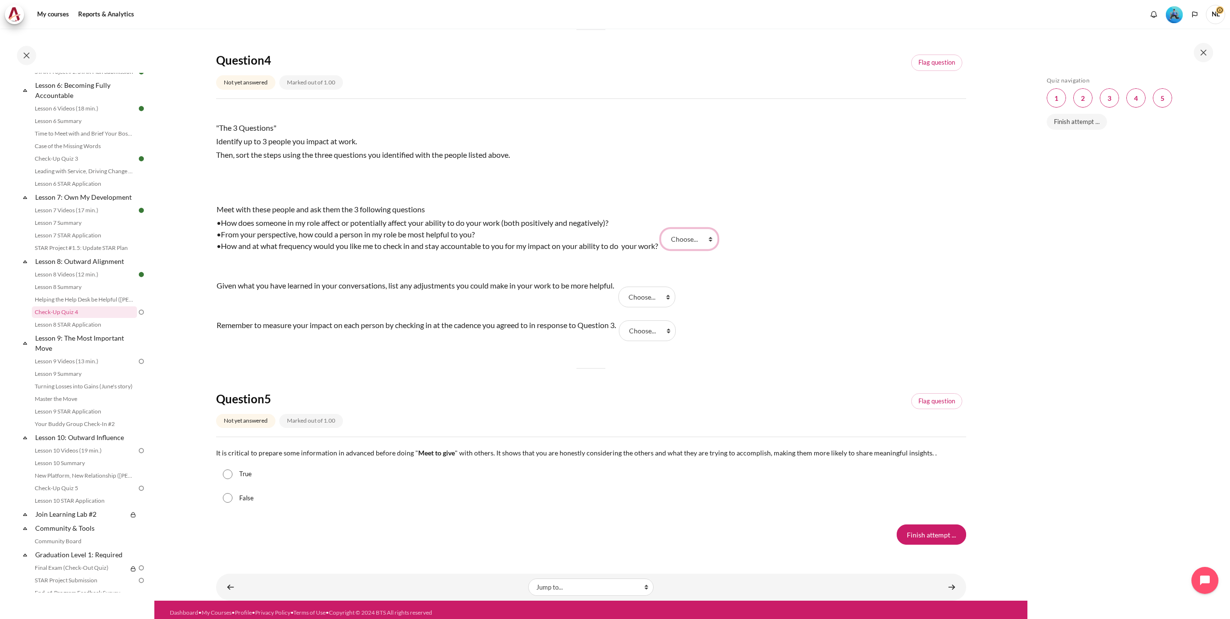
click at [717, 237] on select "Choose... Step 3 Step 2 Step 1" at bounding box center [689, 239] width 57 height 20
click at [798, 310] on div "Meet with these people and ask them the 3 following questions •How does someone…" at bounding box center [591, 273] width 750 height 144
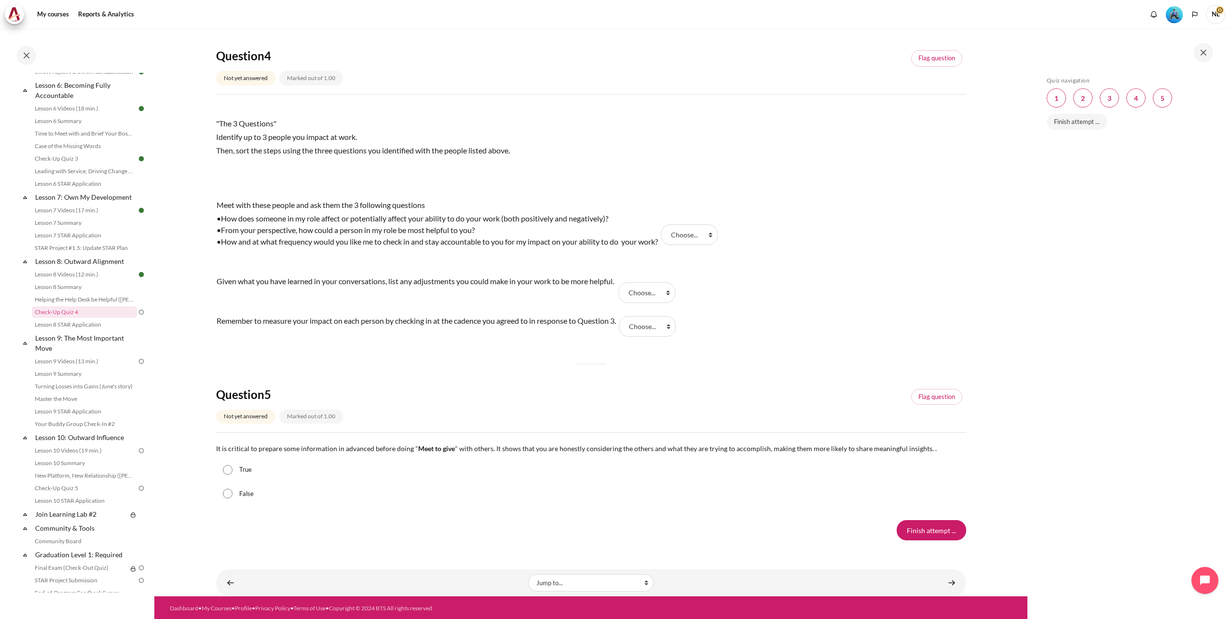
scroll to position [669, 0]
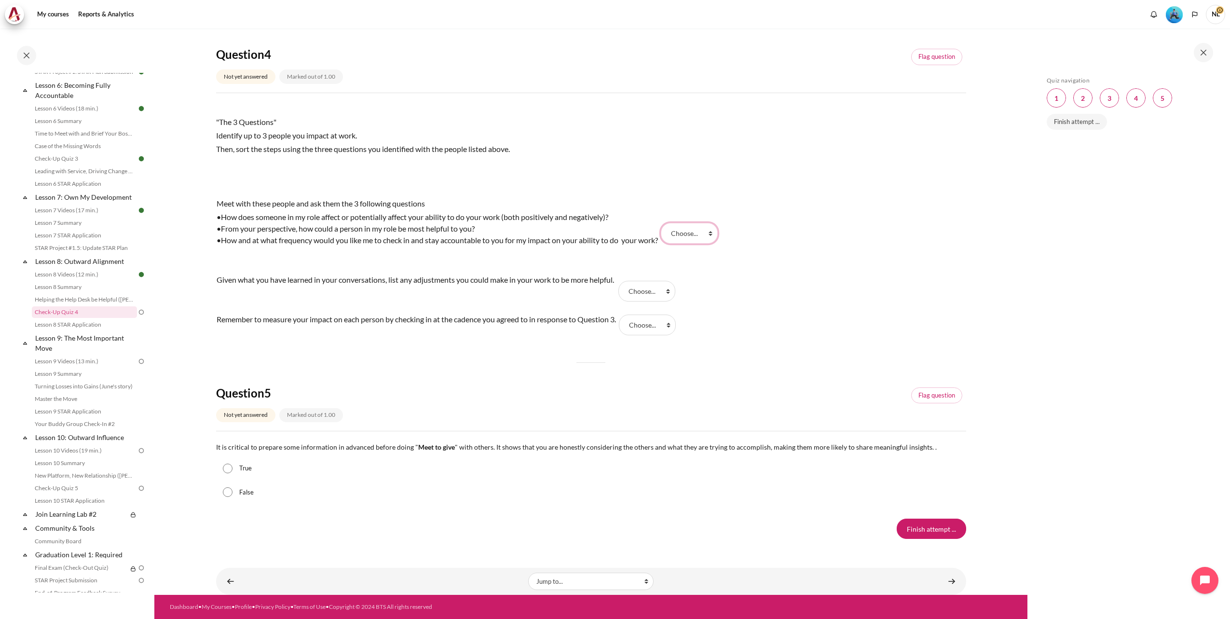
click at [716, 234] on select "Choose... Step 3 Step 2 Step 1" at bounding box center [689, 233] width 57 height 20
drag, startPoint x: 845, startPoint y: 365, endPoint x: 834, endPoint y: 363, distance: 11.5
click at [845, 365] on div "Question 1 Not yet answered Marked out of 1.00 Flag question Question text My m…" at bounding box center [591, 2] width 750 height 1072
click at [673, 295] on select "Choose... Step 3 Step 2 Step 1" at bounding box center [646, 291] width 57 height 20
click at [555, 495] on div "False" at bounding box center [591, 492] width 750 height 24
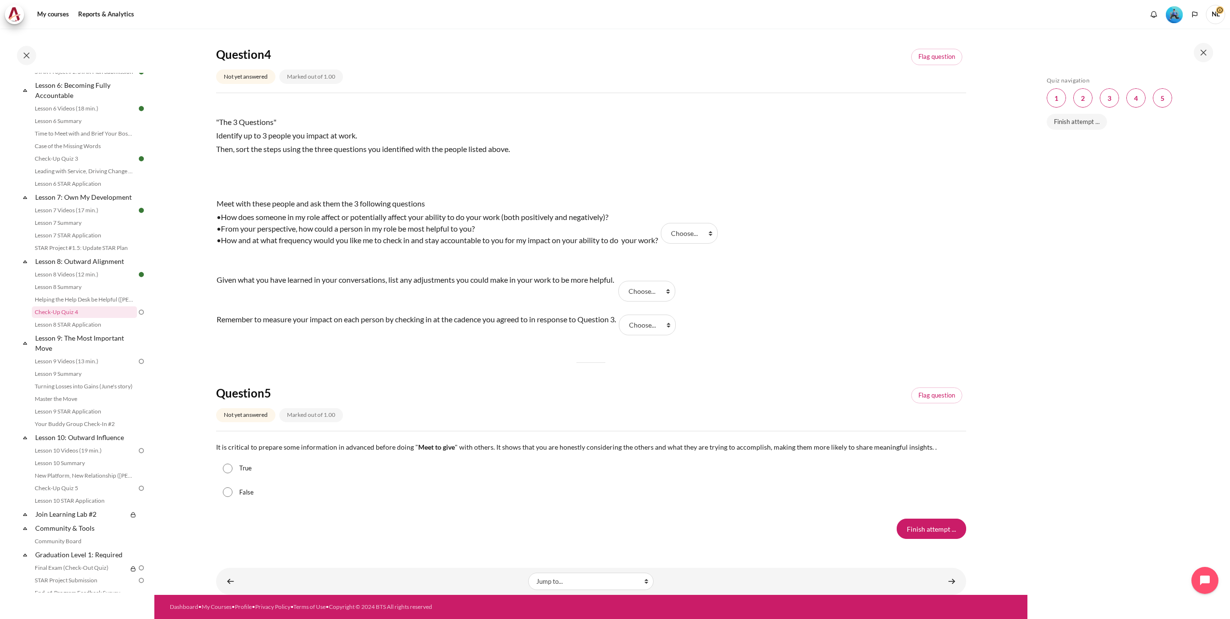
click at [229, 470] on input "True" at bounding box center [228, 468] width 10 height 10
radio input "true"
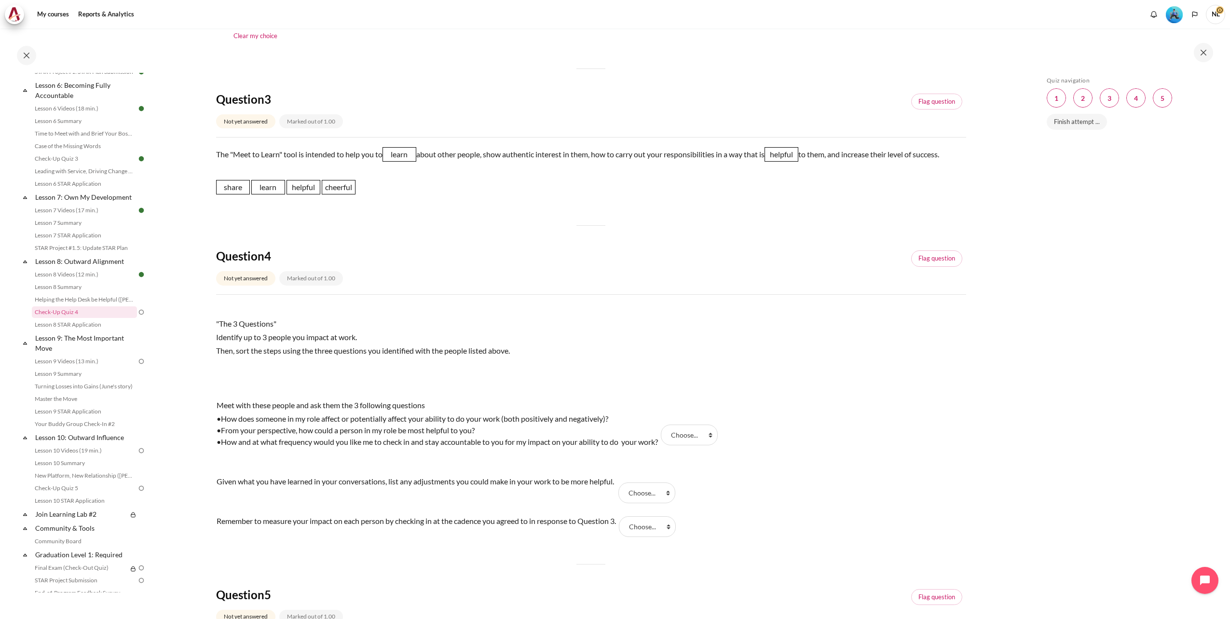
scroll to position [488, 0]
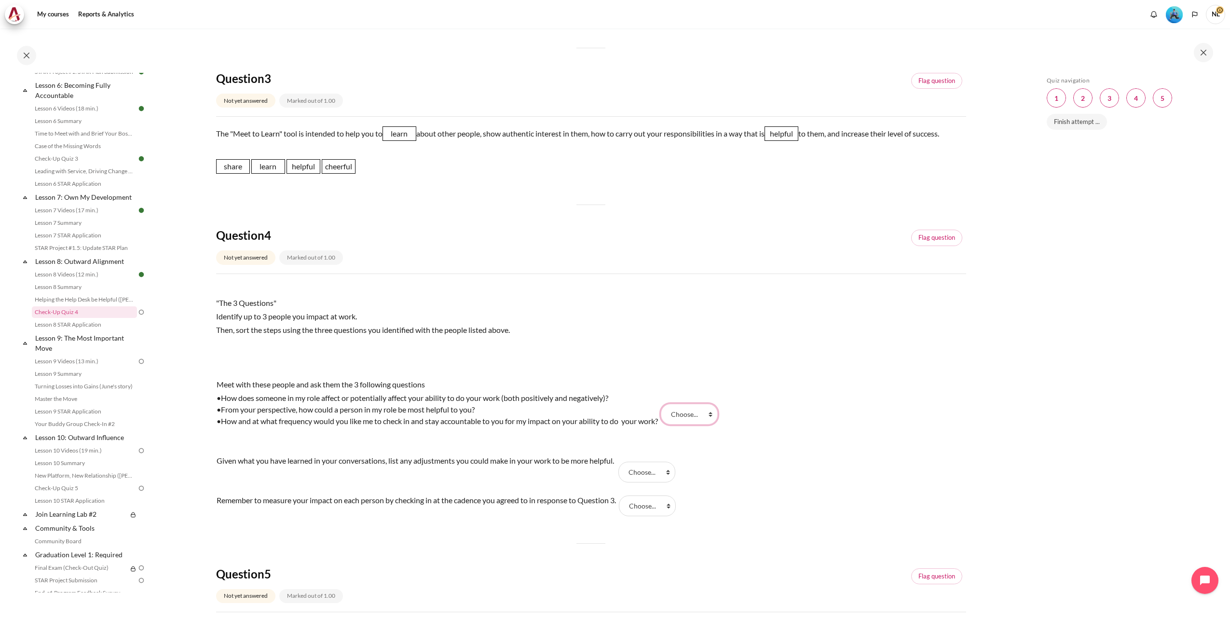
click at [717, 416] on select "Choose... Step 3 Step 2 Step 1" at bounding box center [689, 414] width 57 height 20
select select "1"
click at [666, 404] on select "Choose... Step 3 Step 2 Step 1" at bounding box center [689, 414] width 57 height 20
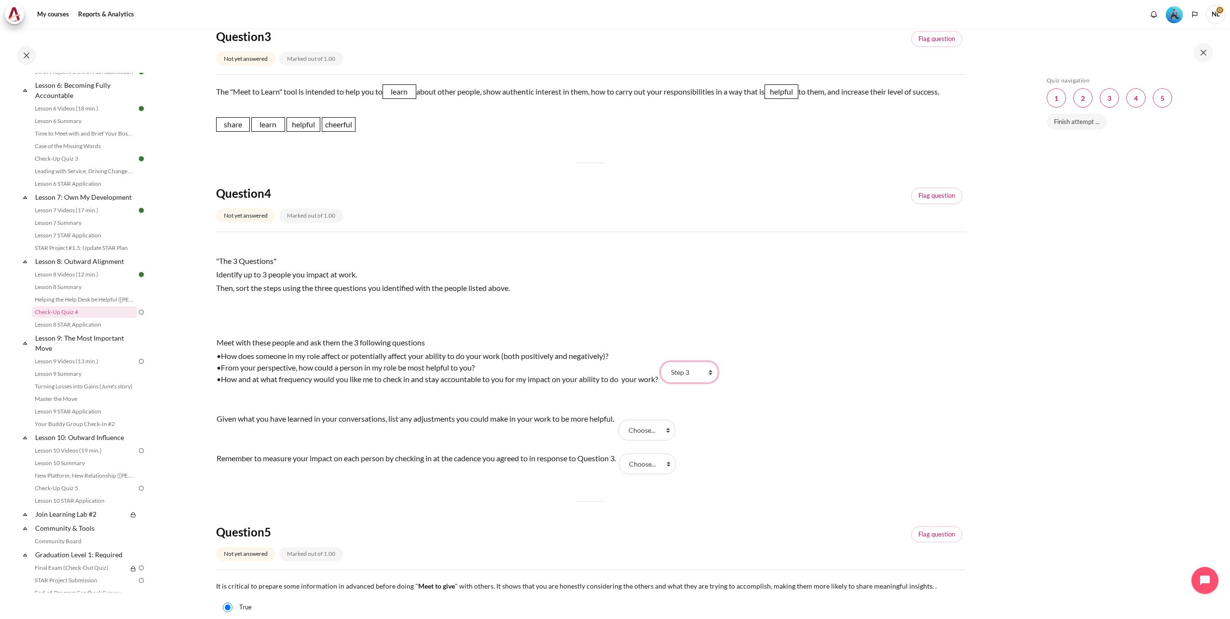
scroll to position [548, 0]
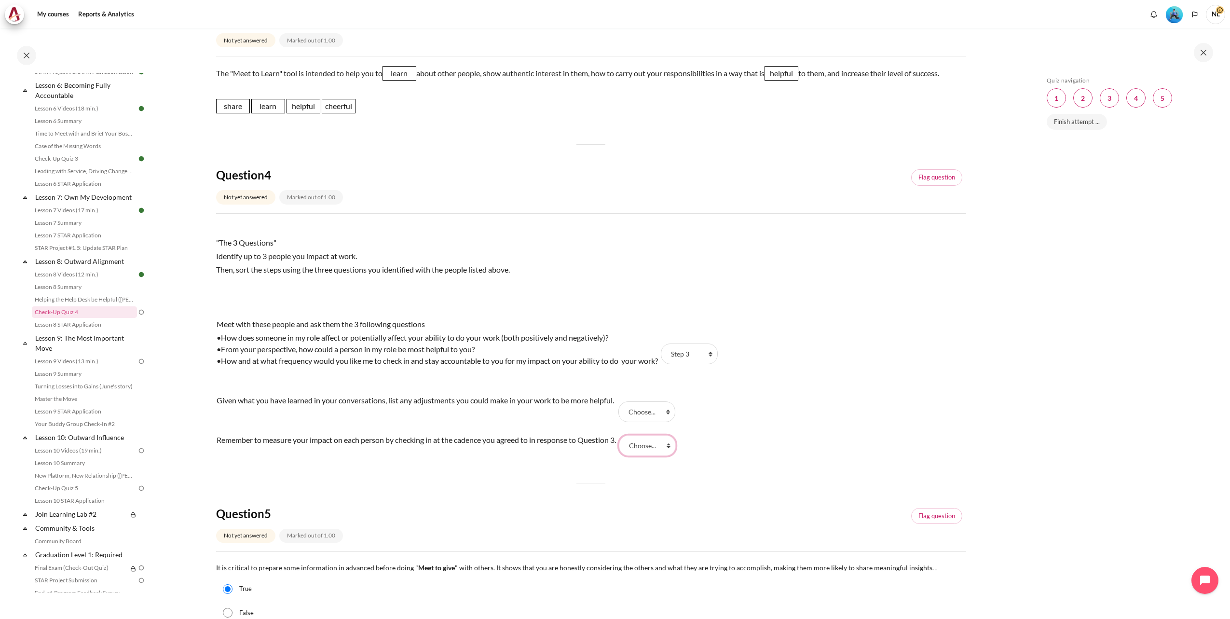
click at [674, 447] on select "Choose... Step 3 Step 2 Step 1" at bounding box center [647, 445] width 57 height 20
select select "1"
click at [624, 435] on select "Choose... Step 3 Step 2 Step 1" at bounding box center [647, 445] width 57 height 20
click at [671, 409] on select "Choose... Step 3 Step 2 Step 1" at bounding box center [646, 411] width 57 height 20
select select "2"
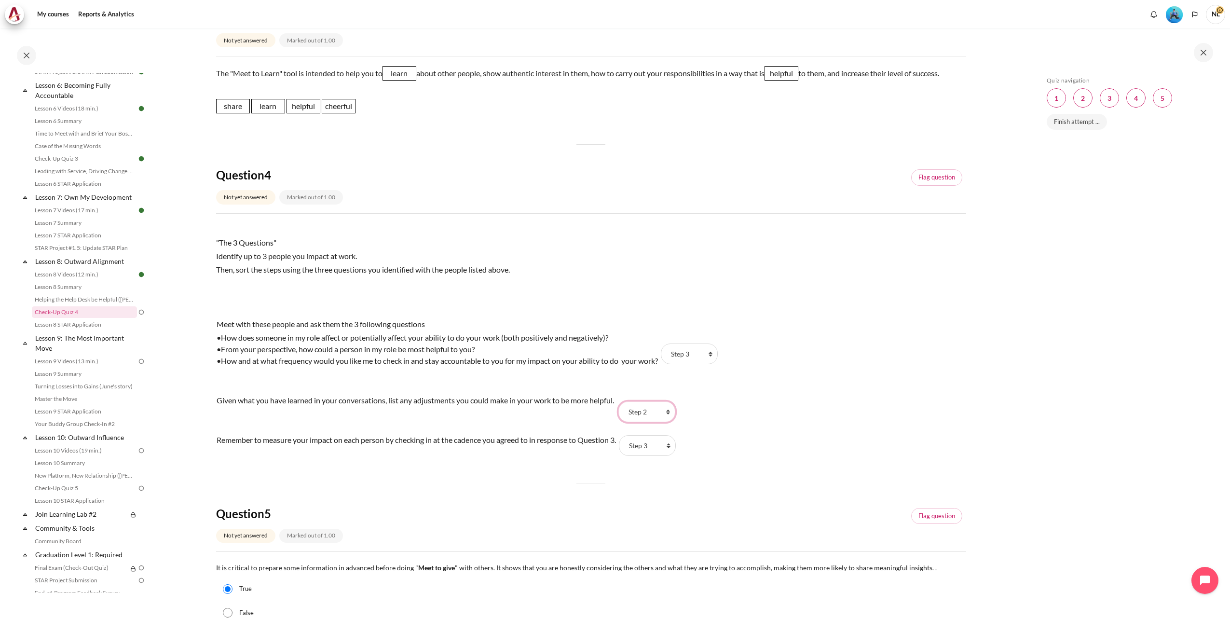
click at [622, 401] on select "Choose... Step 3 Step 2 Step 1" at bounding box center [646, 411] width 57 height 20
click at [717, 355] on select "Choose... Step 3 Step 2 Step 1" at bounding box center [689, 353] width 57 height 20
select select "3"
click at [666, 343] on select "Choose... Step 3 Step 2 Step 1" at bounding box center [689, 353] width 57 height 20
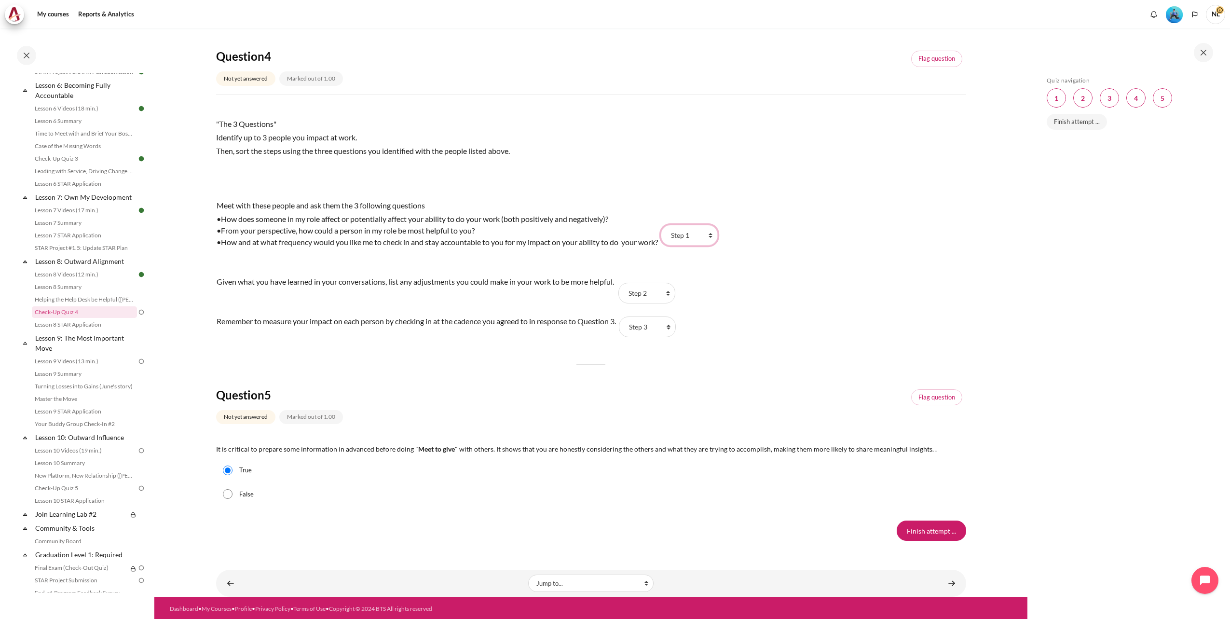
scroll to position [669, 0]
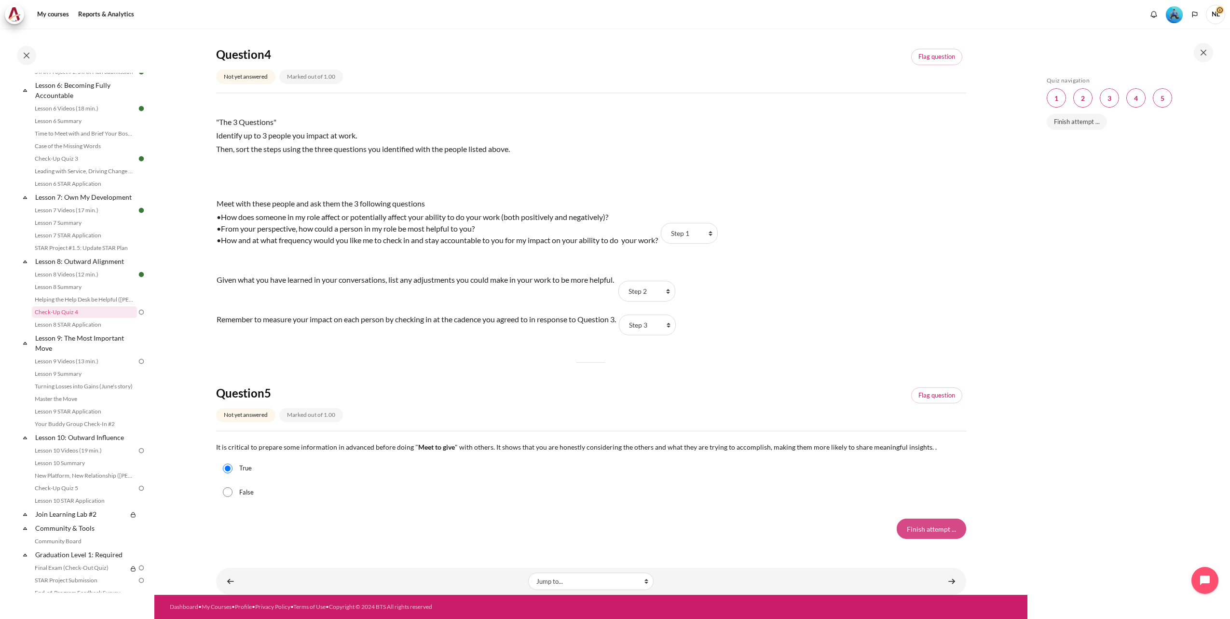
click at [915, 528] on input "Finish attempt ..." at bounding box center [930, 528] width 69 height 20
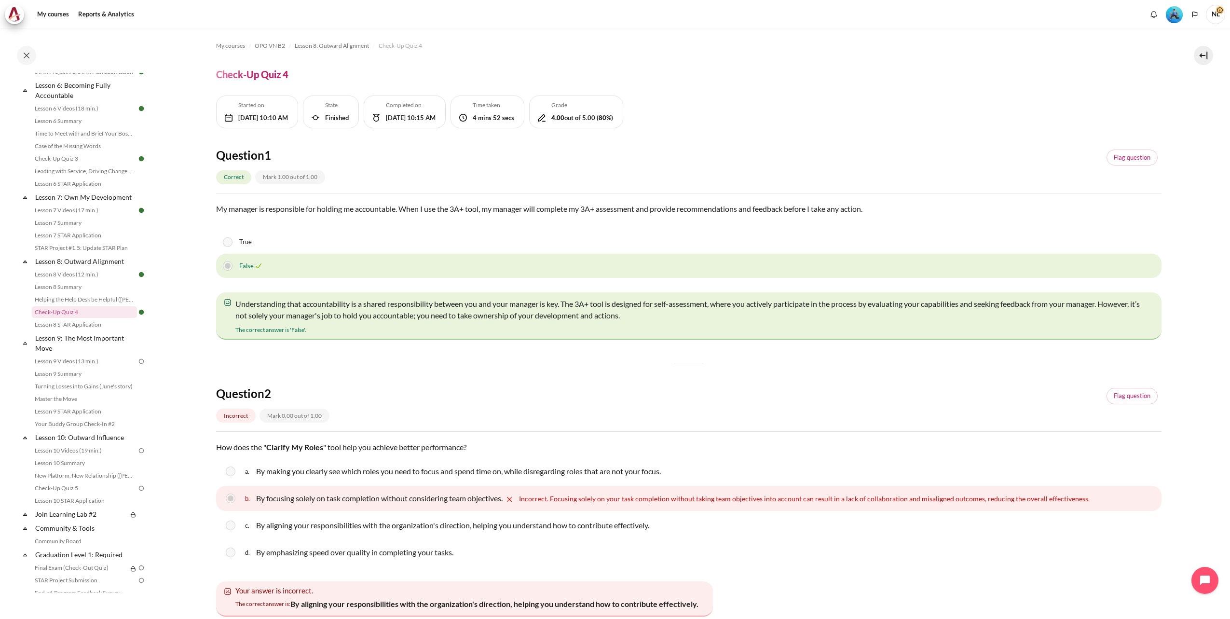
scroll to position [60, 0]
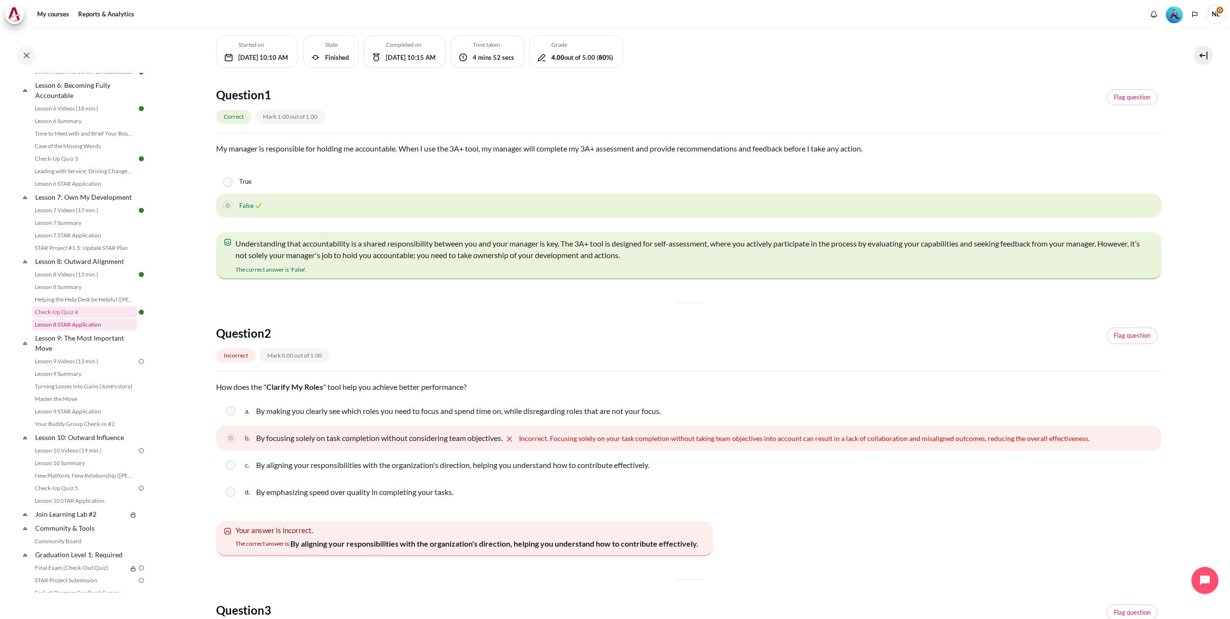
click at [87, 330] on link "Lesson 8 STAR Application" at bounding box center [84, 325] width 105 height 12
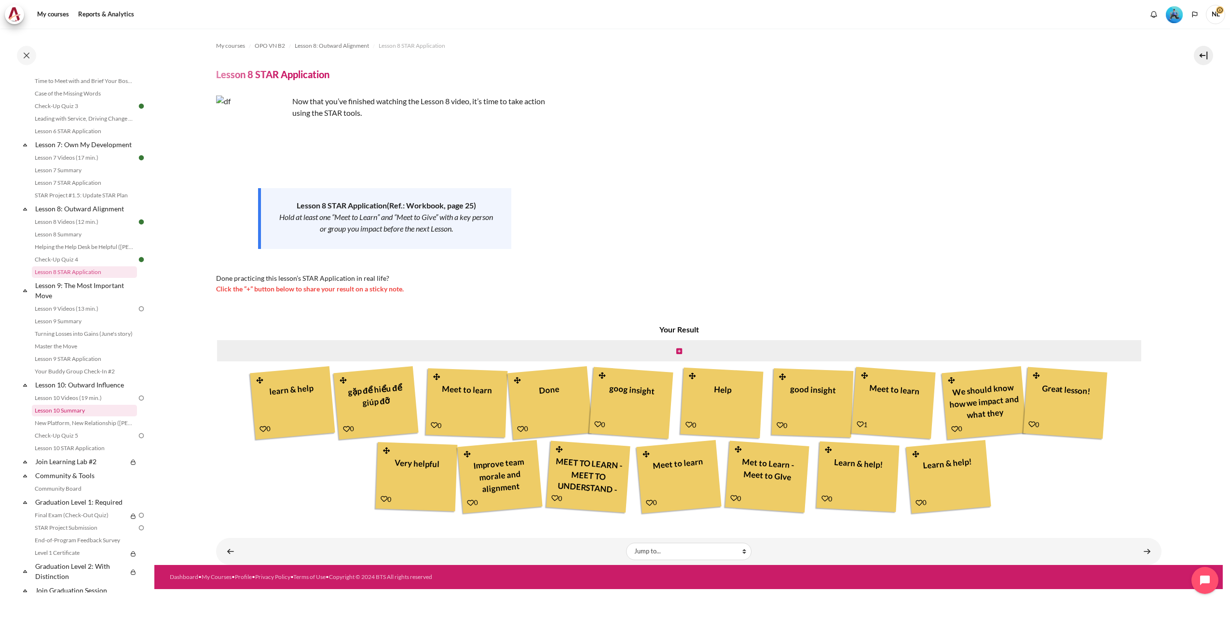
scroll to position [631, 0]
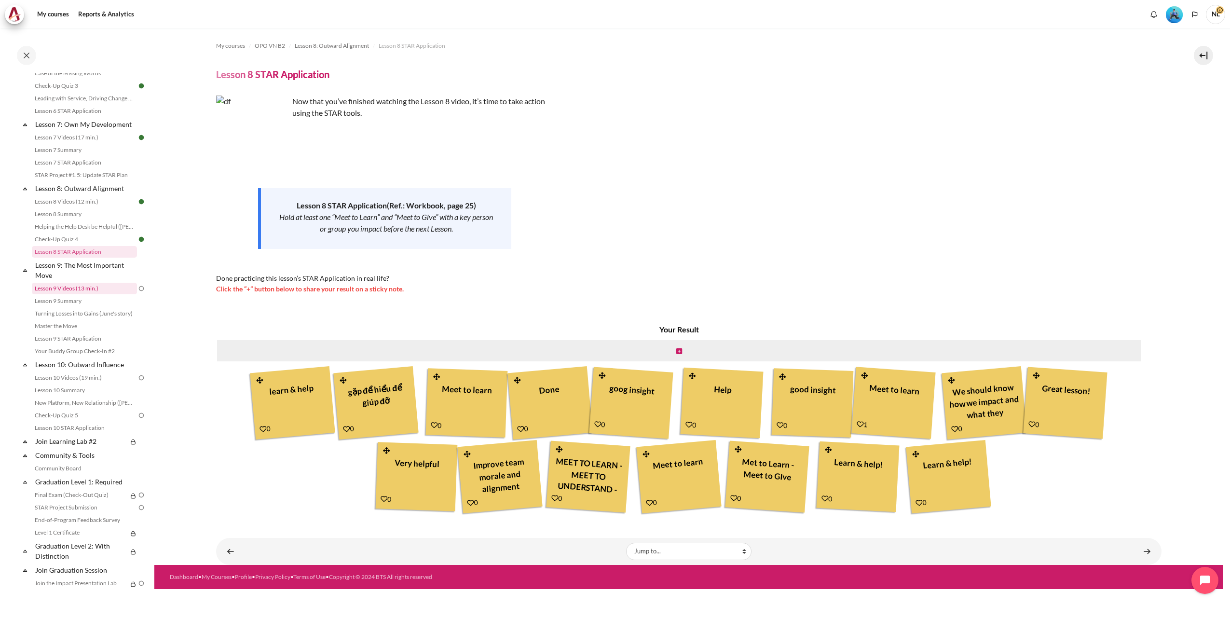
click at [74, 294] on link "Lesson 9 Videos (13 min.)" at bounding box center [84, 289] width 105 height 12
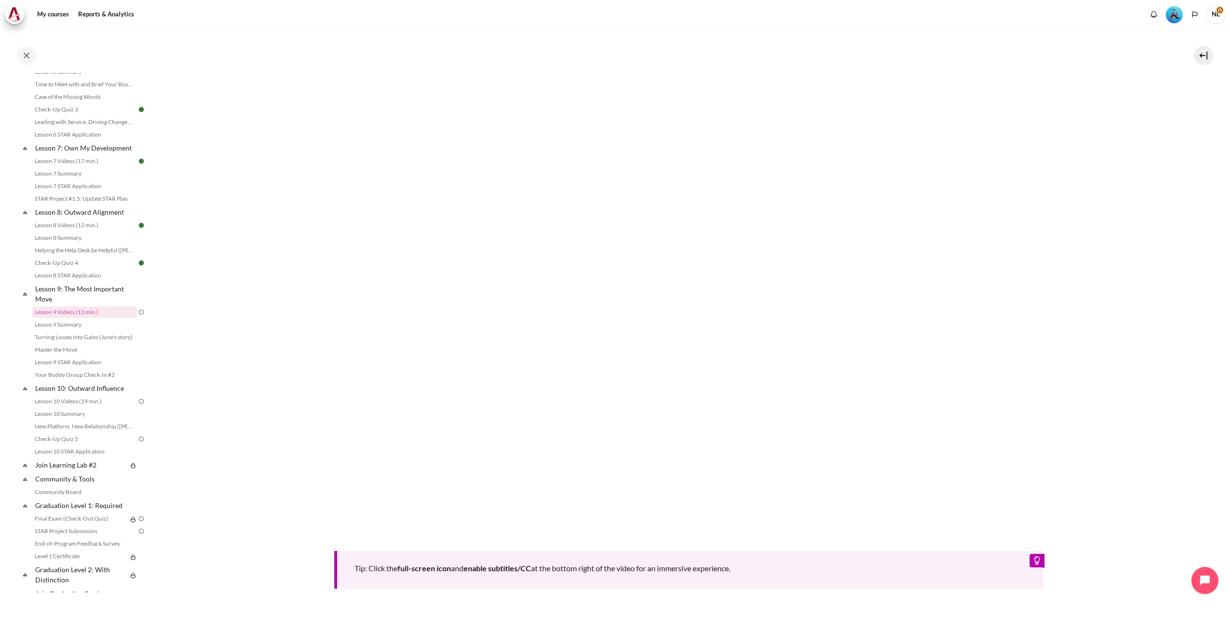
scroll to position [418, 0]
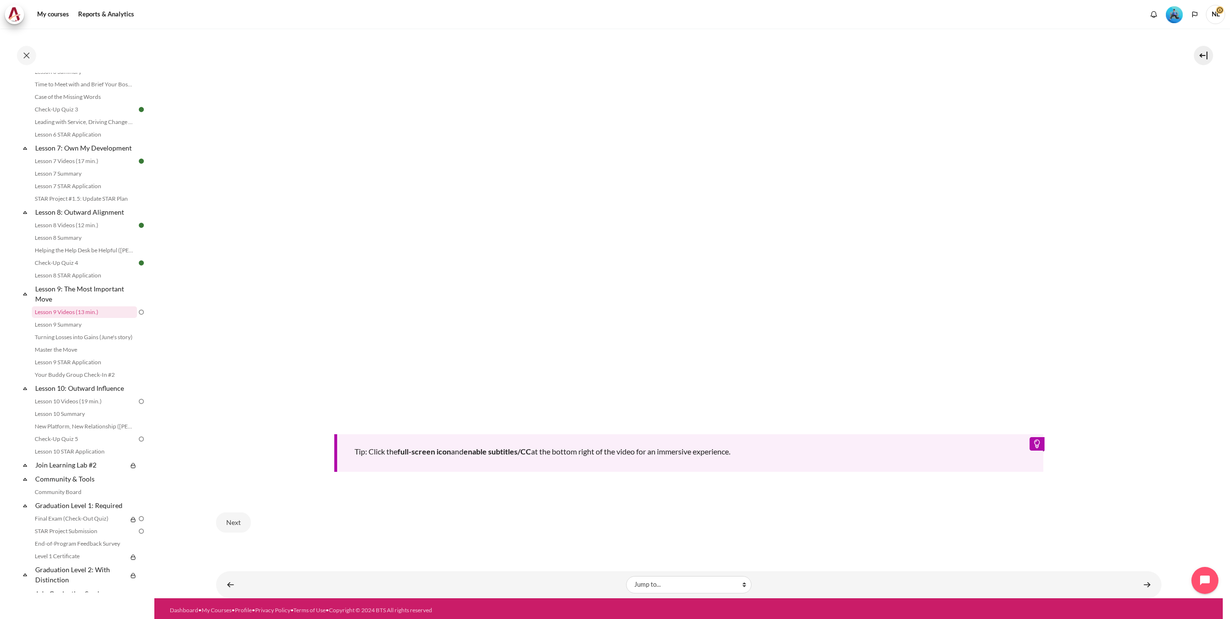
drag, startPoint x: 84, startPoint y: 312, endPoint x: 342, endPoint y: 538, distance: 343.1
click at [342, 539] on div "My courses OPO VN B2 Lesson 9: The Most Important Move Lesson 9 Videos (13 min.…" at bounding box center [688, 83] width 945 height 946
click at [341, 537] on div "Next" at bounding box center [688, 522] width 945 height 40
drag, startPoint x: 40, startPoint y: 309, endPoint x: 330, endPoint y: 528, distance: 363.2
click at [325, 521] on div "Next" at bounding box center [688, 522] width 945 height 40
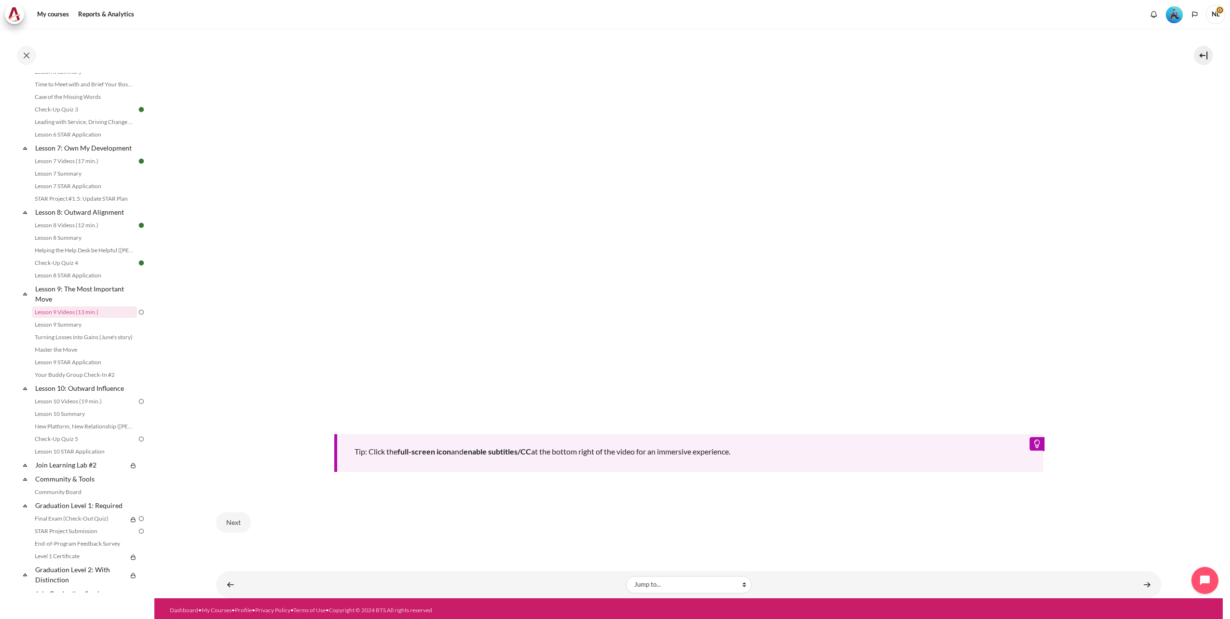
click at [214, 457] on section "My courses OPO VN B2 Lesson 9: The Most Important Move Lesson 9 Videos (13 min.…" at bounding box center [688, 104] width 1068 height 988
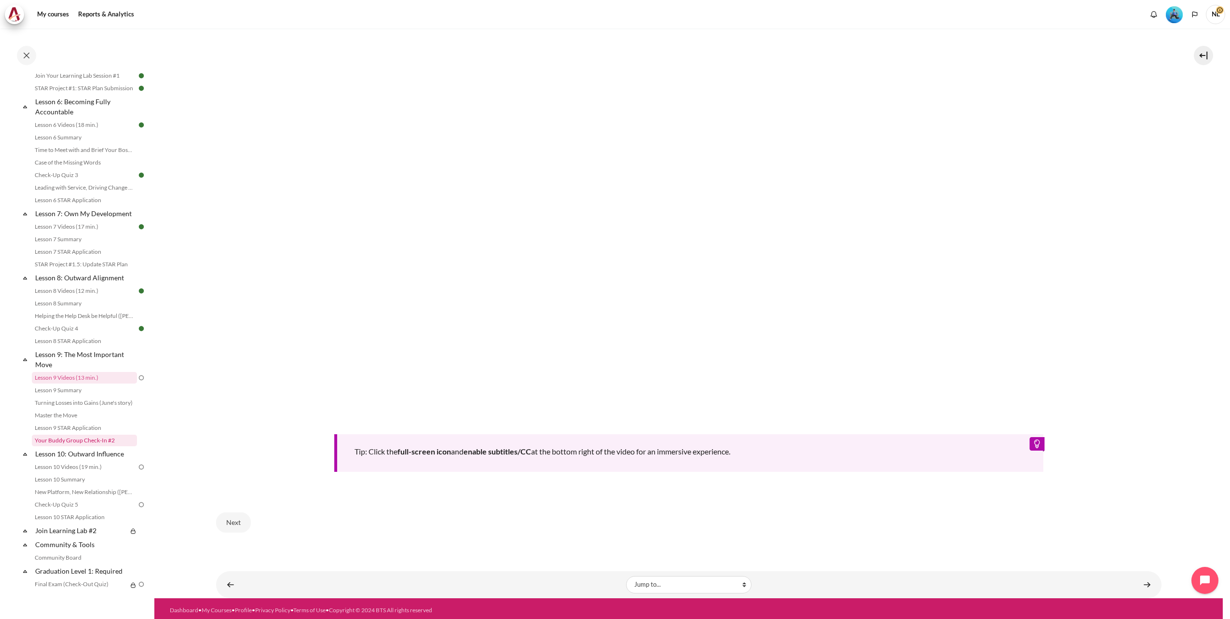
scroll to position [608, 0]
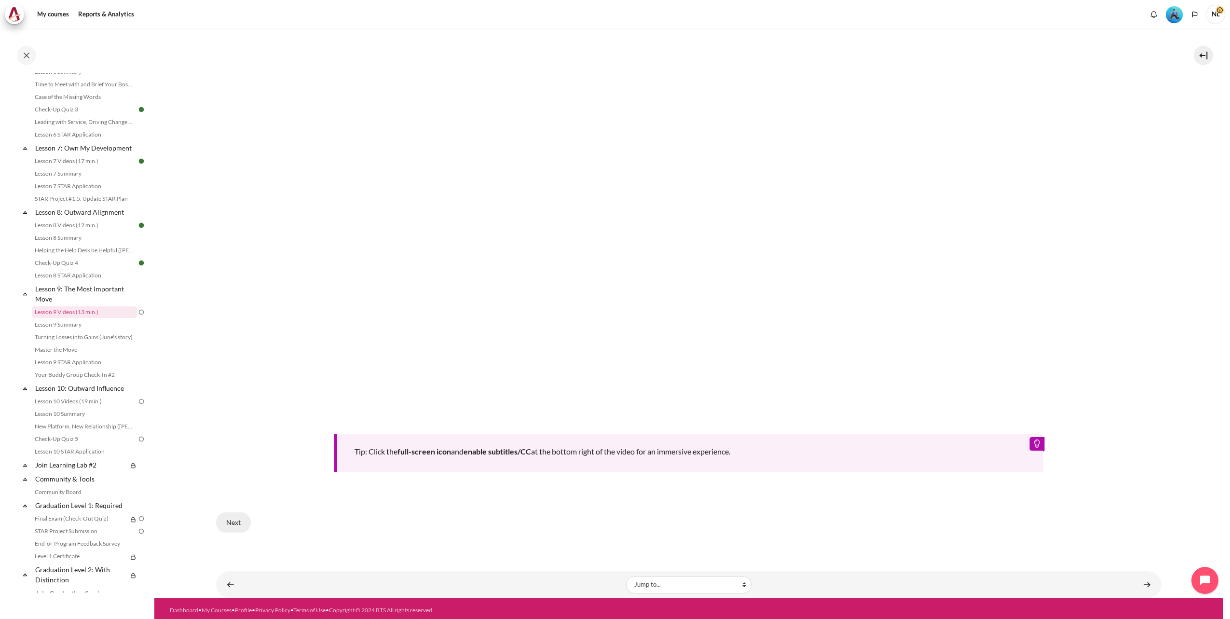
click at [225, 519] on button "Next" at bounding box center [233, 522] width 35 height 20
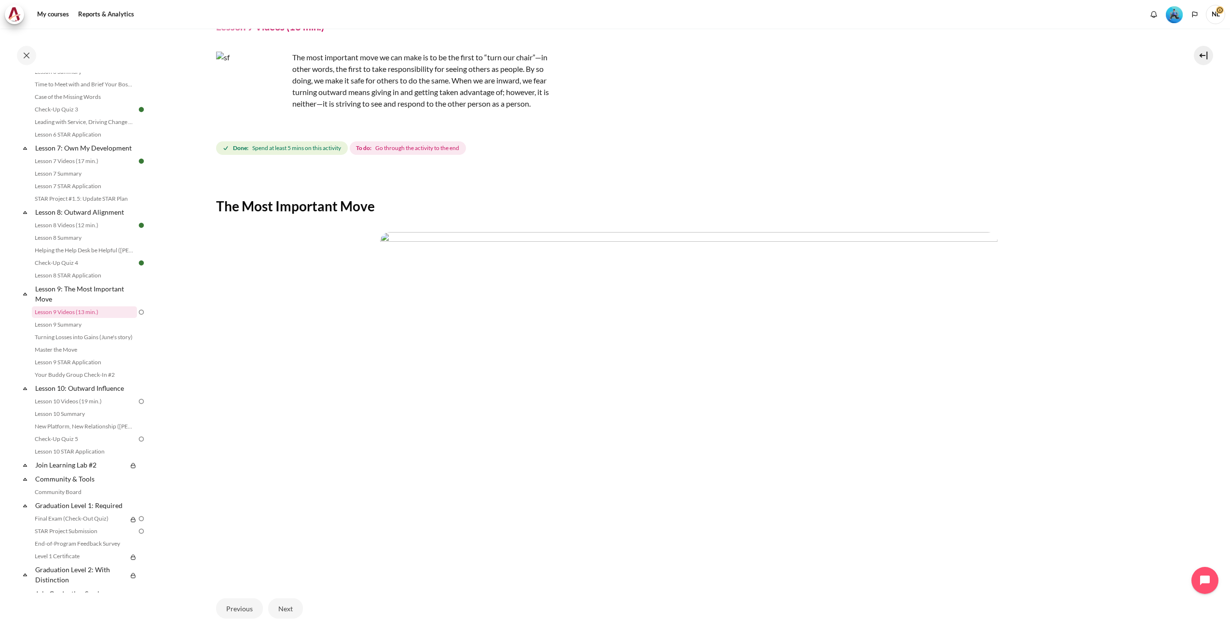
scroll to position [137, 0]
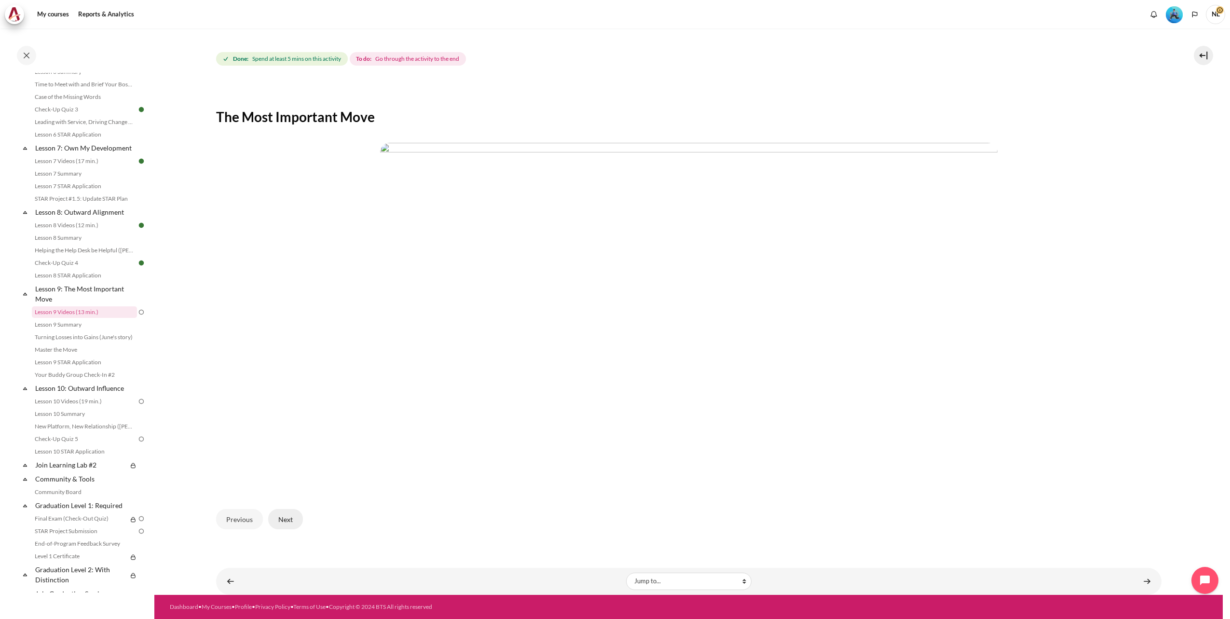
click at [286, 520] on button "Next" at bounding box center [285, 519] width 35 height 20
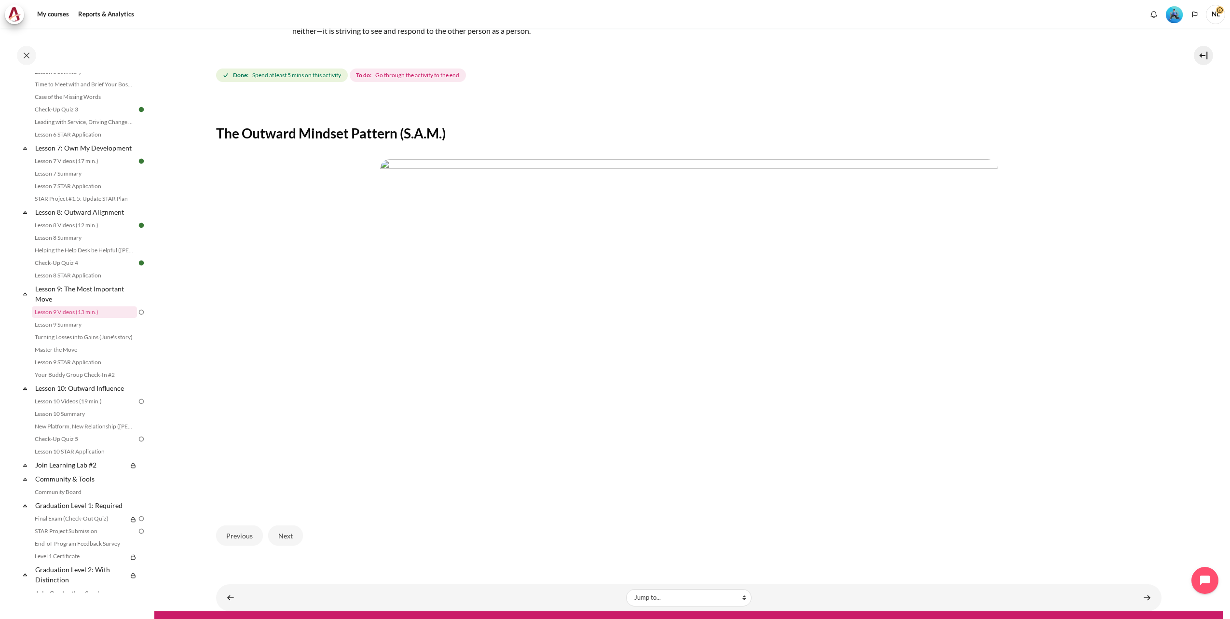
scroll to position [137, 0]
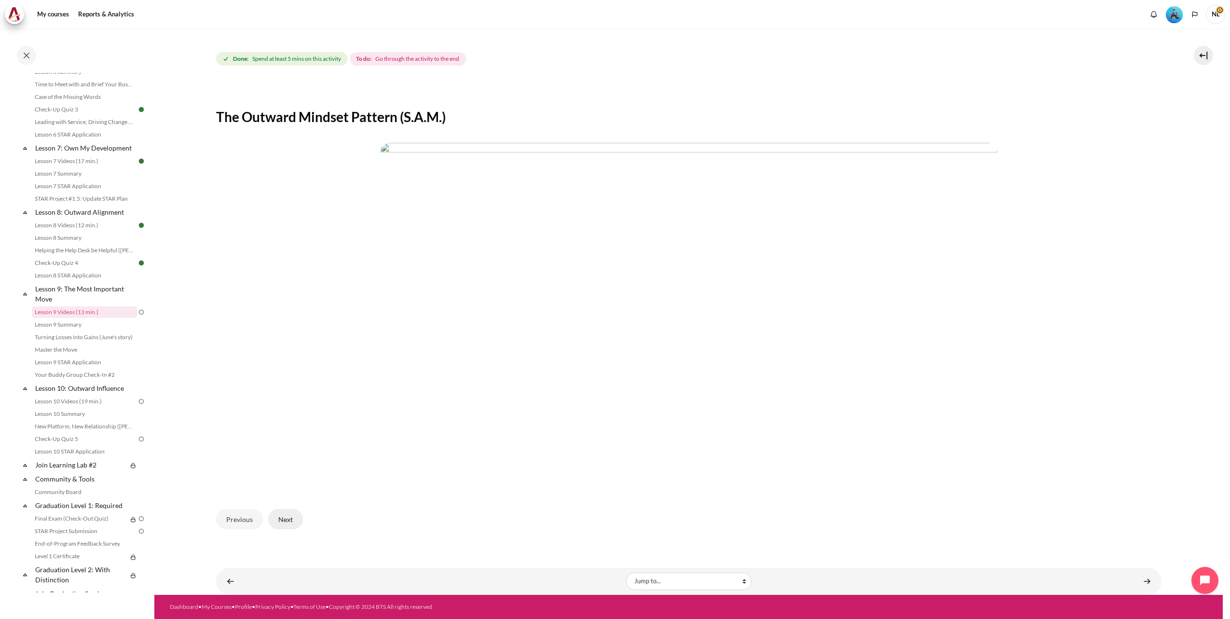
click at [288, 514] on button "Next" at bounding box center [285, 519] width 35 height 20
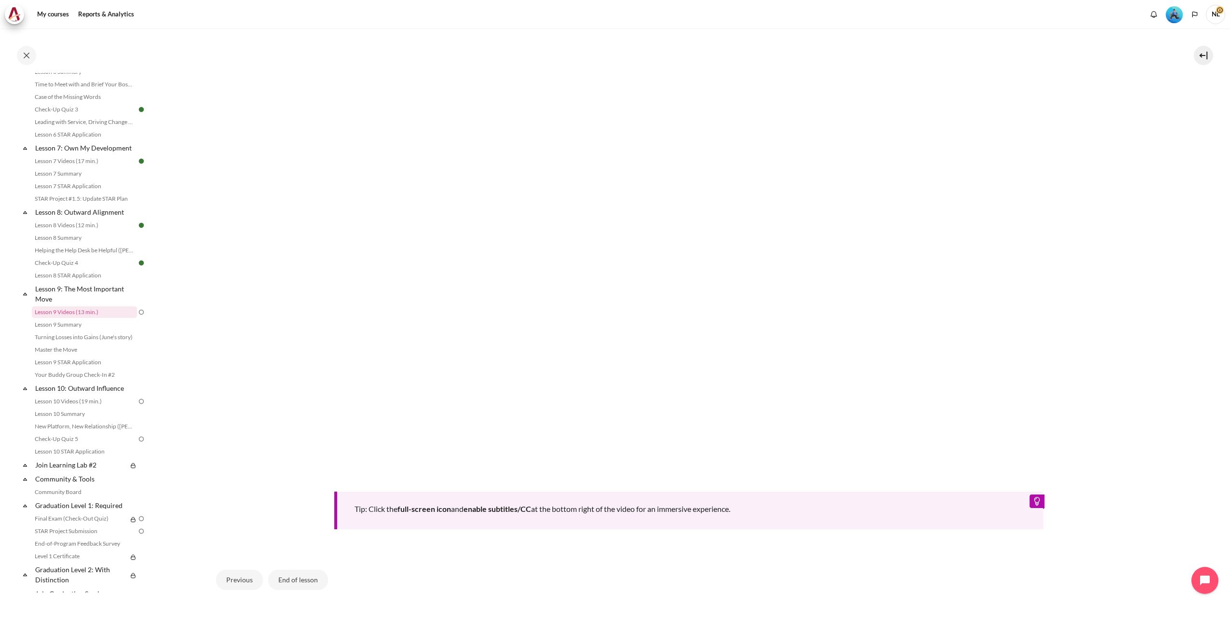
scroll to position [362, 0]
click at [291, 572] on button "End of lesson" at bounding box center [298, 578] width 60 height 20
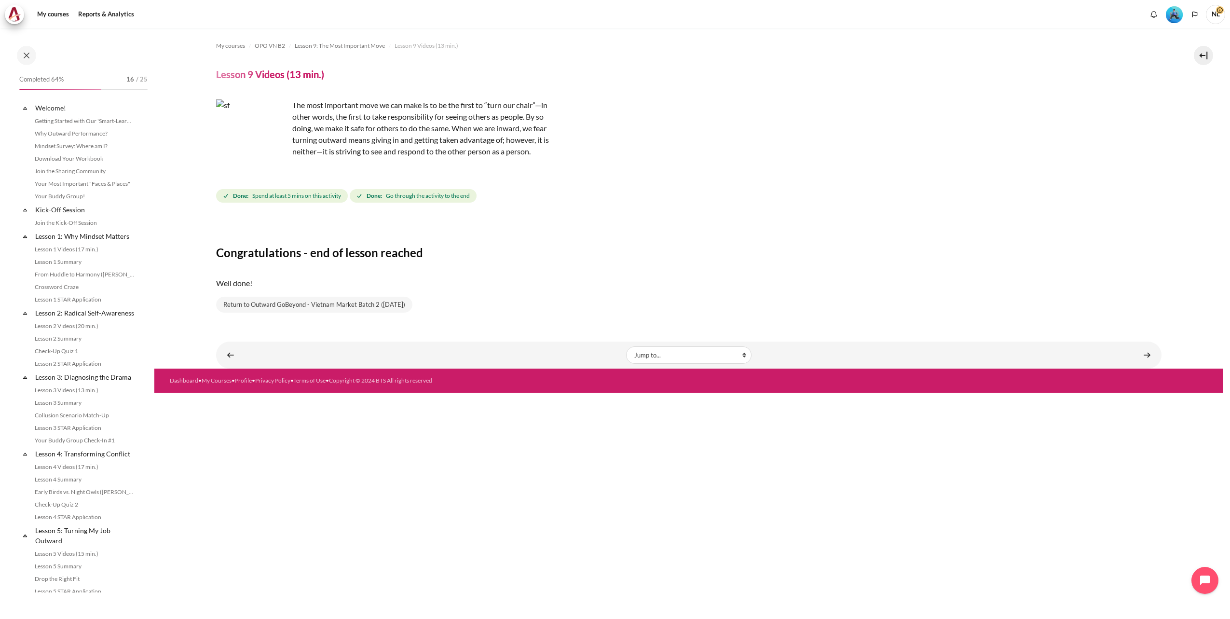
scroll to position [608, 0]
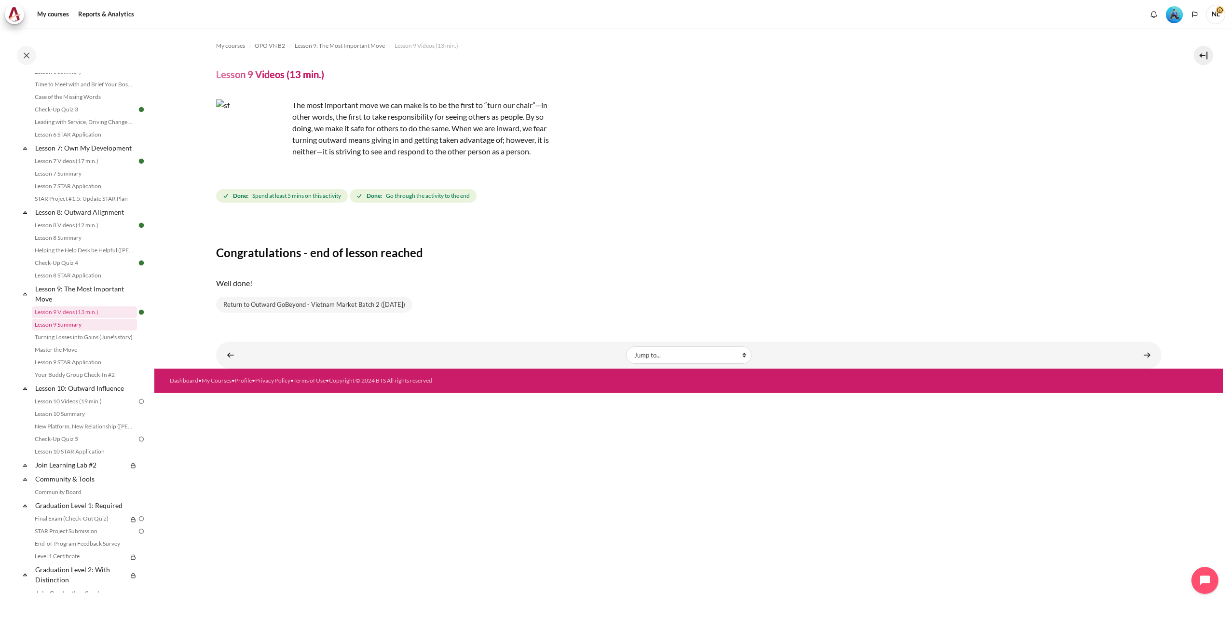
click at [78, 330] on link "Lesson 9 Summary" at bounding box center [84, 325] width 105 height 12
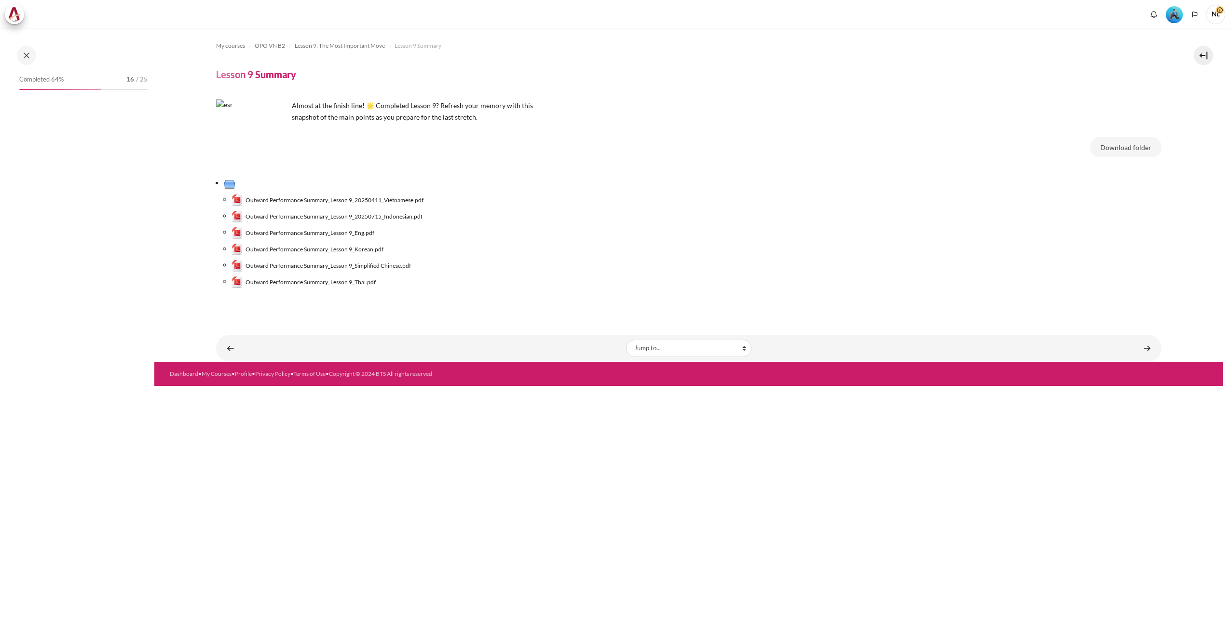
scroll to position [620, 0]
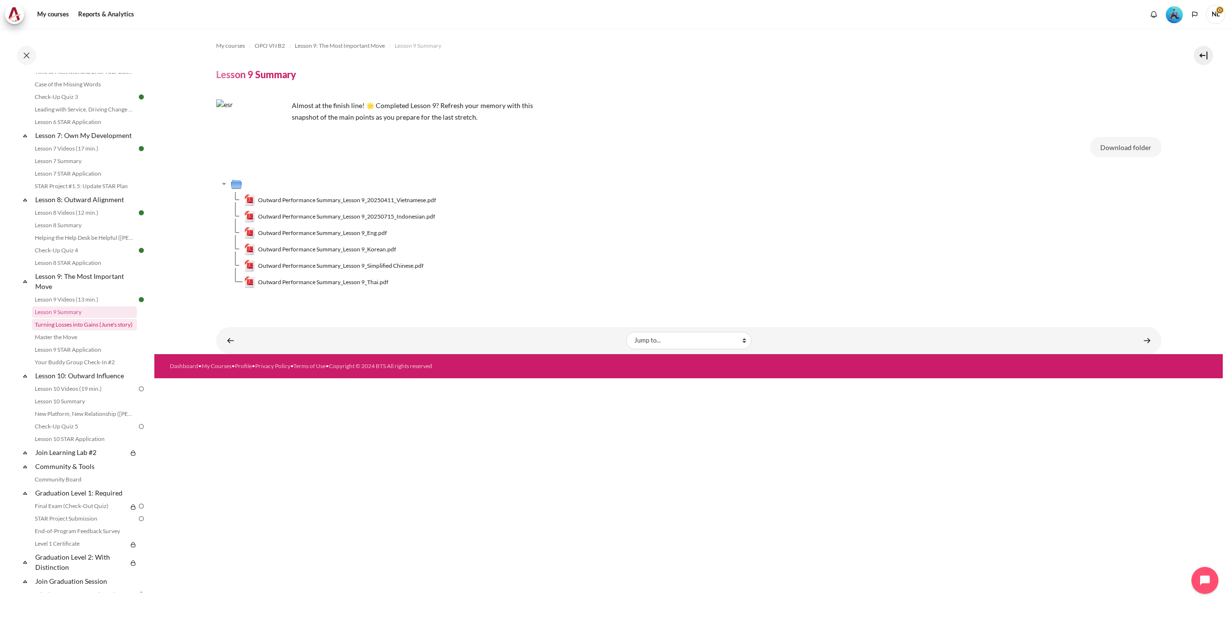
click at [65, 330] on link "Turning Losses into Gains (June's story)" at bounding box center [84, 325] width 105 height 12
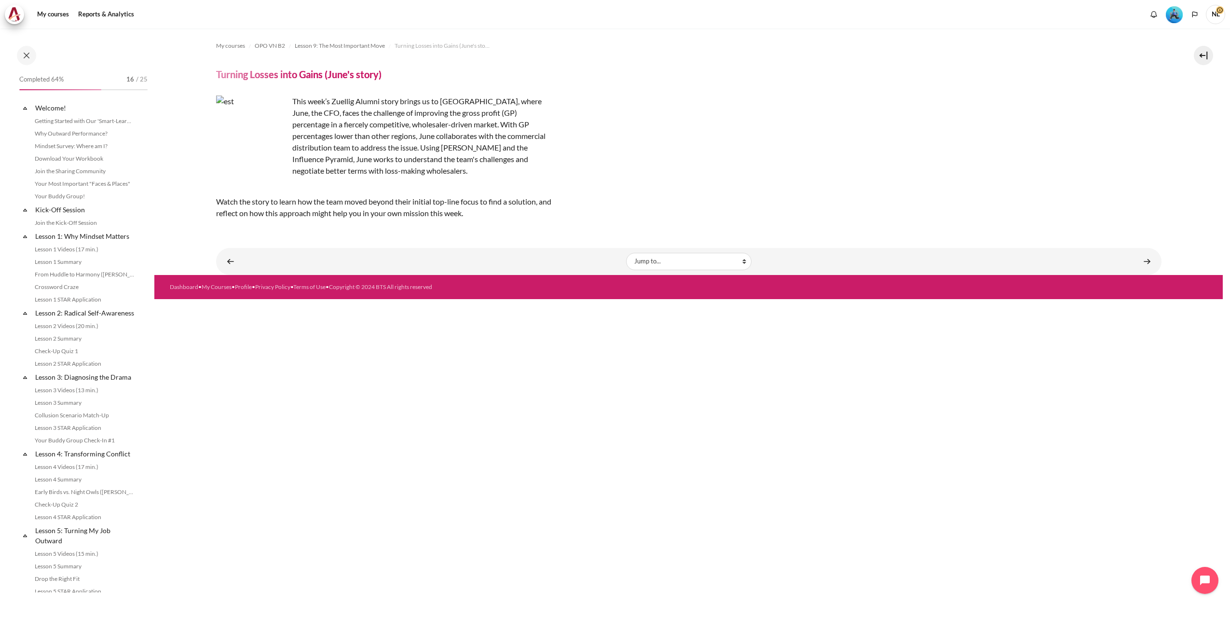
scroll to position [633, 0]
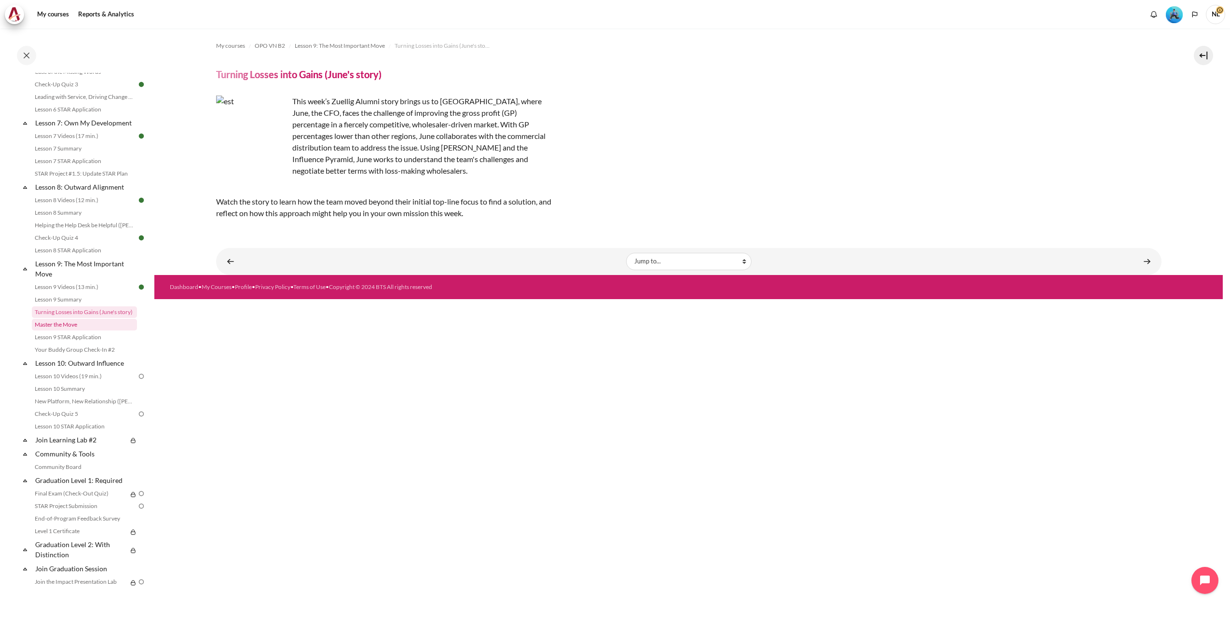
click at [68, 330] on link "Master the Move" at bounding box center [84, 325] width 105 height 12
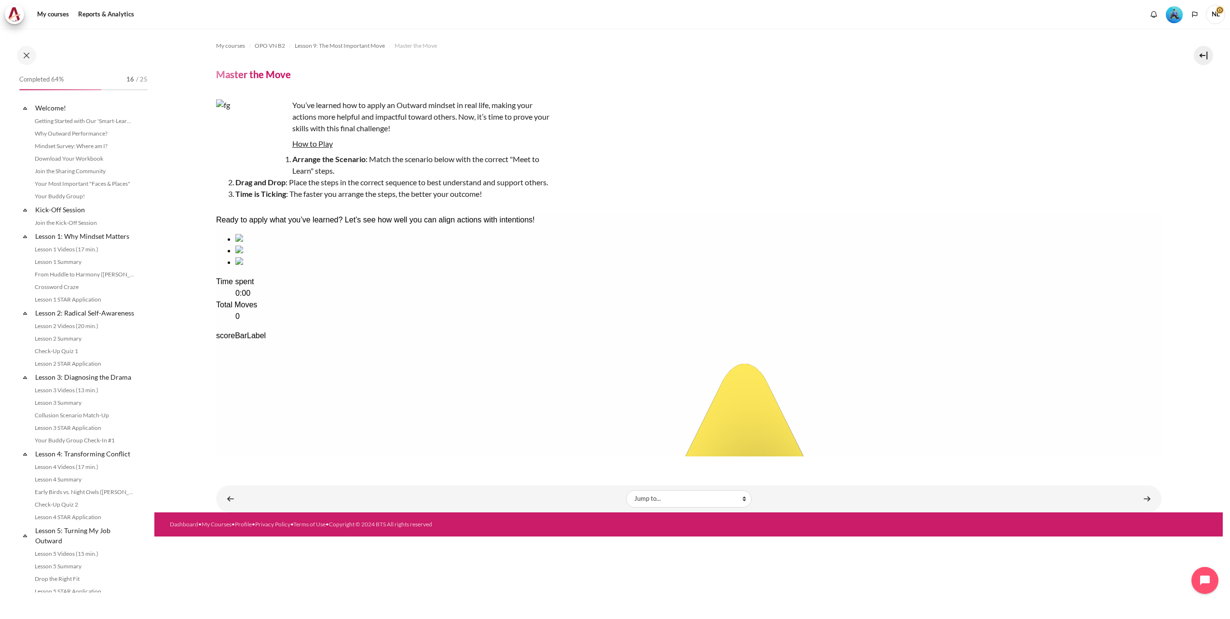
scroll to position [645, 0]
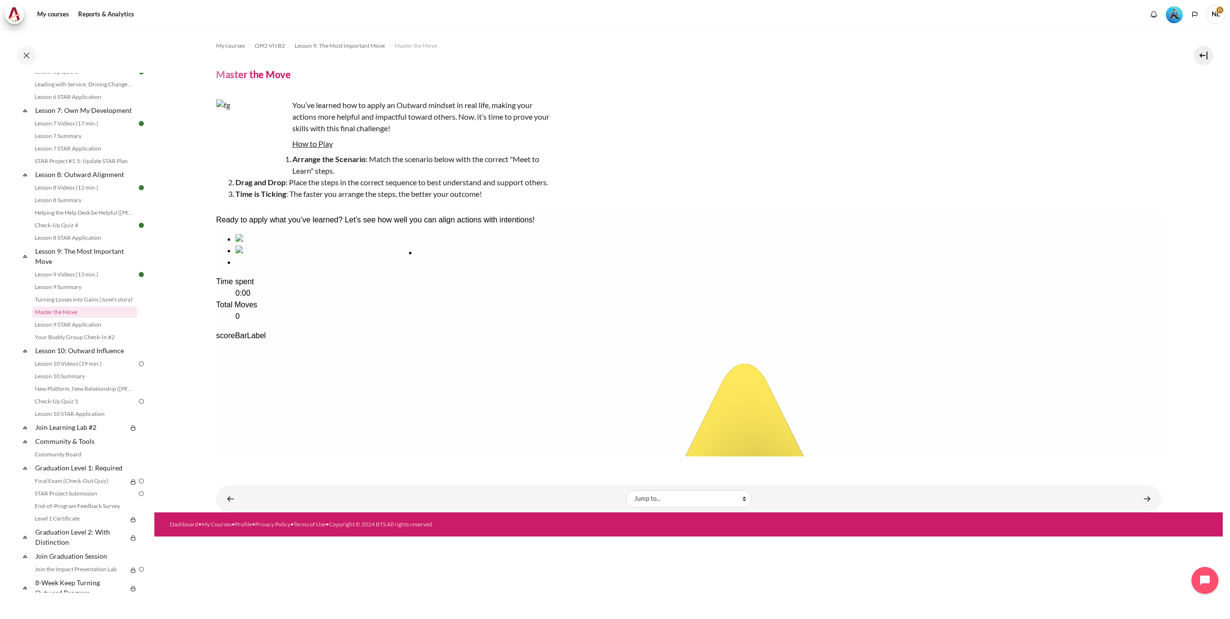
drag, startPoint x: 469, startPoint y: 303, endPoint x: 463, endPoint y: 300, distance: 6.0
drag, startPoint x: 298, startPoint y: 320, endPoint x: 644, endPoint y: 316, distance: 345.3
drag, startPoint x: 491, startPoint y: 320, endPoint x: 321, endPoint y: 315, distance: 169.8
drag, startPoint x: 471, startPoint y: 308, endPoint x: 260, endPoint y: 312, distance: 211.3
drag, startPoint x: 466, startPoint y: 298, endPoint x: 274, endPoint y: 302, distance: 191.5
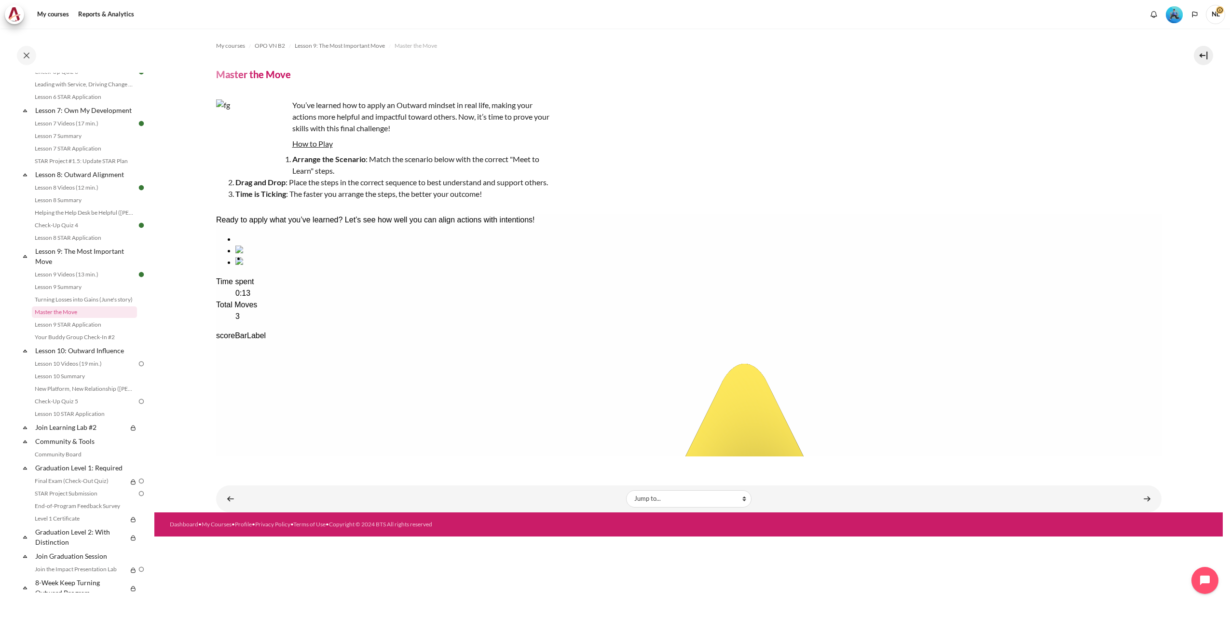
drag, startPoint x: 280, startPoint y: 298, endPoint x: 289, endPoint y: 301, distance: 9.8
drag, startPoint x: 352, startPoint y: 297, endPoint x: 459, endPoint y: 298, distance: 106.6
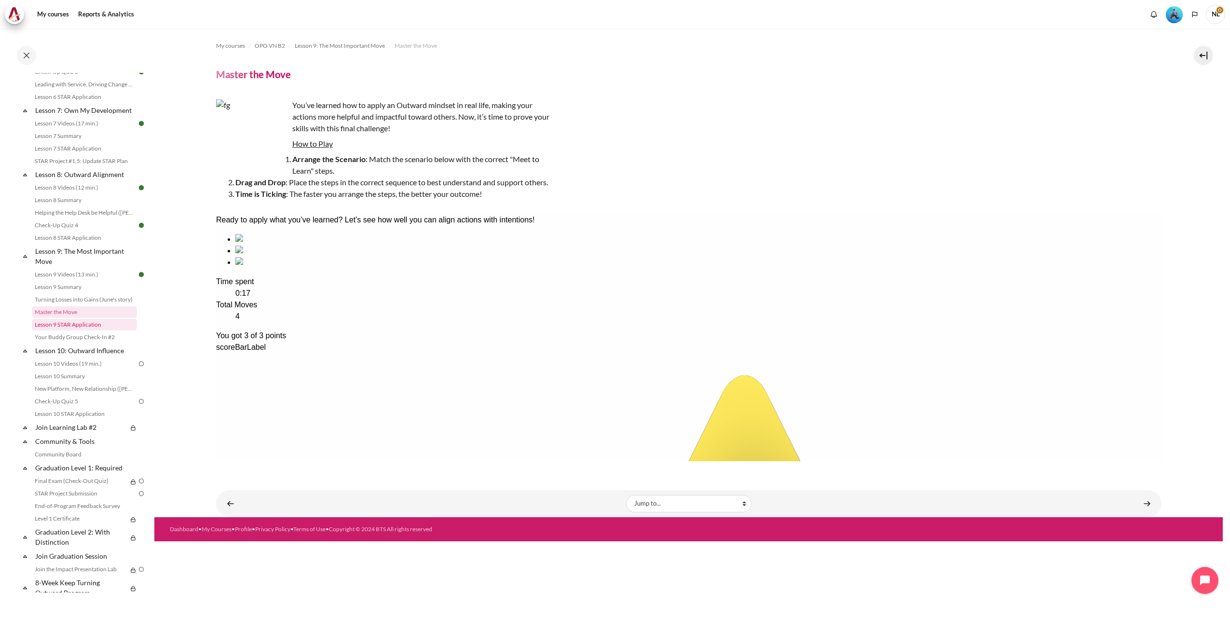
click at [47, 330] on link "Lesson 9 STAR Application" at bounding box center [84, 325] width 105 height 12
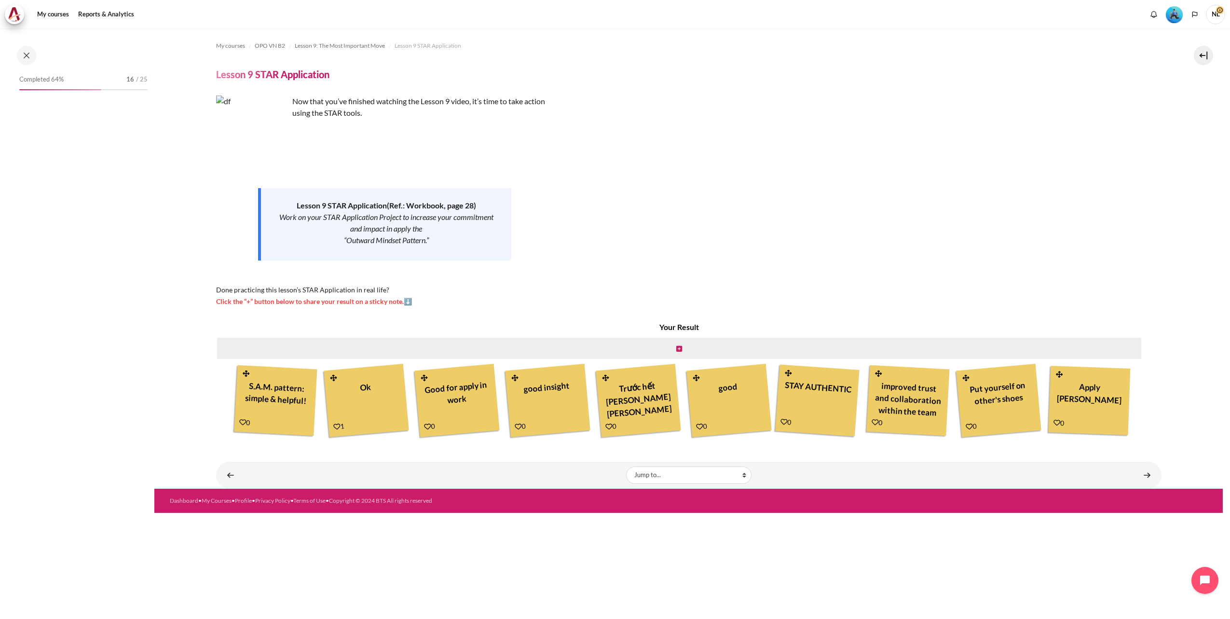
scroll to position [658, 0]
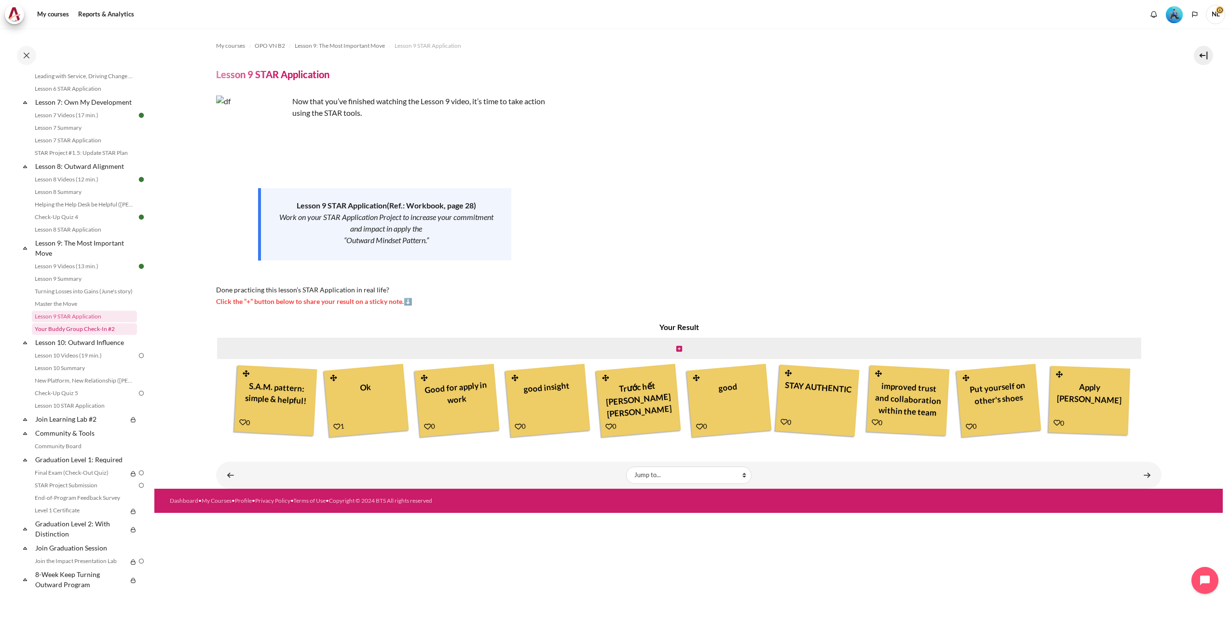
click at [74, 335] on link "Your Buddy Group Check-In #2" at bounding box center [84, 329] width 105 height 12
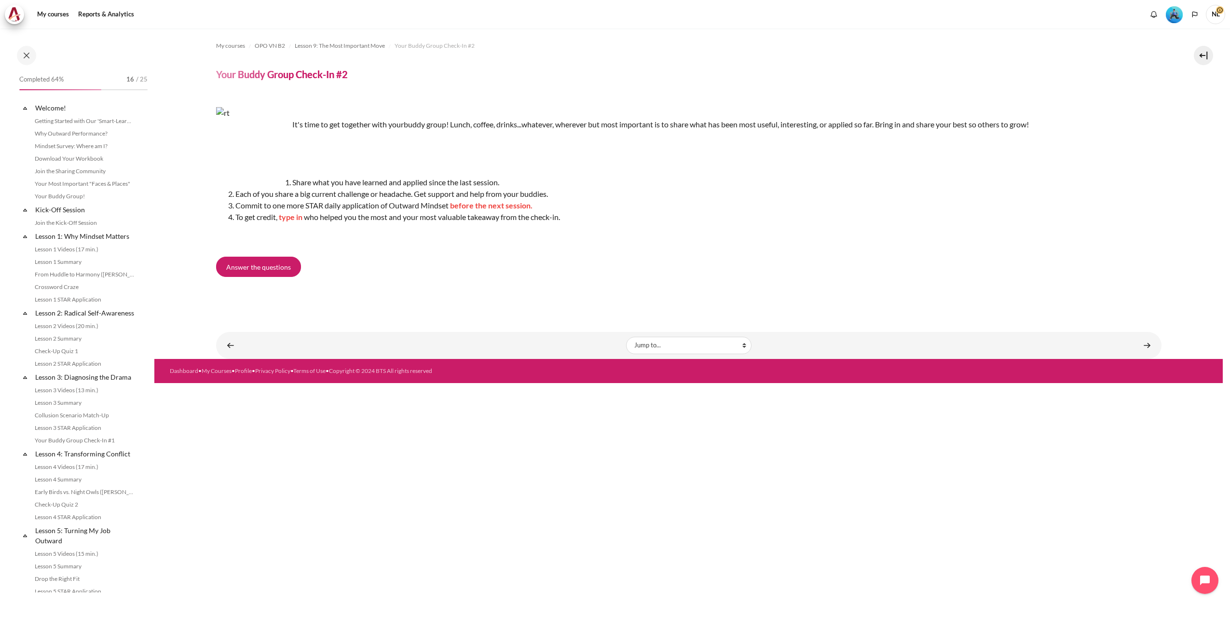
scroll to position [670, 0]
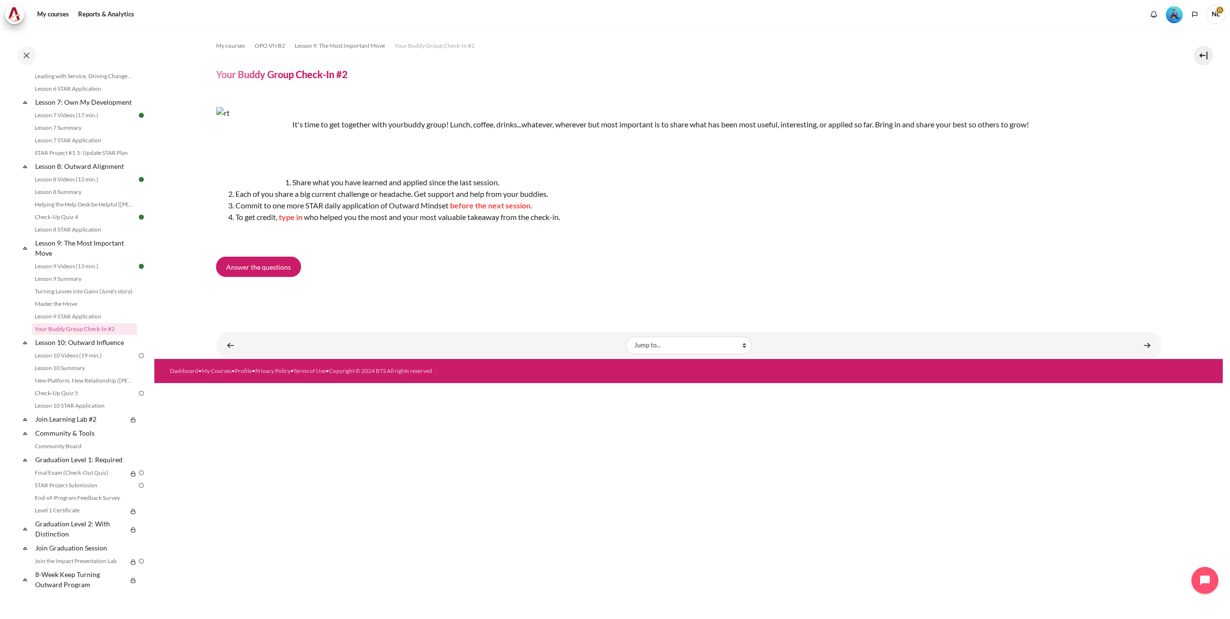
click at [347, 280] on div "Answer the questions" at bounding box center [688, 269] width 945 height 24
click at [81, 358] on link "Lesson 10 Videos (19 min.)" at bounding box center [84, 356] width 105 height 12
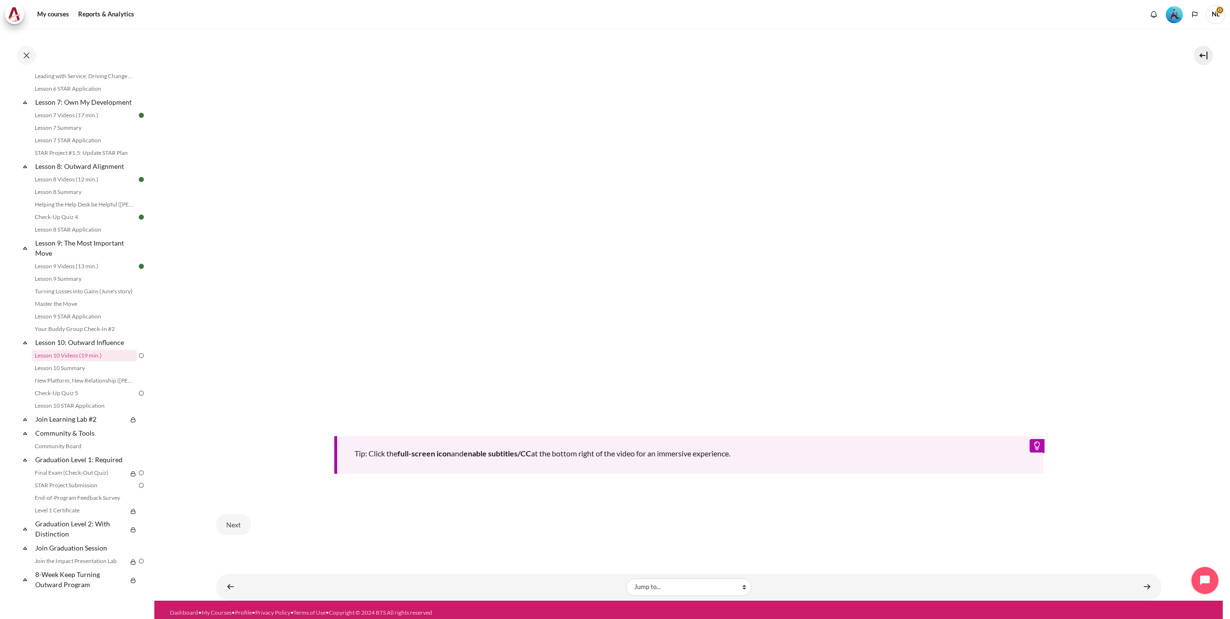
scroll to position [389, 0]
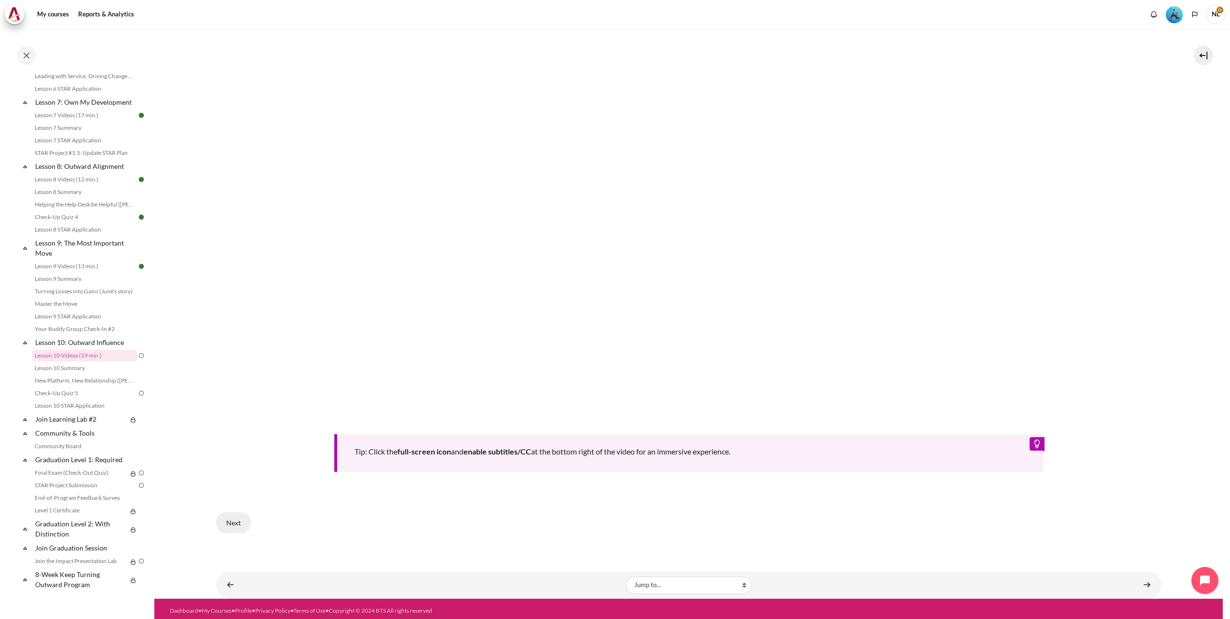
click at [231, 524] on button "Next" at bounding box center [233, 522] width 35 height 20
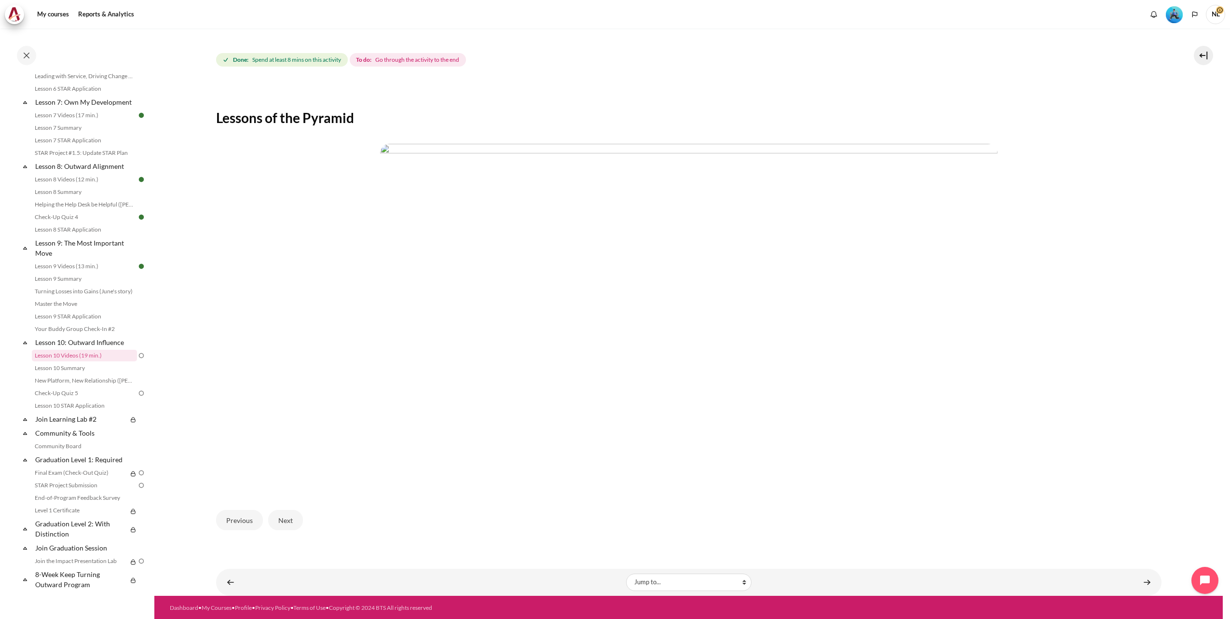
scroll to position [125, 0]
click at [302, 515] on form "Next" at bounding box center [285, 519] width 35 height 20
click at [294, 519] on button "Next" at bounding box center [285, 519] width 35 height 20
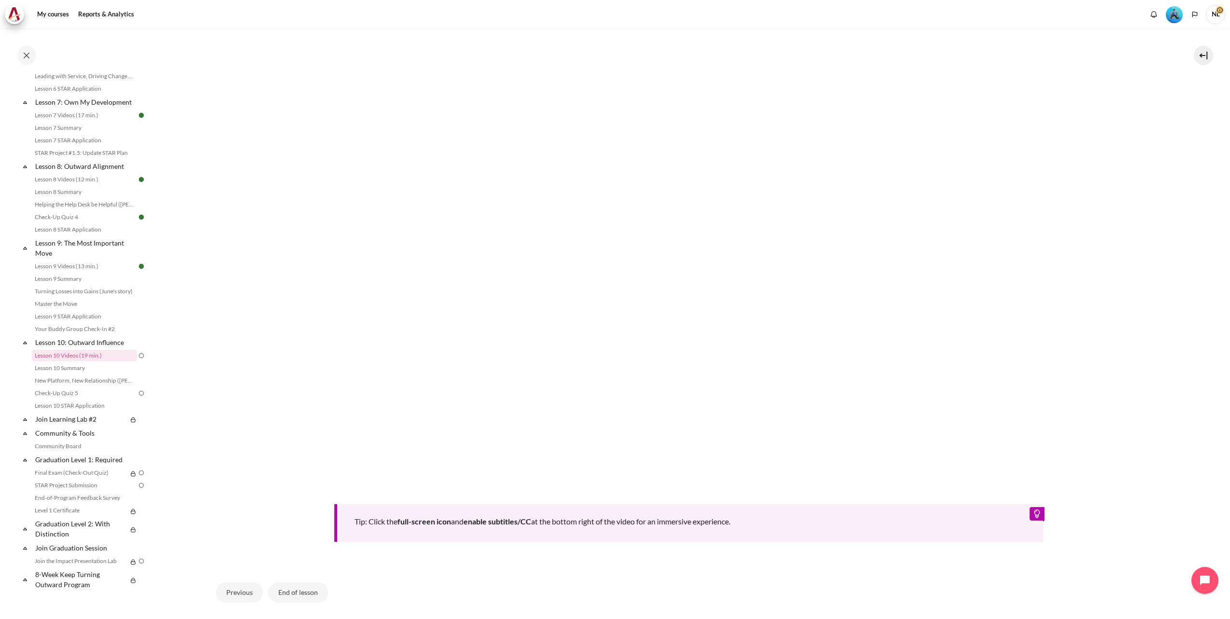
scroll to position [406, 0]
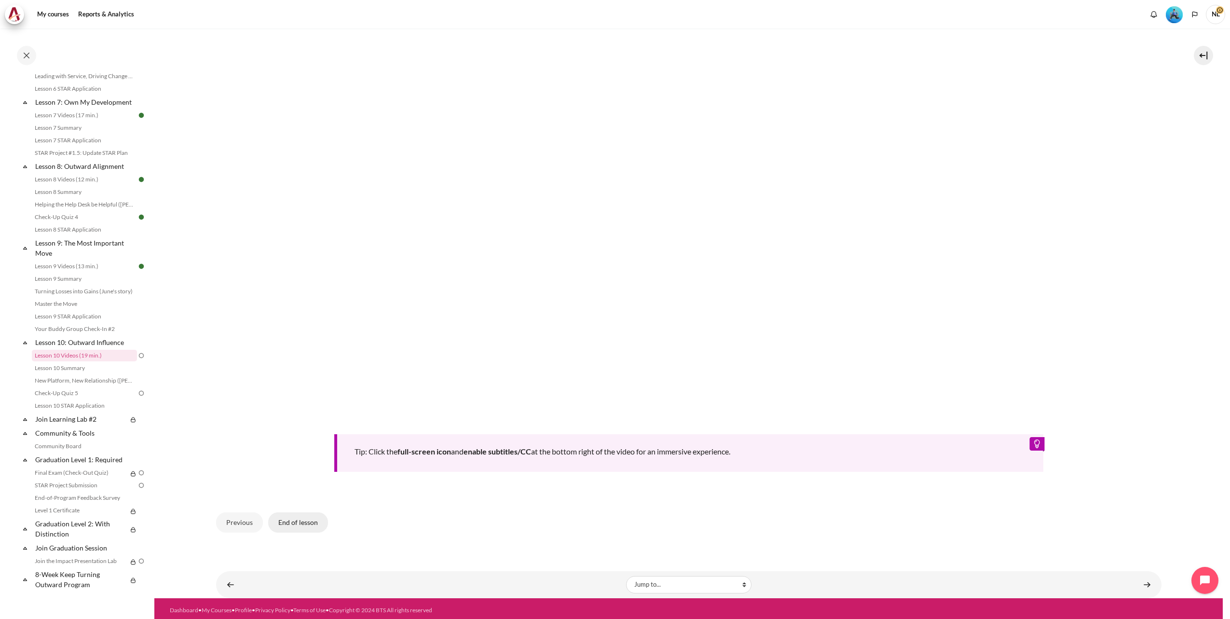
click at [288, 520] on button "End of lesson" at bounding box center [298, 522] width 60 height 20
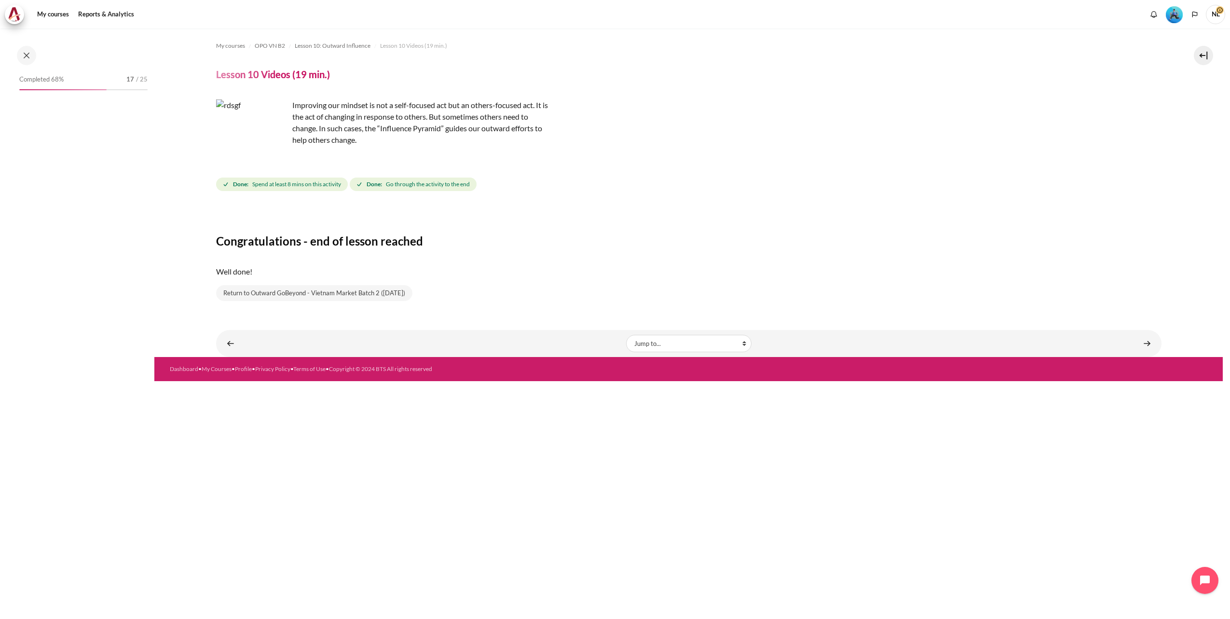
scroll to position [697, 0]
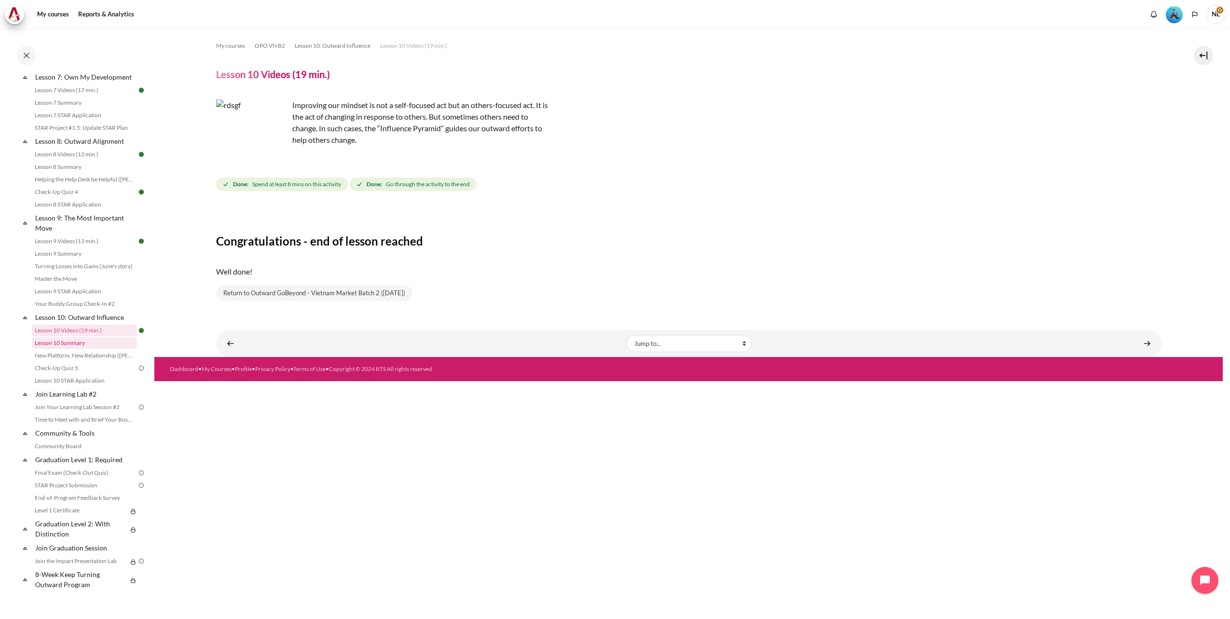
click at [64, 347] on link "Lesson 10 Summary" at bounding box center [84, 343] width 105 height 12
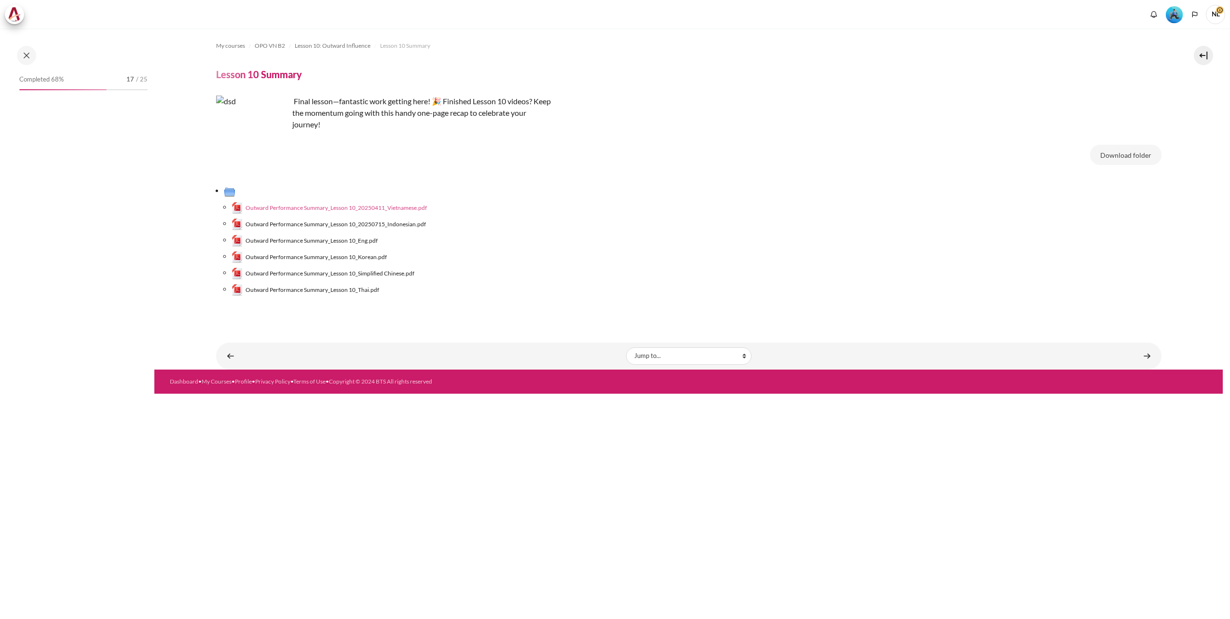
click at [322, 209] on span "Outward Performance Summary_Lesson 10_20250411_Vietnamese.pdf" at bounding box center [335, 207] width 181 height 9
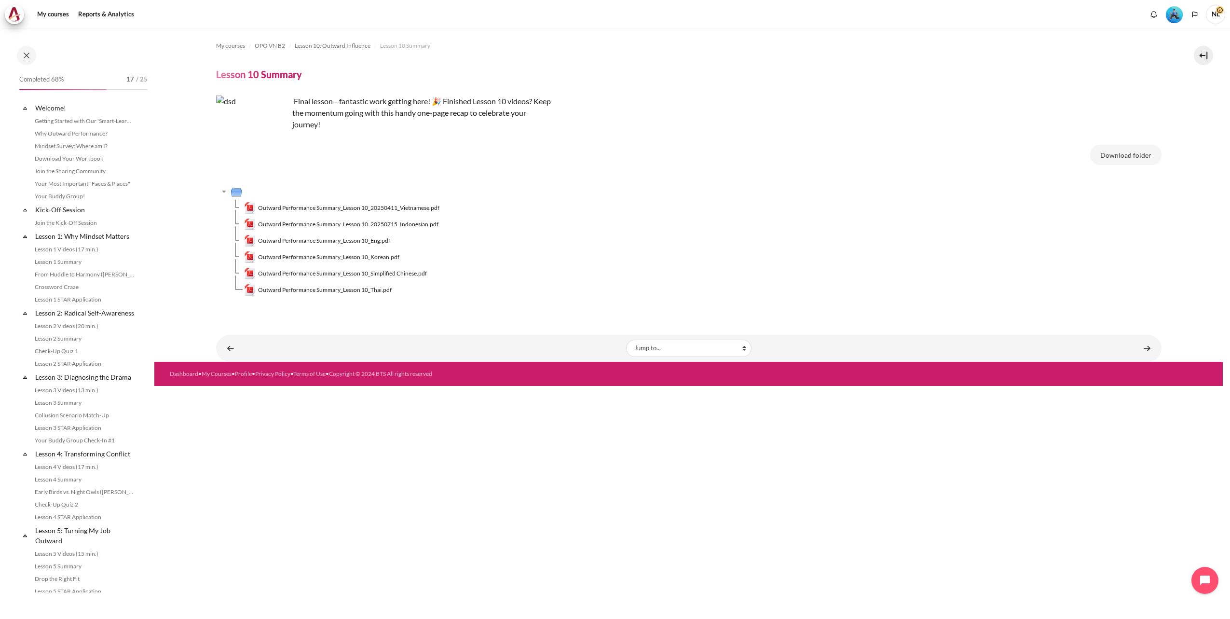
scroll to position [699, 0]
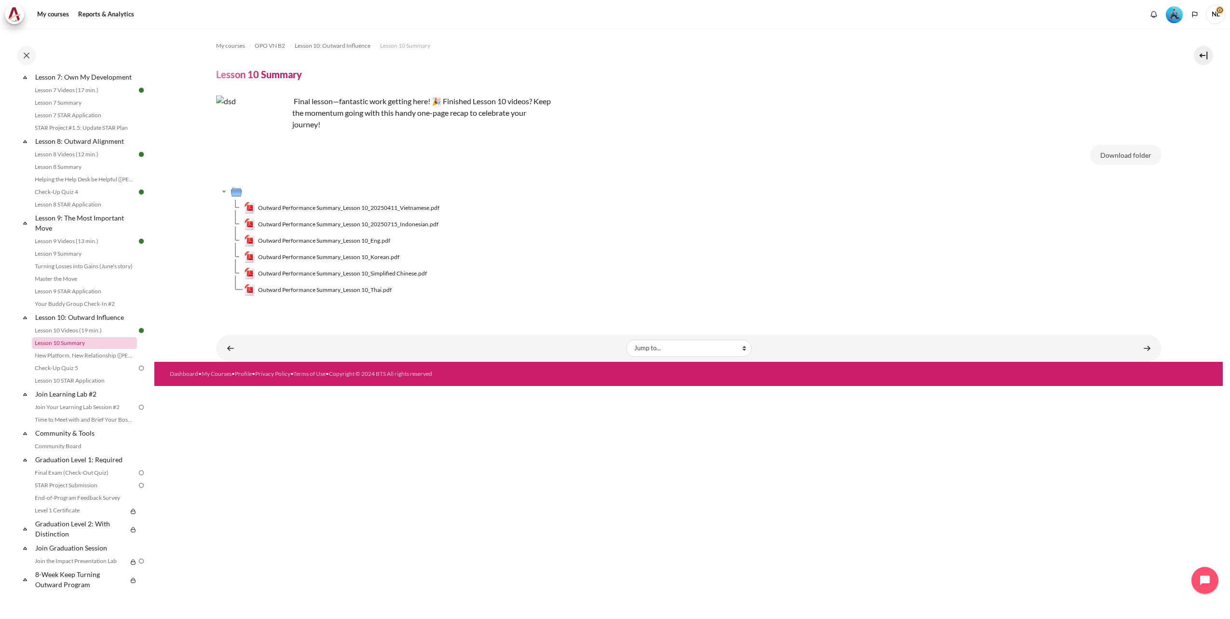
click at [58, 346] on link "Lesson 10 Summary" at bounding box center [84, 343] width 105 height 12
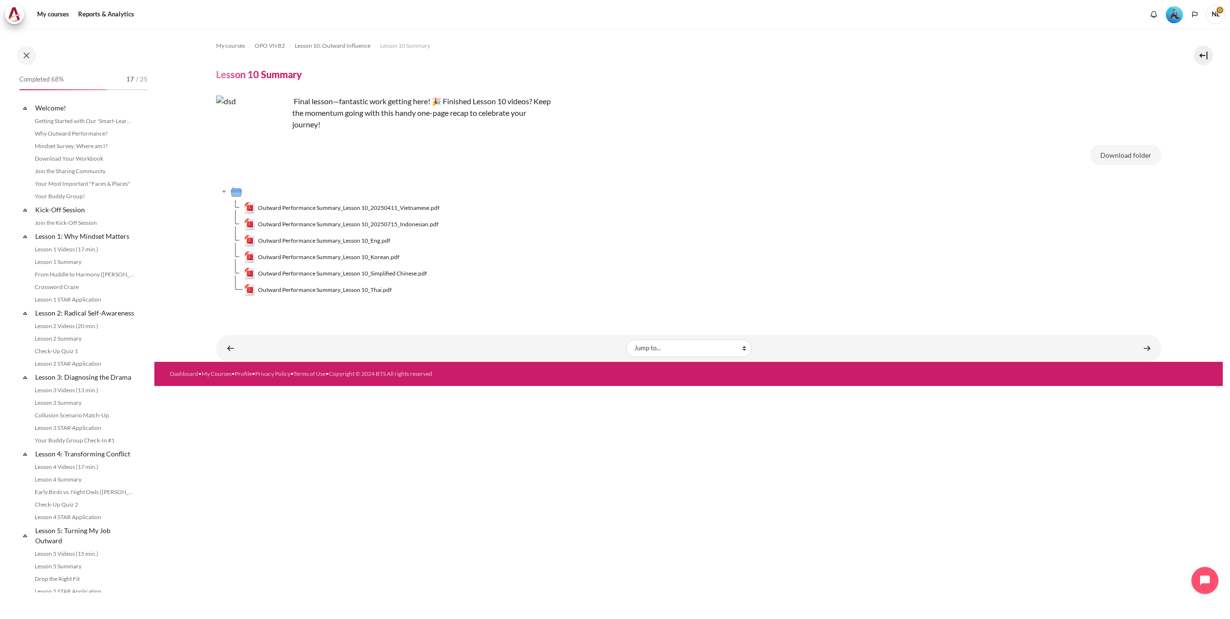
scroll to position [699, 0]
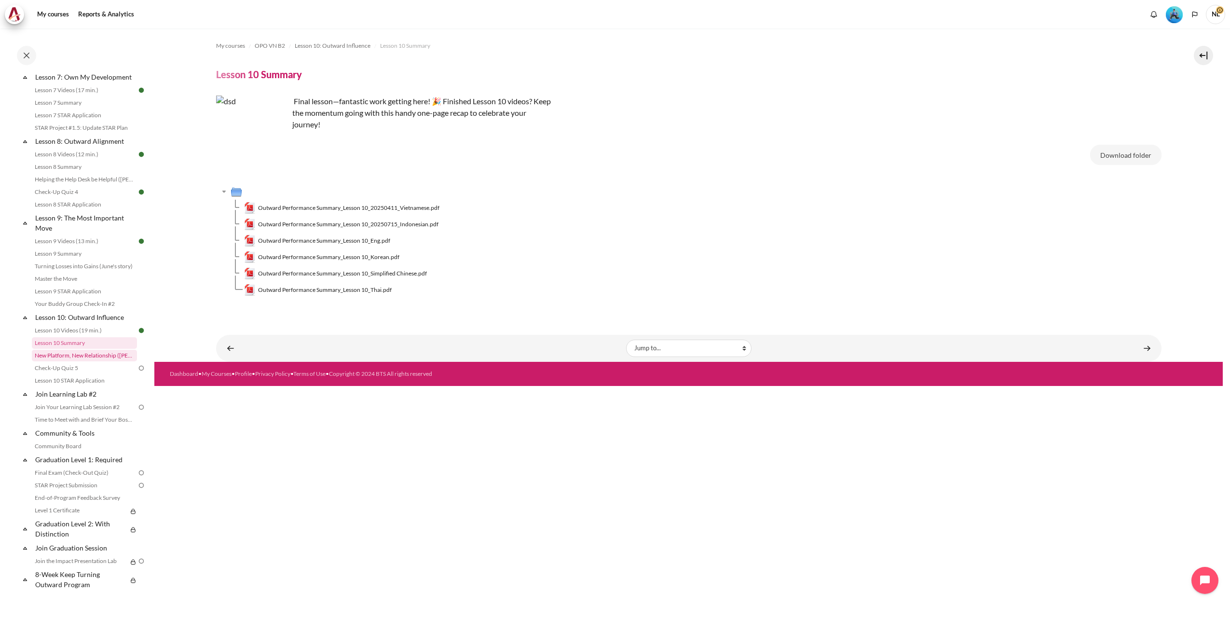
click at [93, 353] on link "New Platform, New Relationship ([PERSON_NAME]'s Story)" at bounding box center [84, 356] width 105 height 12
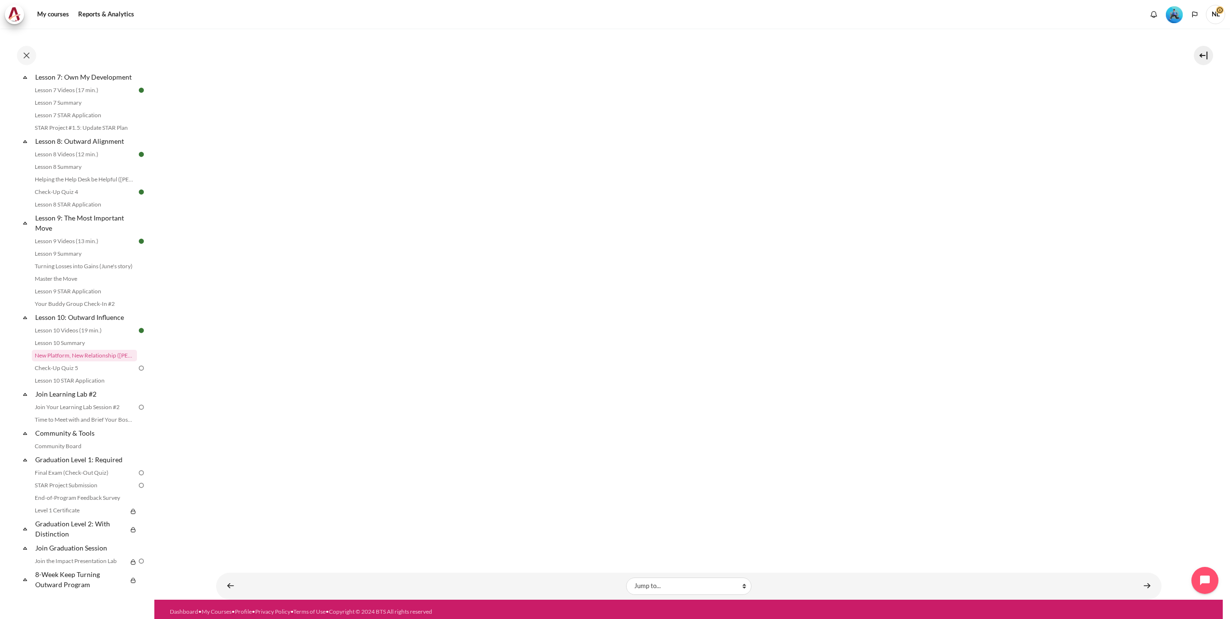
scroll to position [161, 0]
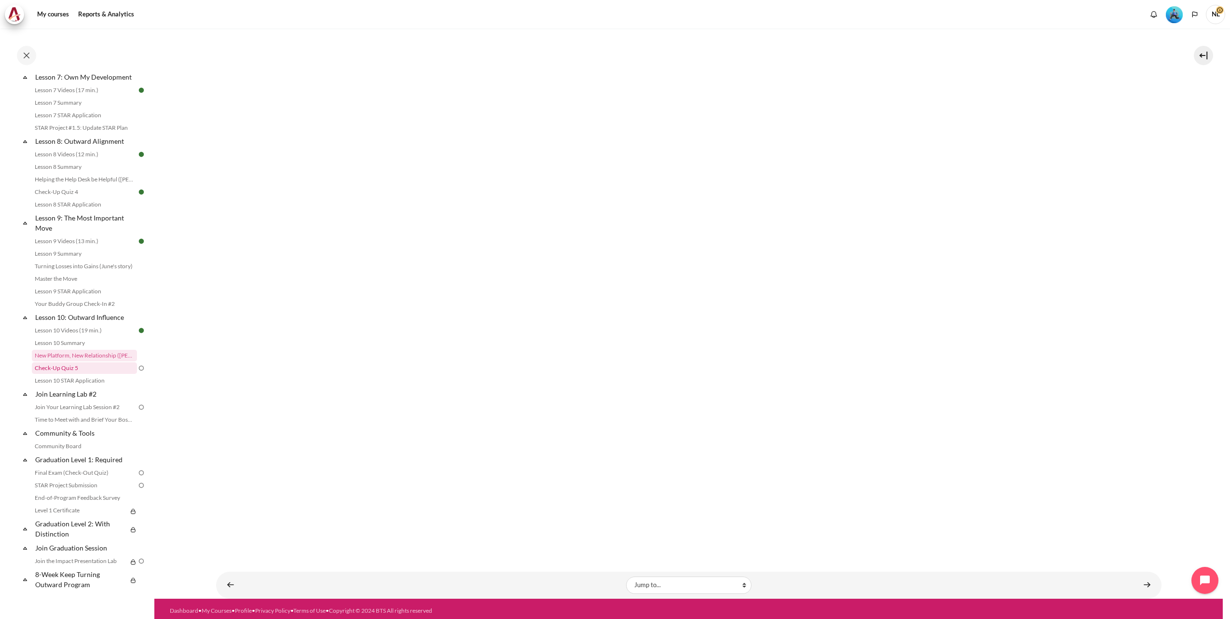
click at [60, 371] on link "Check-Up Quiz 5" at bounding box center [84, 368] width 105 height 12
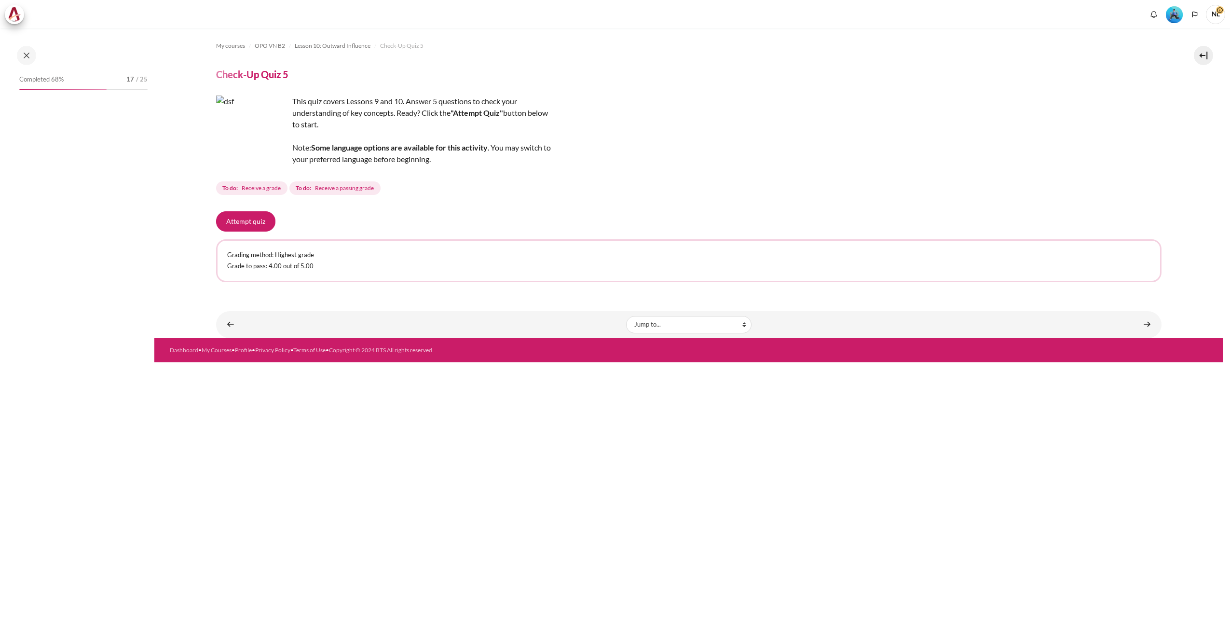
click at [257, 211] on button "Attempt quiz" at bounding box center [245, 221] width 59 height 20
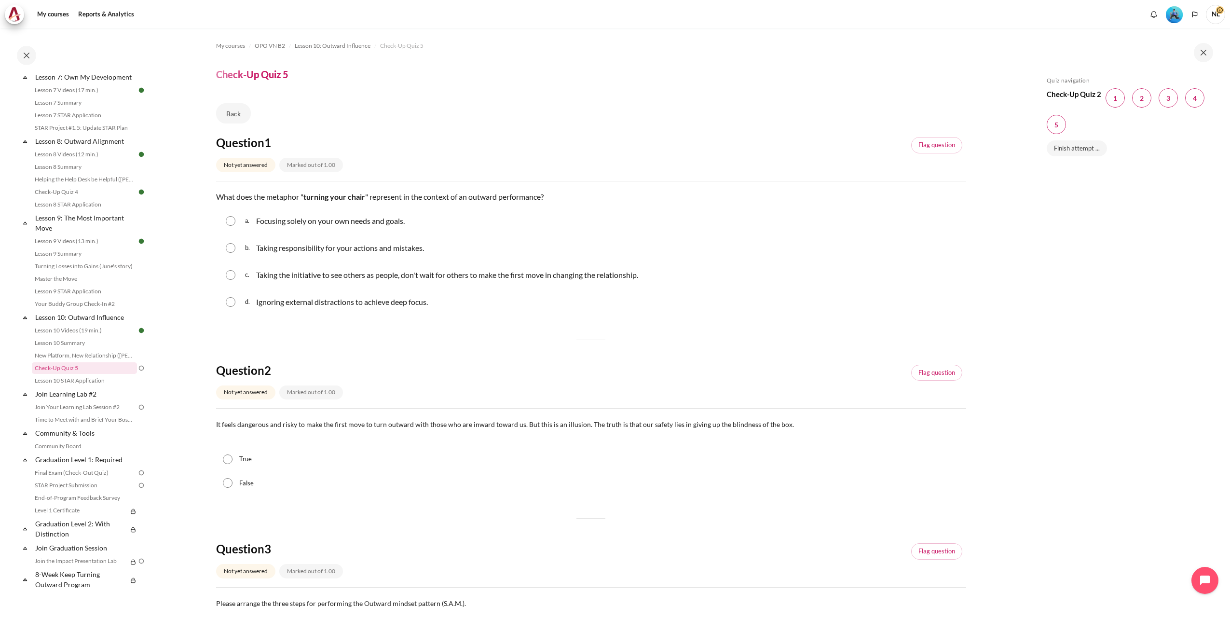
click at [233, 277] on input "Content" at bounding box center [231, 275] width 10 height 10
radio input "true"
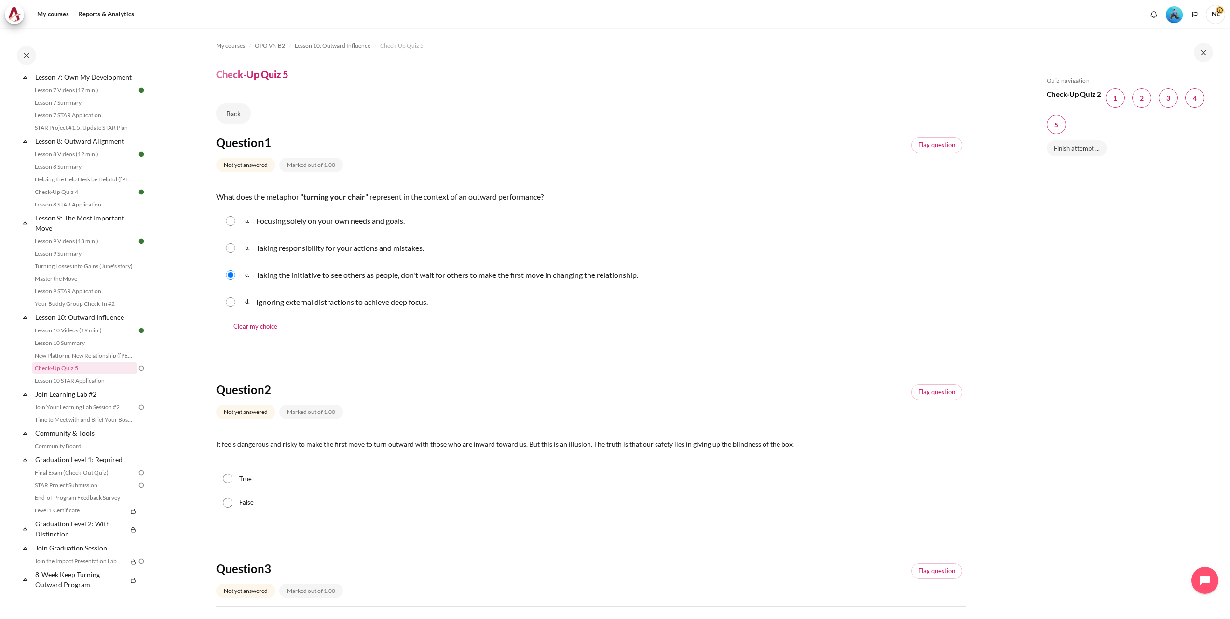
click at [223, 479] on input "True" at bounding box center [228, 479] width 10 height 10
radio input "true"
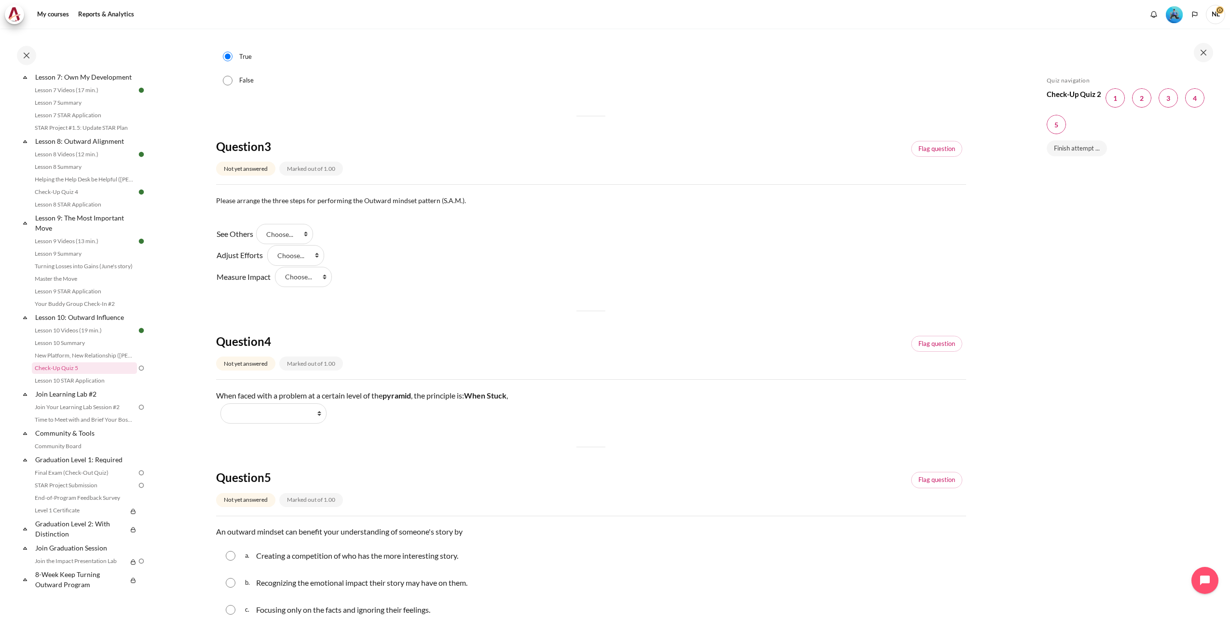
scroll to position [542, 0]
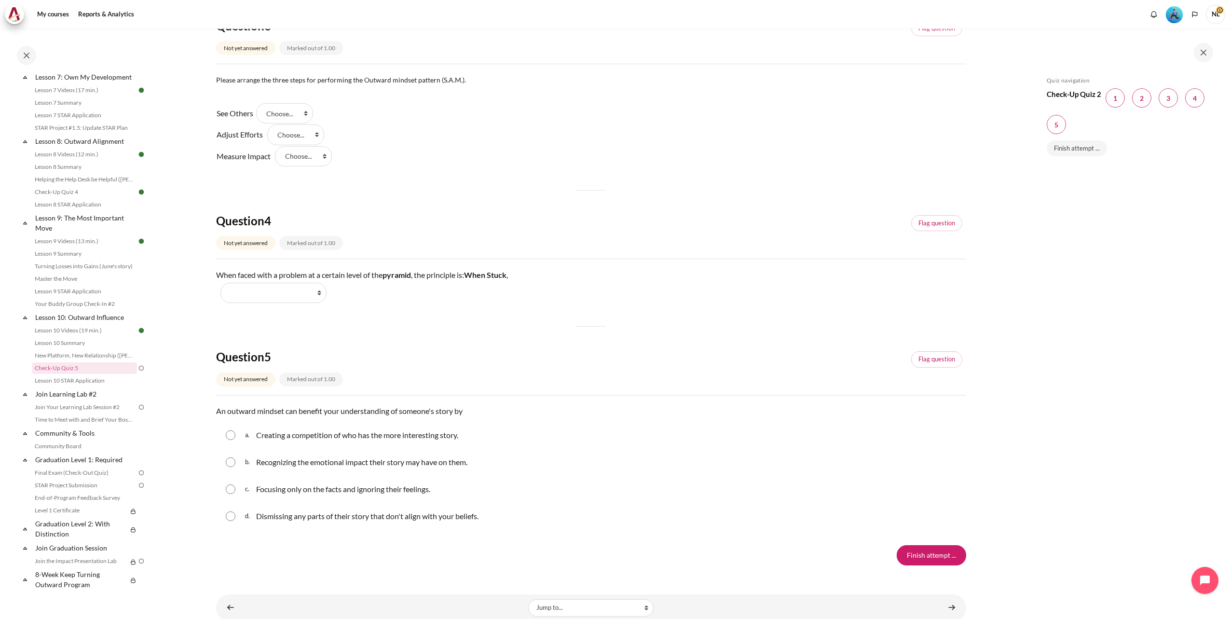
click at [233, 463] on input "Content" at bounding box center [231, 462] width 10 height 10
radio input "true"
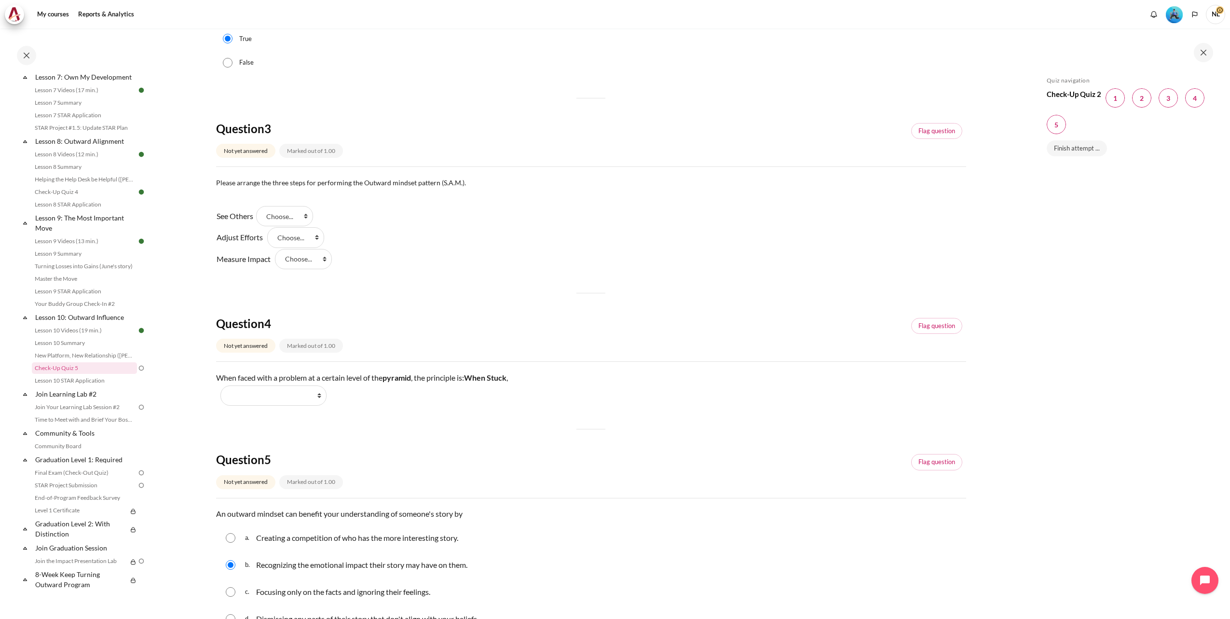
scroll to position [422, 0]
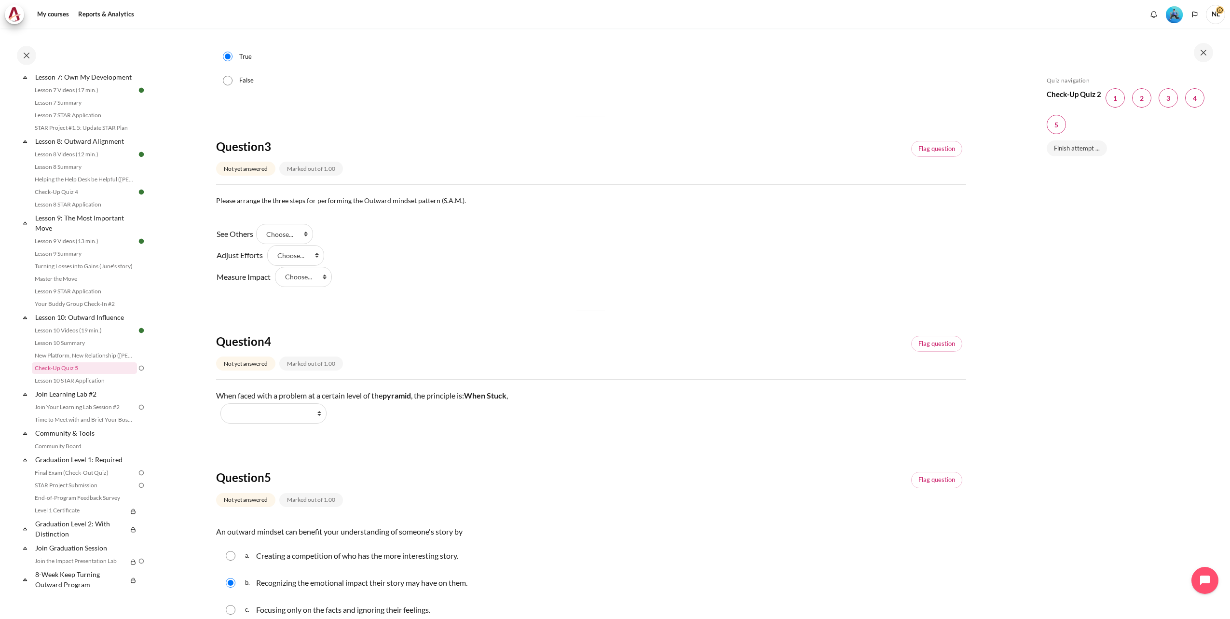
click at [460, 310] on div "Question 1 Not yet answered Marked out of 1.00 Flag question Question text What…" at bounding box center [591, 209] width 750 height 992
click at [310, 233] on select "Choose... Step 2 Step 3 Step 1" at bounding box center [284, 234] width 57 height 20
click at [397, 244] on div "See Others Answer 1 Question 3 Choose... Step 2 Step 3 Step 1 Adjust Efforts An…" at bounding box center [591, 255] width 750 height 64
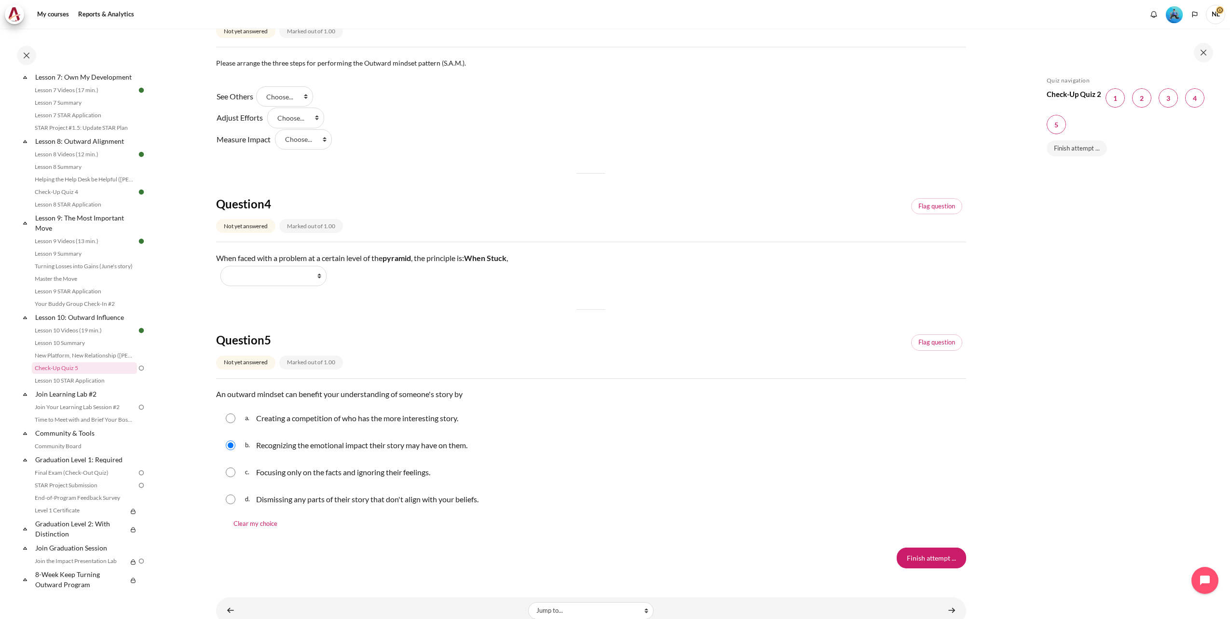
scroll to position [589, 0]
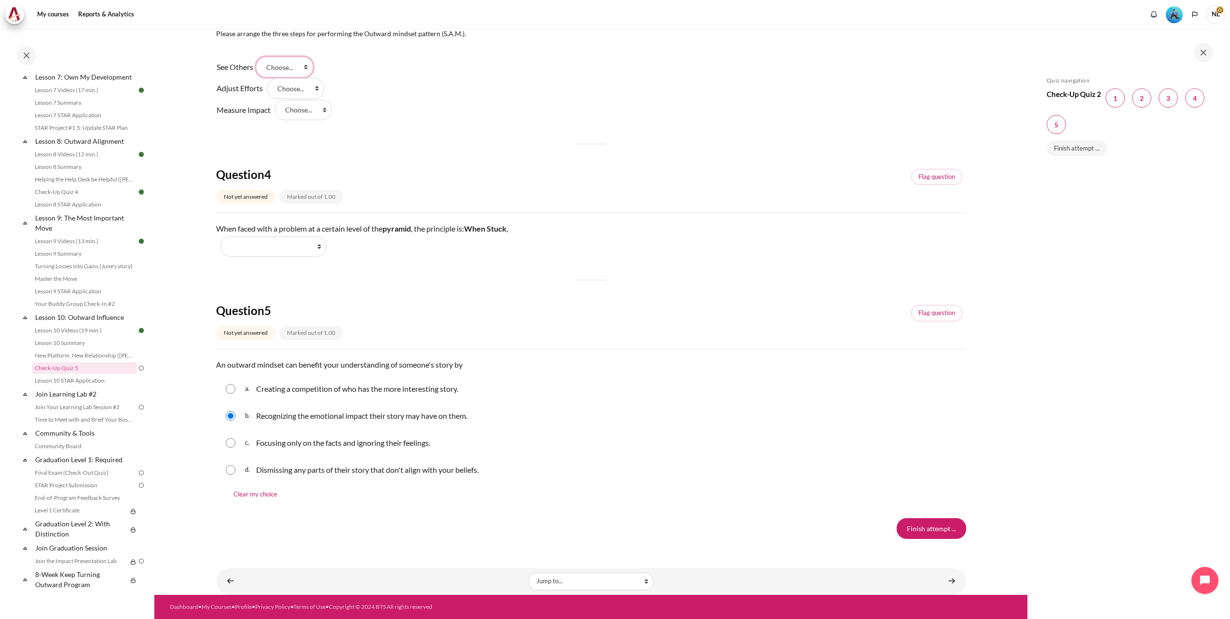
click at [313, 68] on select "Choose... Step 2 Step 3 Step 1" at bounding box center [284, 67] width 57 height 20
select select "3"
click at [259, 57] on select "Choose... Step 2 Step 3 Step 1" at bounding box center [284, 67] width 57 height 20
click at [314, 86] on select "Choose... Step 2 Step 3 Step 1" at bounding box center [295, 88] width 57 height 20
select select "1"
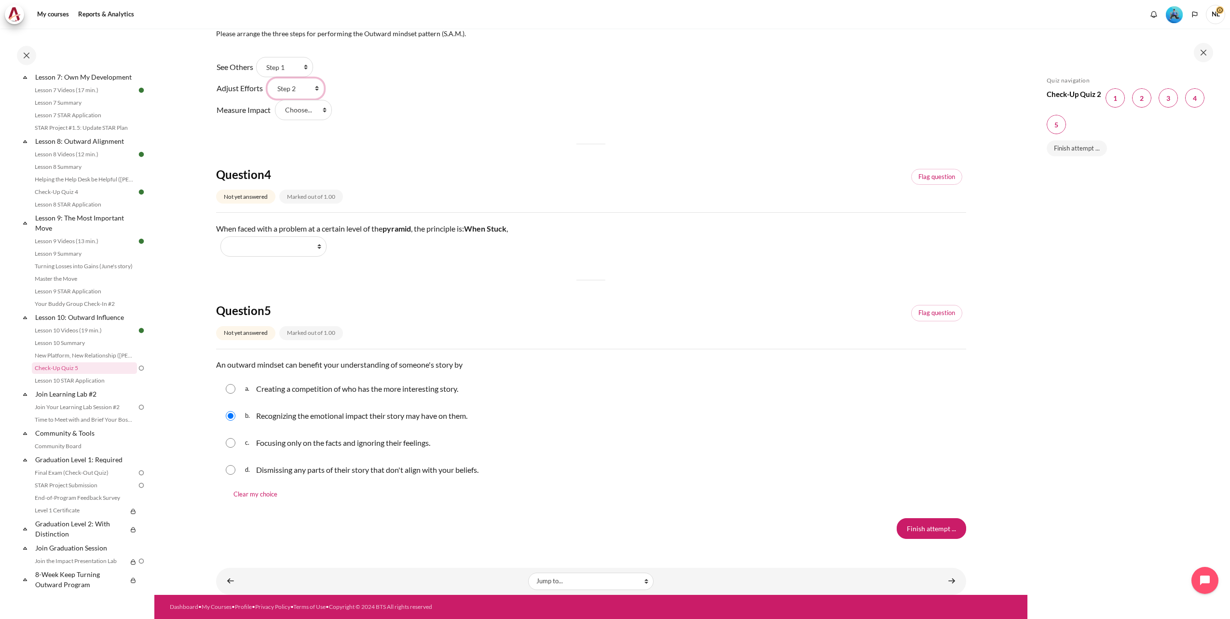
click at [267, 78] on select "Choose... Step 2 Step 3 Step 1" at bounding box center [295, 88] width 57 height 20
click at [324, 113] on select "Choose... Step 2 Step 3 Step 1" at bounding box center [303, 110] width 57 height 20
select select "2"
click at [275, 100] on select "Choose... Step 2 Step 3 Step 1" at bounding box center [303, 110] width 57 height 20
click at [435, 138] on div "Question 1 Not yet answered Marked out of 1.00 Flag question Question text What…" at bounding box center [591, 42] width 750 height 992
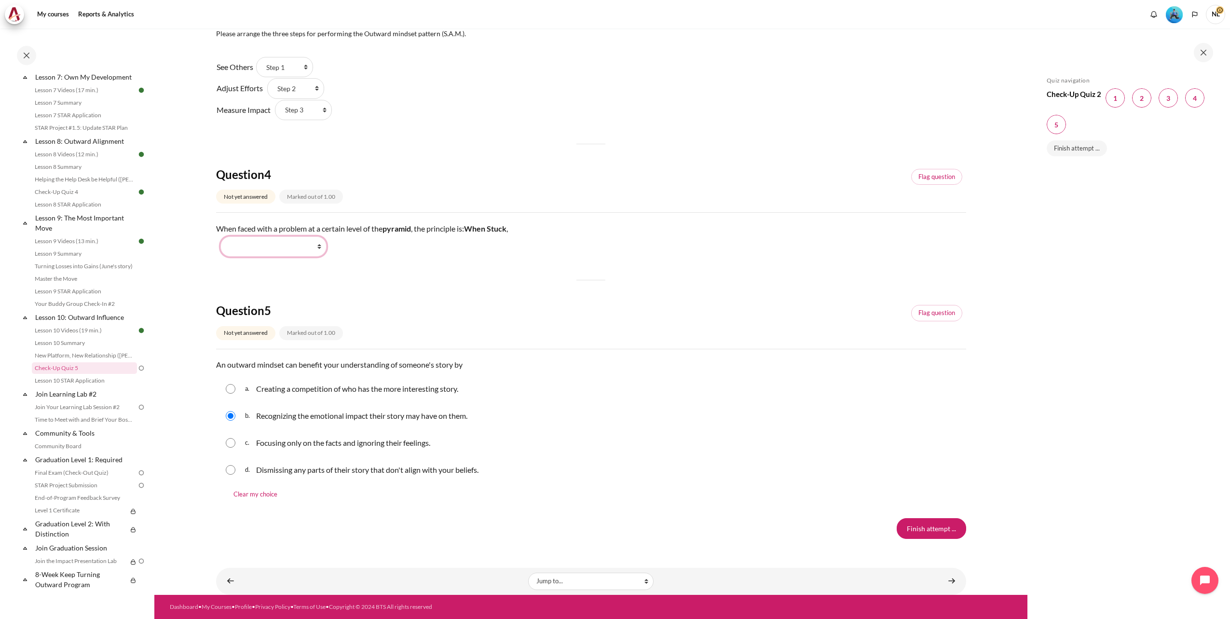
click at [322, 248] on select "Work Harder Go Higher Go Lower Stay Put" at bounding box center [273, 246] width 106 height 20
click at [357, 256] on div "When faced with a problem at a certain level of the pyramid , the principle is:…" at bounding box center [591, 239] width 750 height 36
click at [321, 249] on select "Work Harder Go Higher Go Lower Stay Put" at bounding box center [273, 246] width 106 height 20
click at [320, 247] on select "Work Harder Go Higher Go Lower Stay Put" at bounding box center [273, 246] width 106 height 20
select select "2"
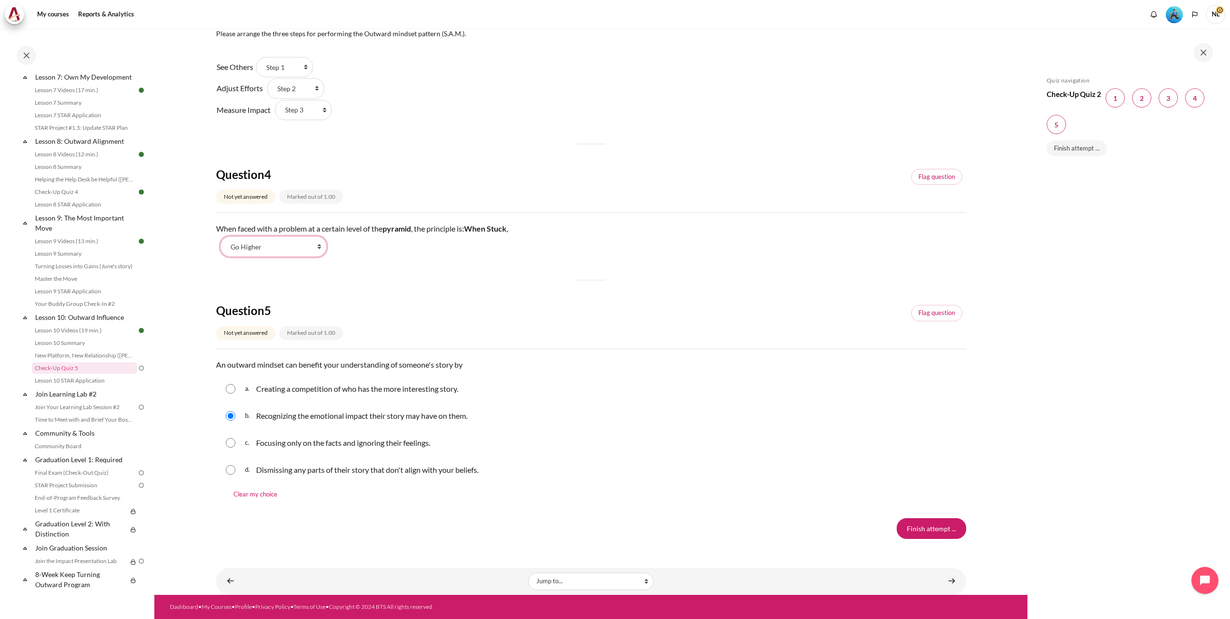
click at [220, 236] on select "Work Harder Go Higher Go Lower Stay Put" at bounding box center [273, 246] width 106 height 20
click at [392, 314] on h4 "Question 5" at bounding box center [307, 310] width 182 height 15
click at [950, 525] on input "Finish attempt ..." at bounding box center [930, 528] width 69 height 20
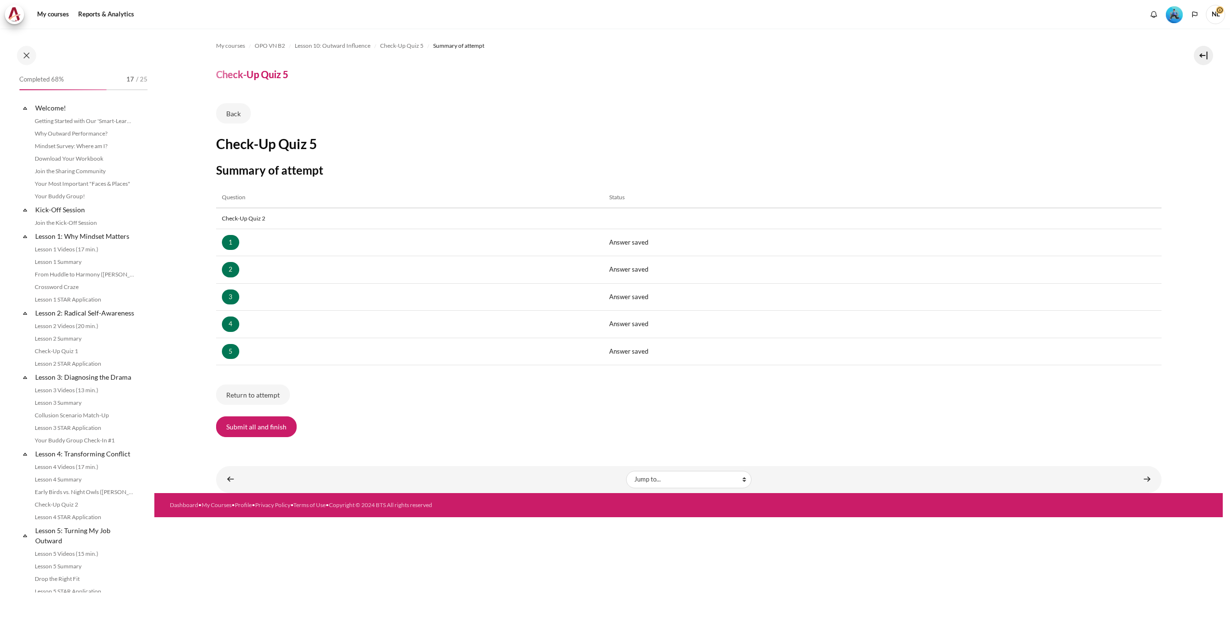
scroll to position [699, 0]
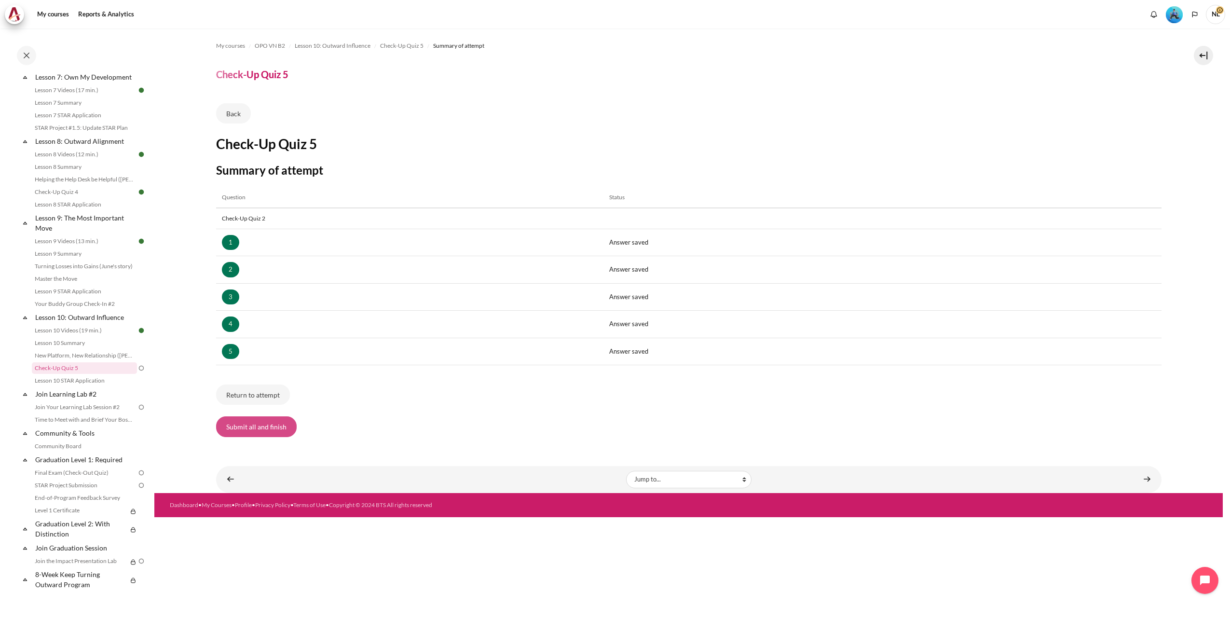
click at [246, 428] on button "Submit all and finish" at bounding box center [256, 426] width 81 height 20
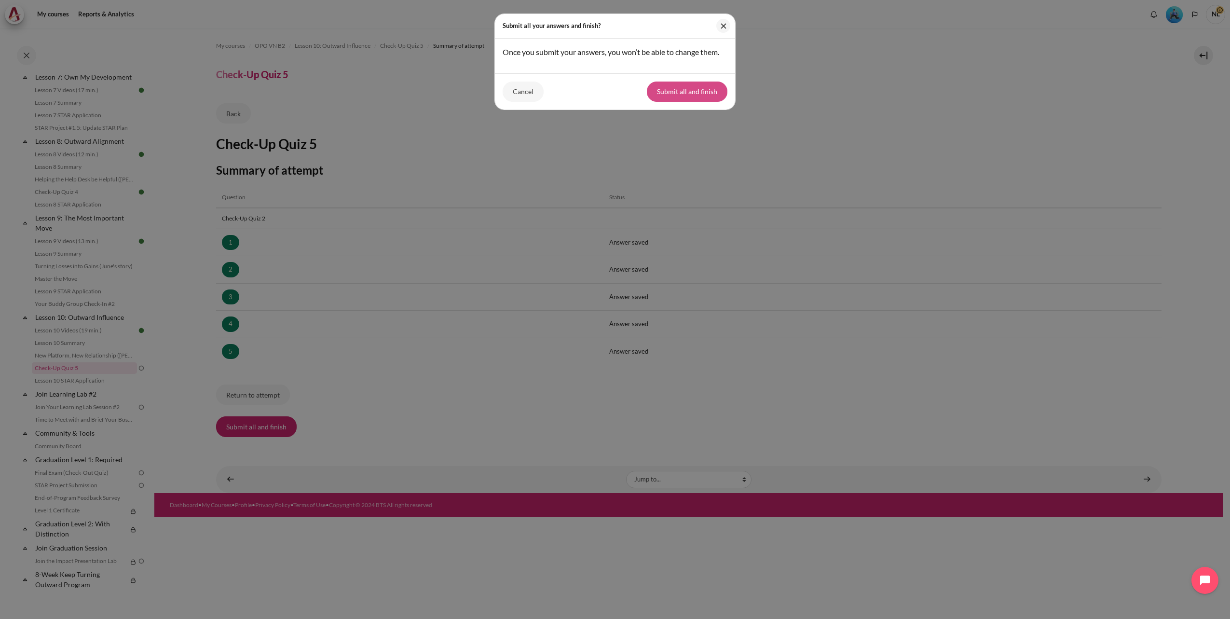
click at [678, 102] on button "Submit all and finish" at bounding box center [687, 91] width 81 height 20
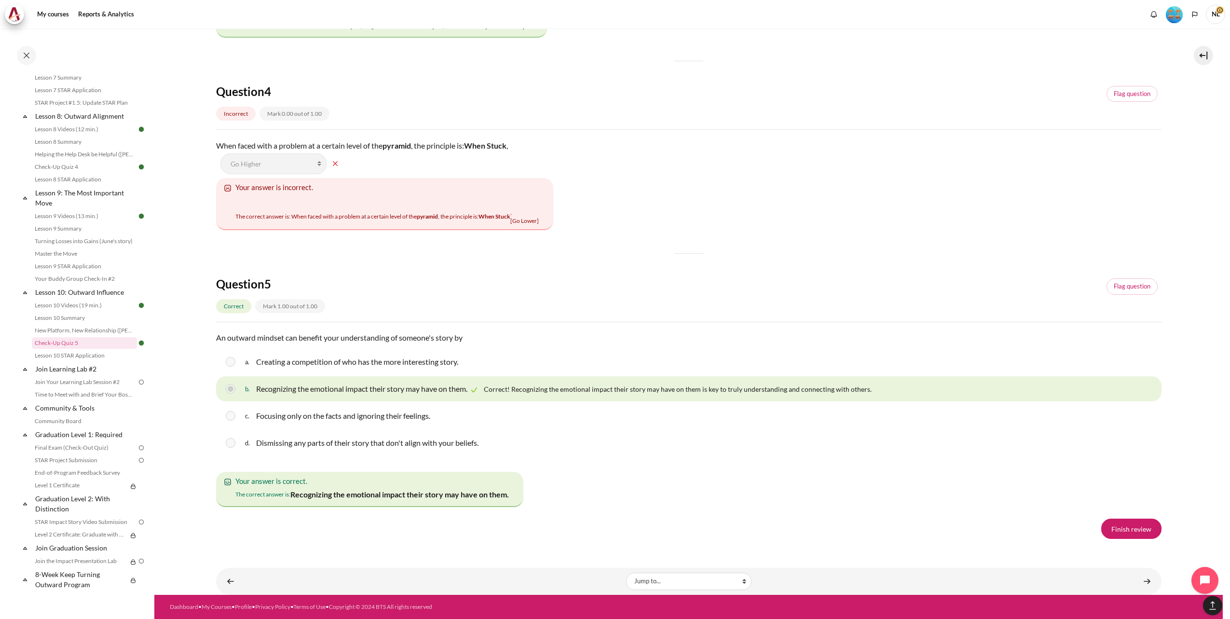
scroll to position [1808, 0]
click at [97, 359] on link "Lesson 10 STAR Application" at bounding box center [84, 356] width 105 height 12
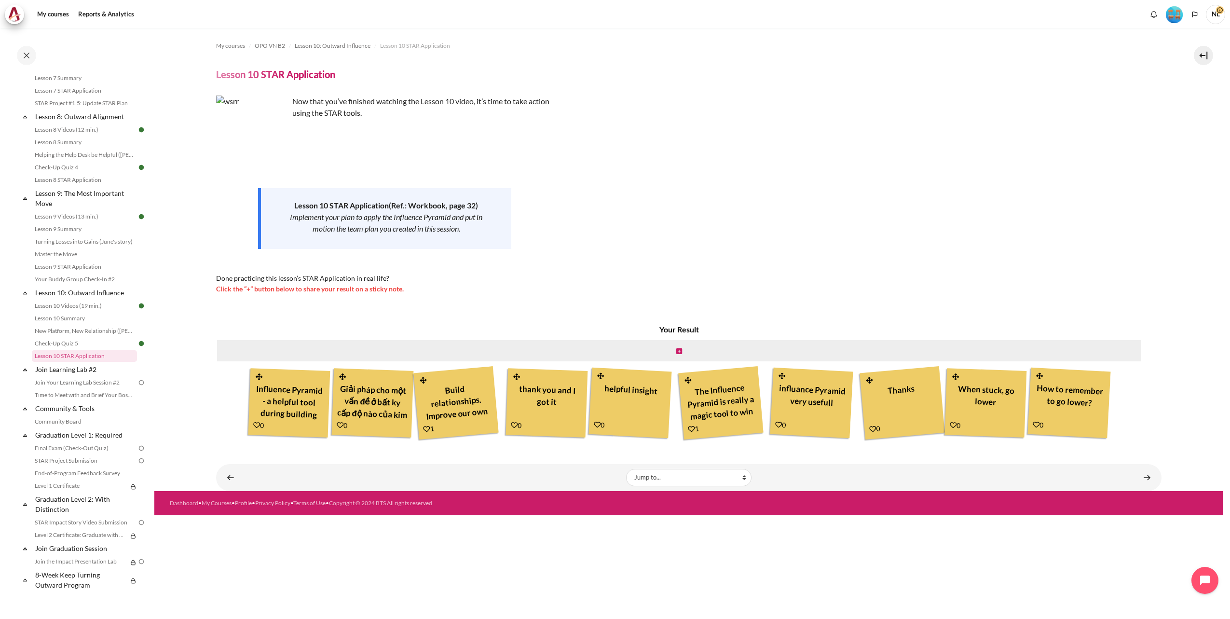
scroll to position [724, 0]
